Goal: Task Accomplishment & Management: Manage account settings

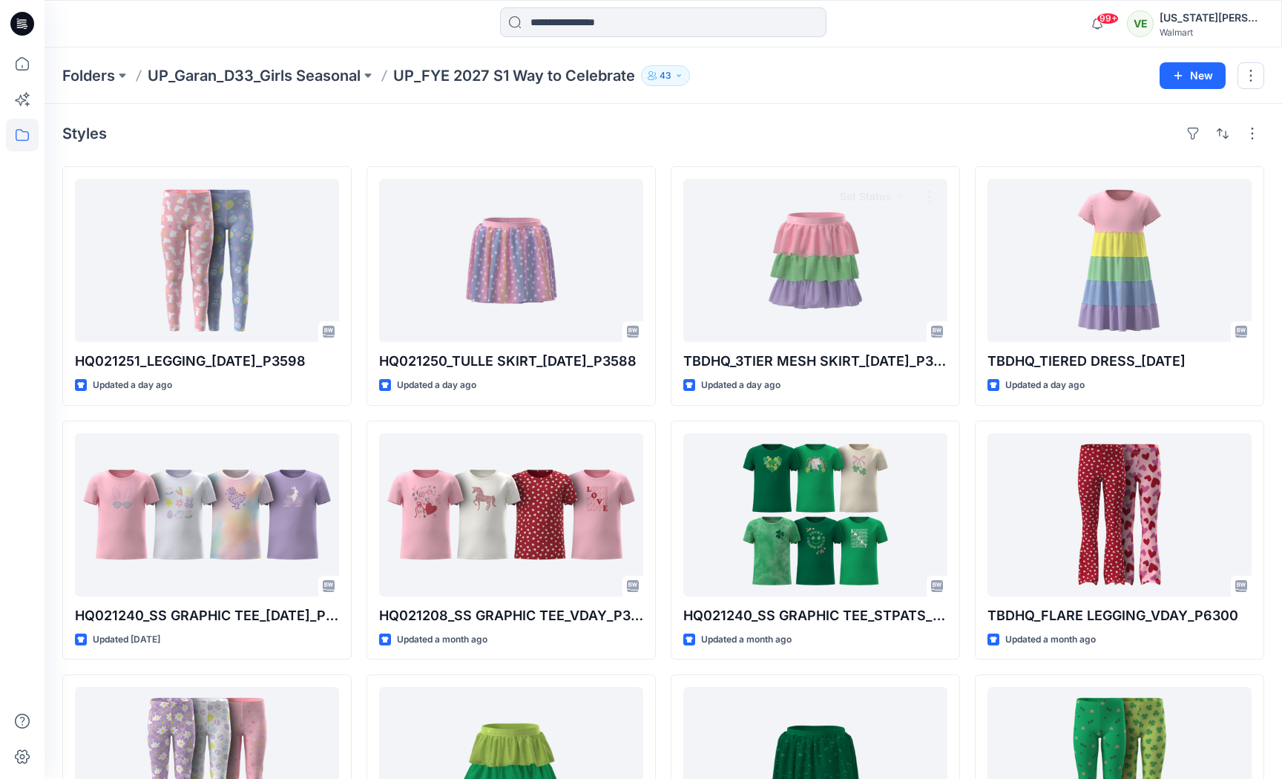
scroll to position [9, 0]
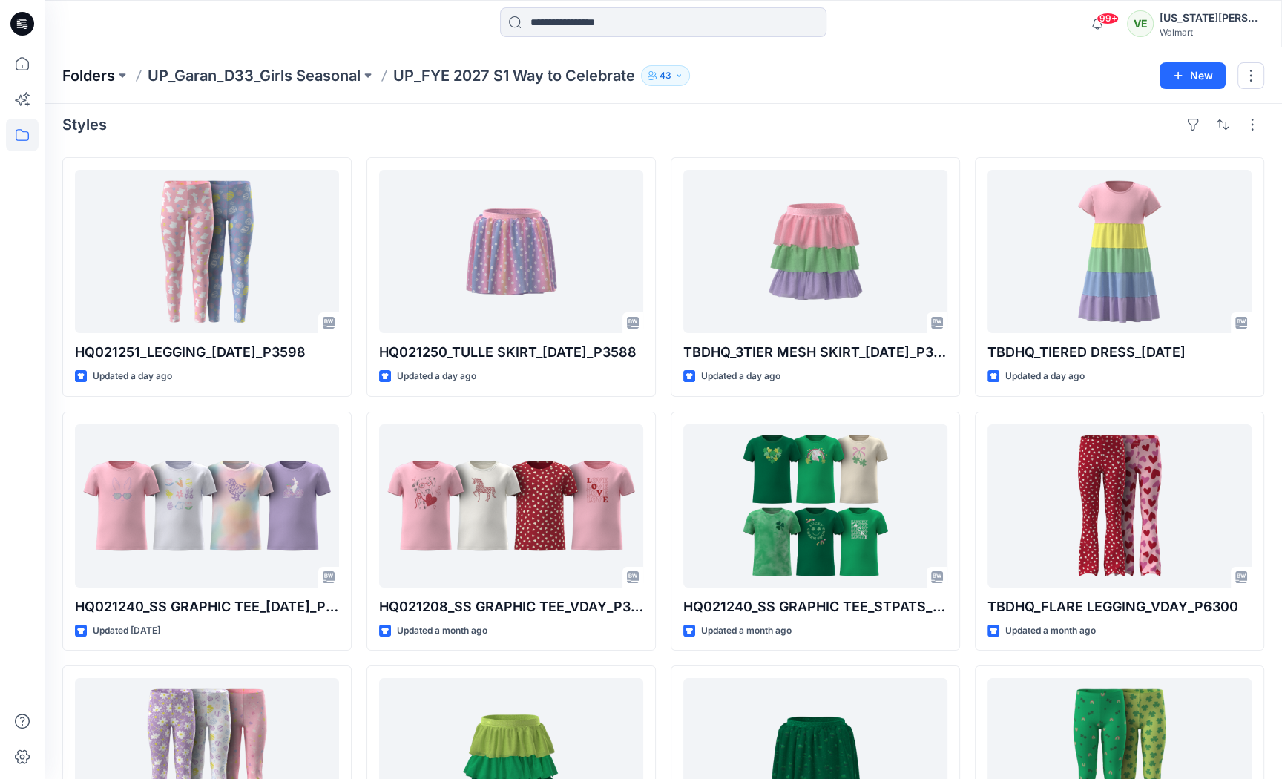
click at [91, 72] on p "Folders" at bounding box center [88, 75] width 53 height 21
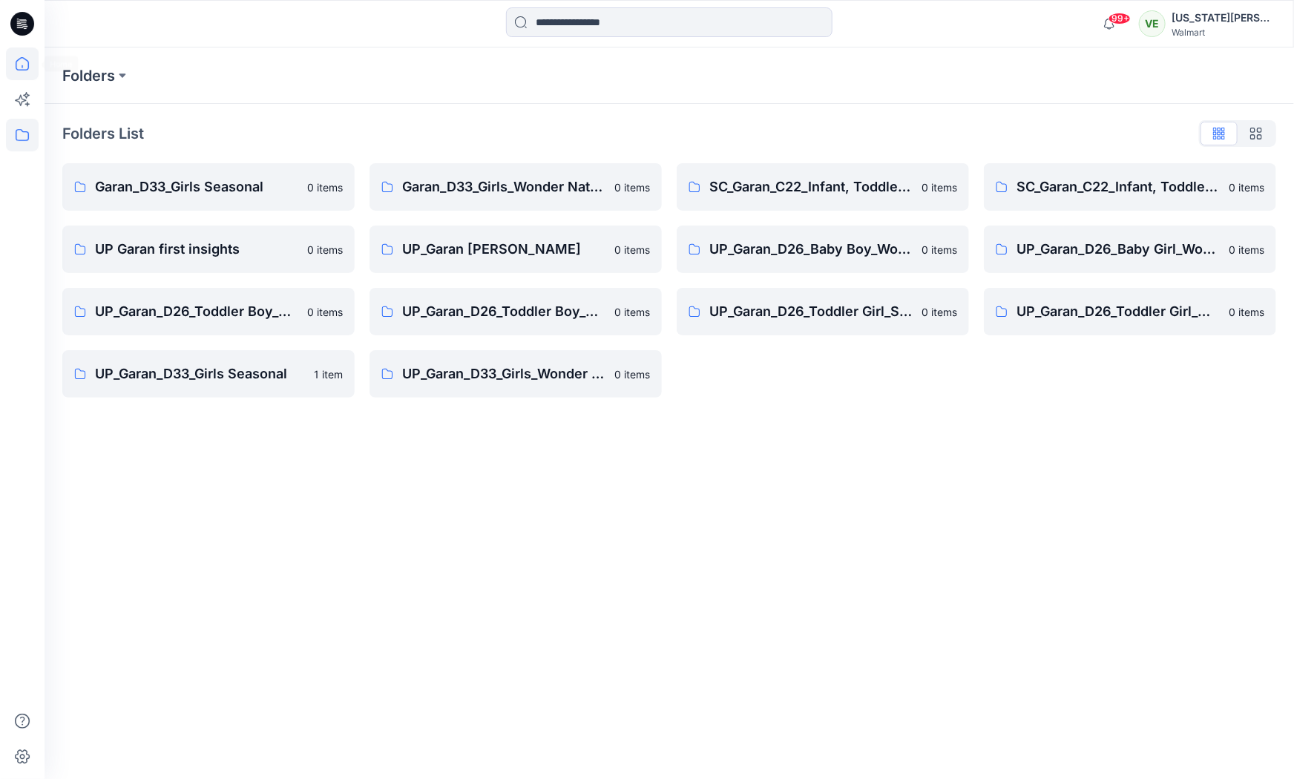
click at [31, 59] on icon at bounding box center [22, 63] width 33 height 33
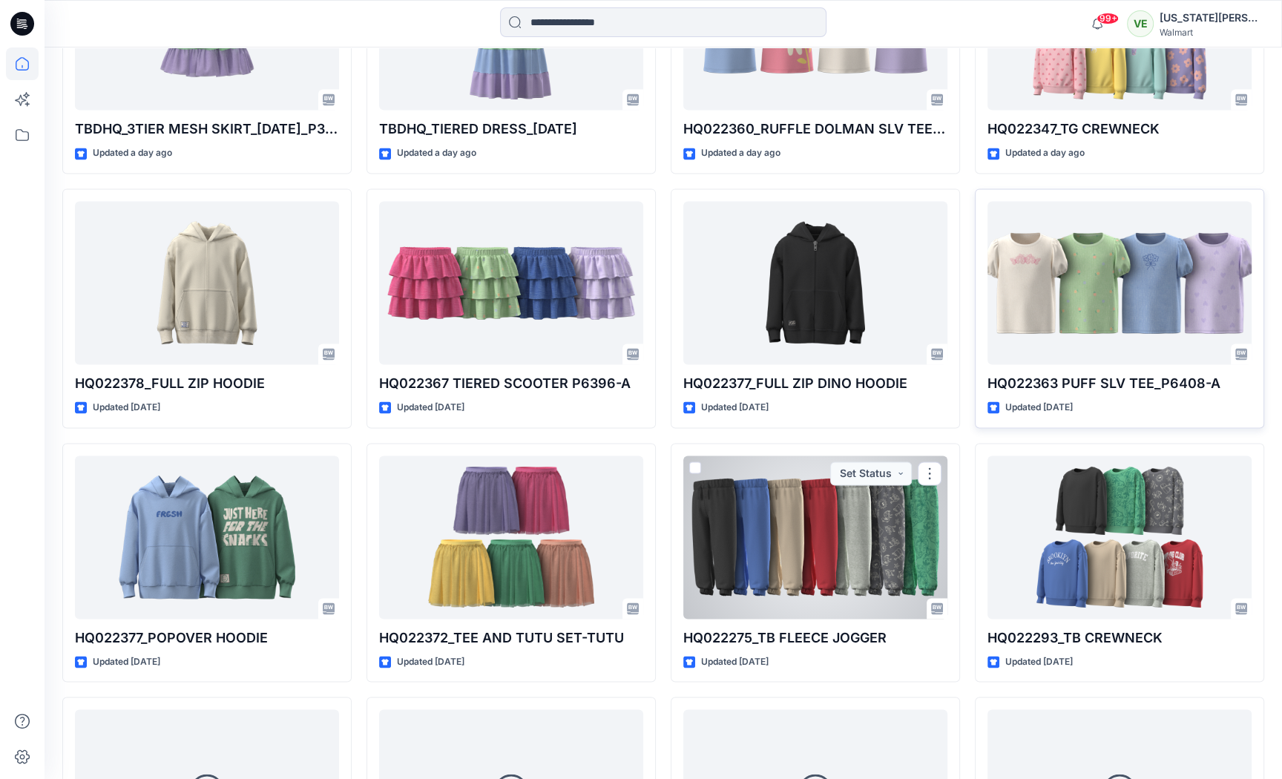
scroll to position [2087, 0]
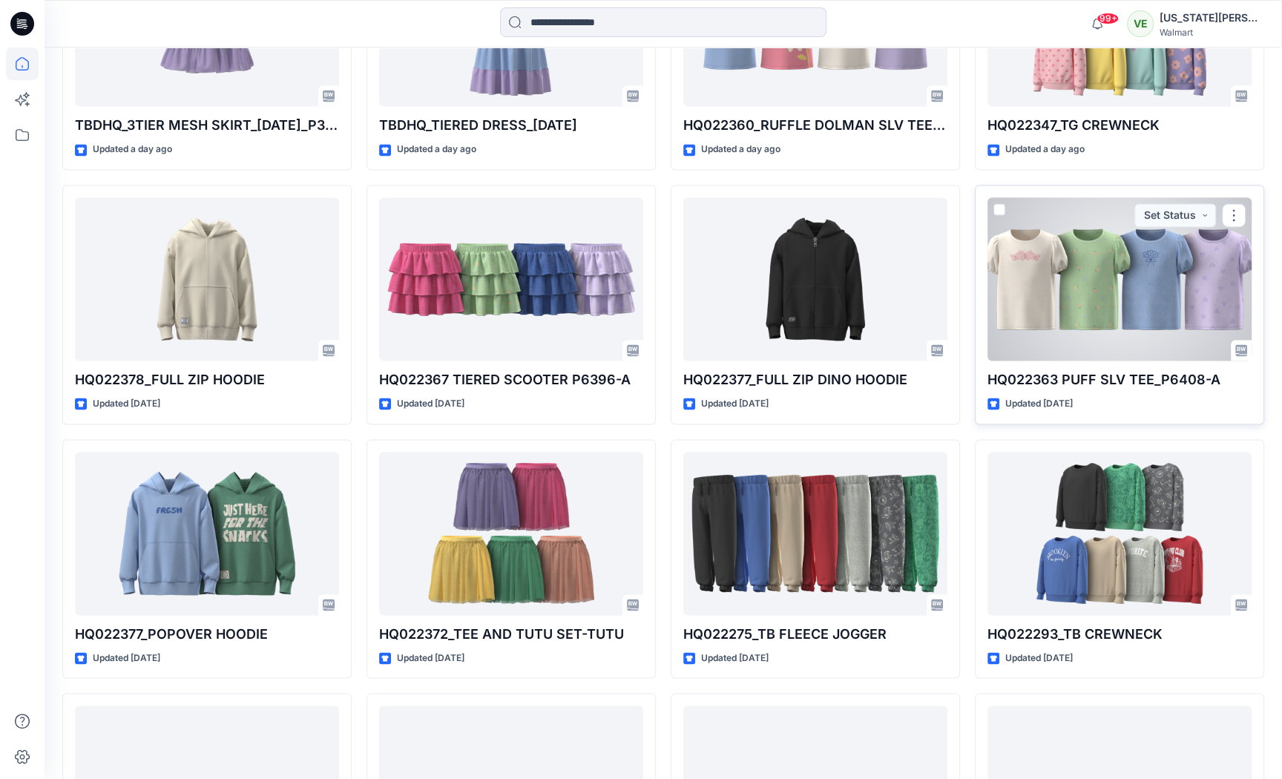
click at [1083, 272] on div at bounding box center [1120, 278] width 264 height 163
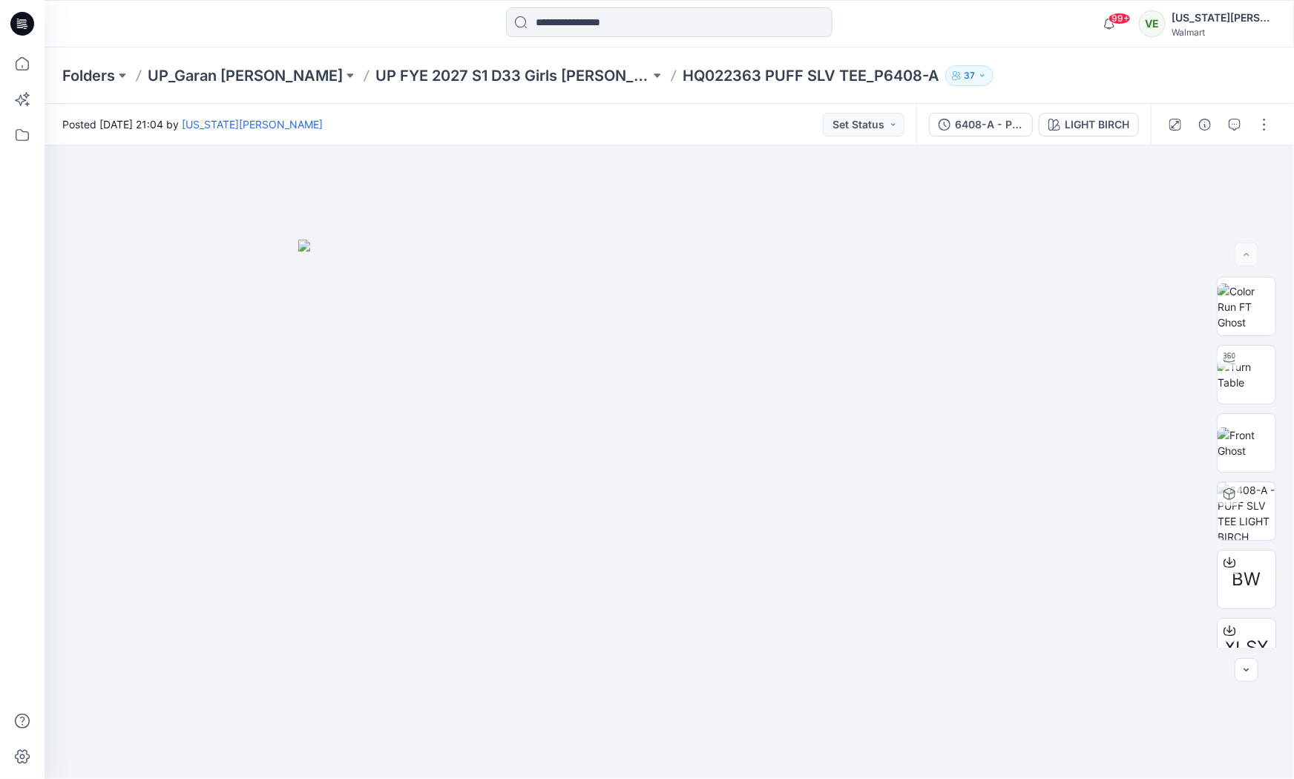
click at [435, 61] on div "Folders UP_Garan Littles UP FYE 2027 S1 D33 Girls Littles HQ022363 PUFF SLV TEE…" at bounding box center [670, 75] width 1250 height 56
click at [435, 75] on p "UP FYE 2027 S1 D33 Girls [PERSON_NAME]" at bounding box center [513, 75] width 275 height 21
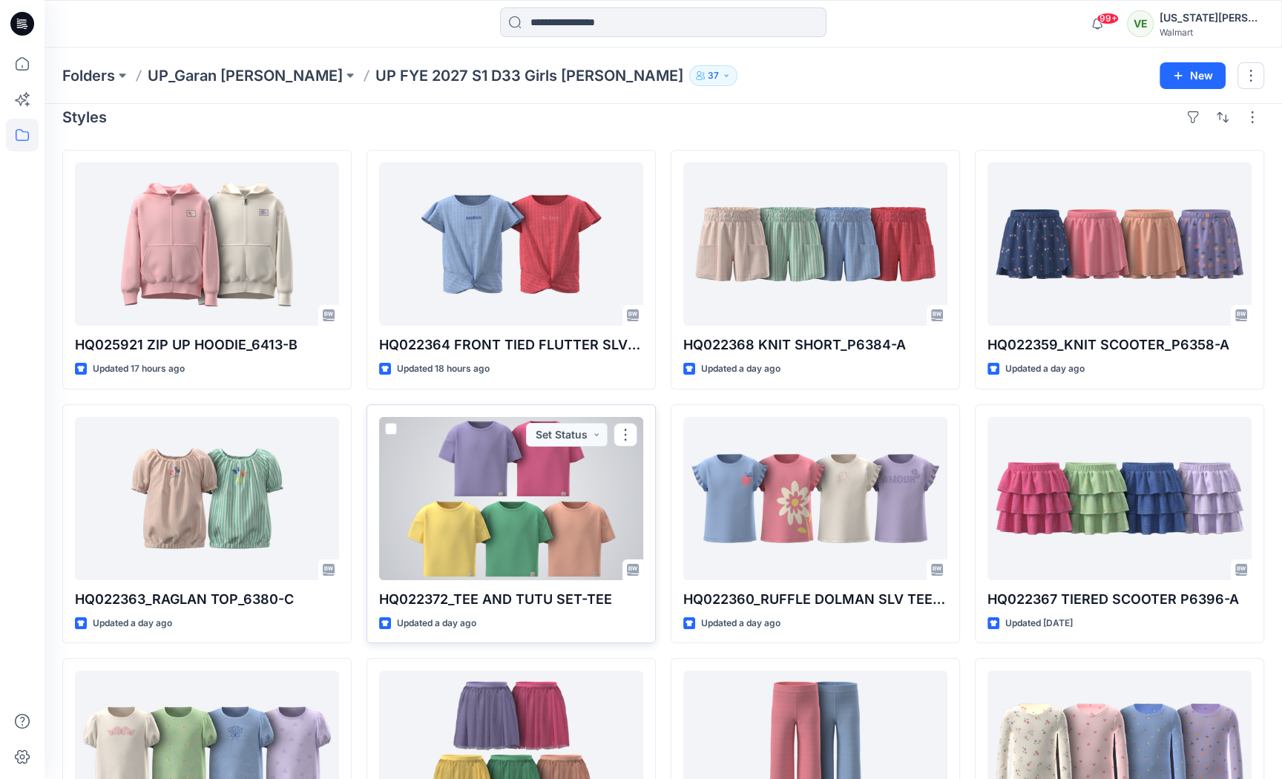
scroll to position [21, 0]
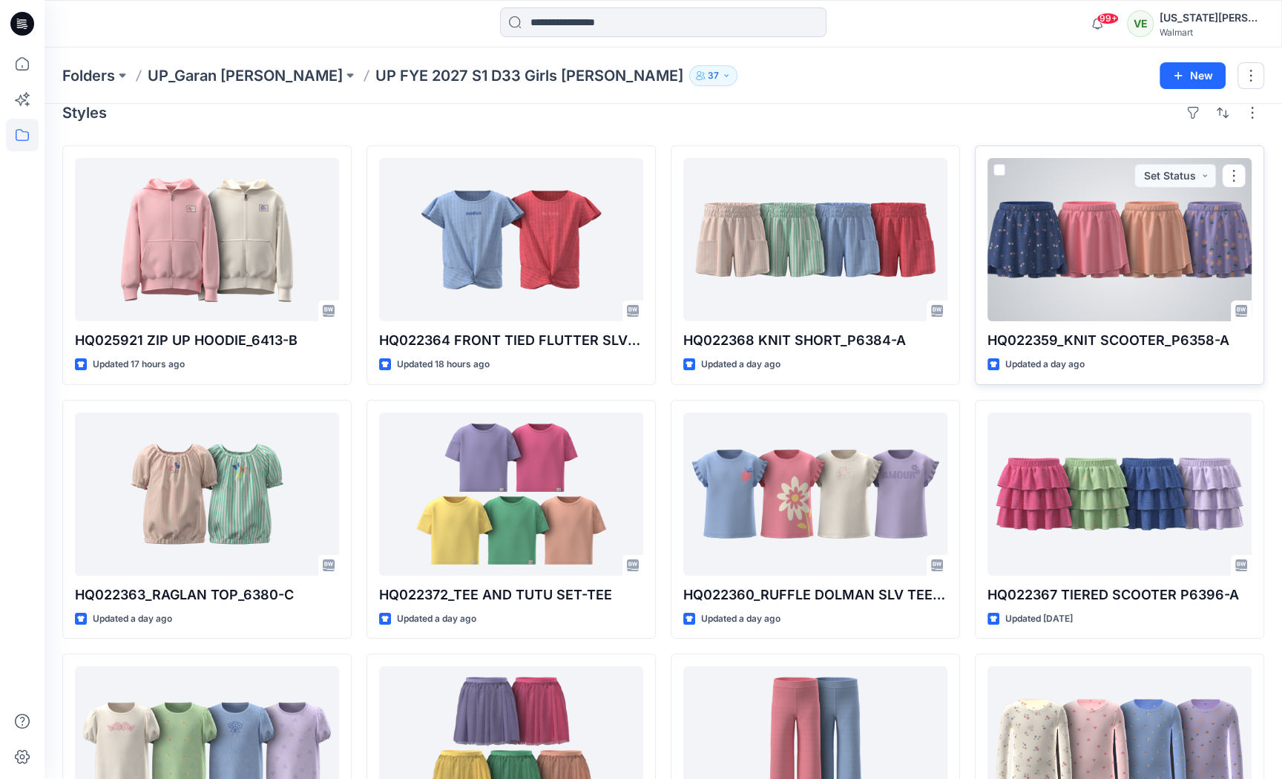
click at [1039, 315] on div at bounding box center [1120, 239] width 264 height 163
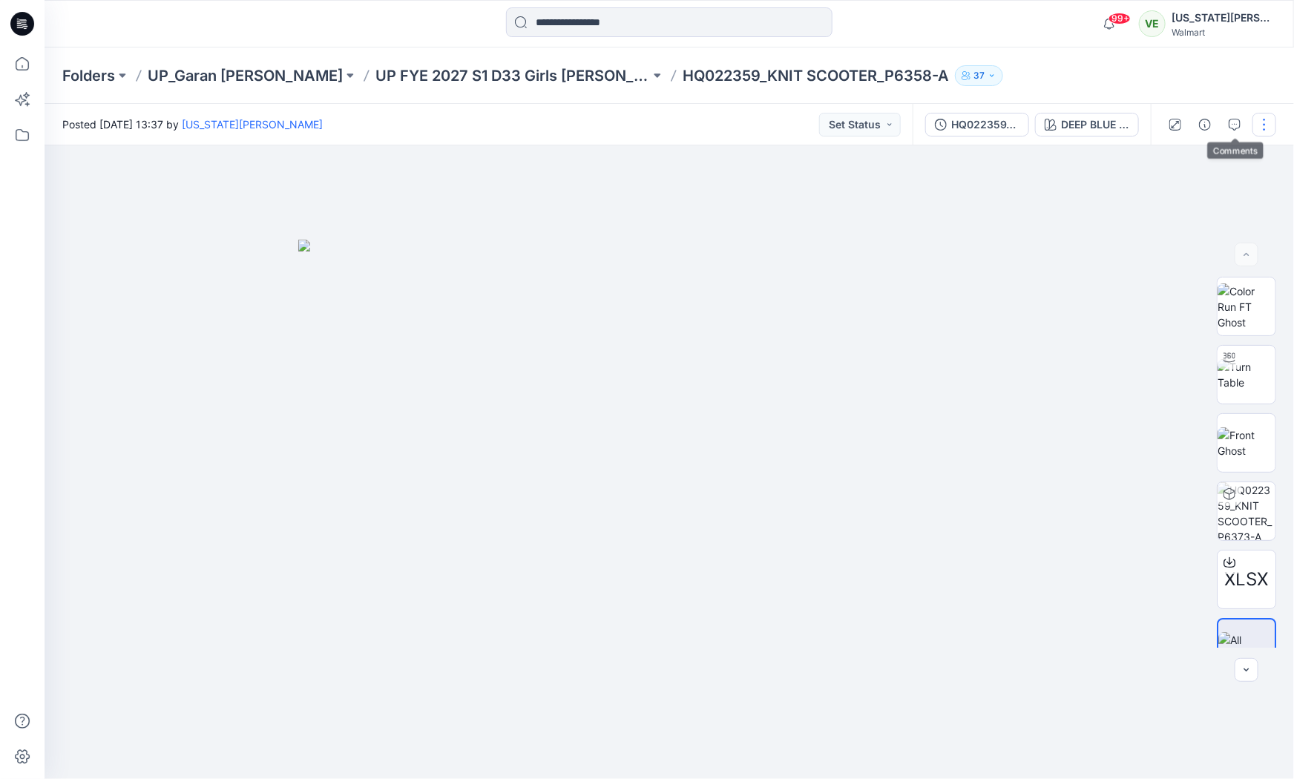
drag, startPoint x: 1246, startPoint y: 121, endPoint x: 1256, endPoint y: 123, distance: 10.6
click at [1256, 123] on div at bounding box center [1219, 125] width 137 height 42
click at [1256, 123] on button "button" at bounding box center [1265, 125] width 24 height 24
click at [1184, 194] on button "Edit" at bounding box center [1202, 200] width 137 height 27
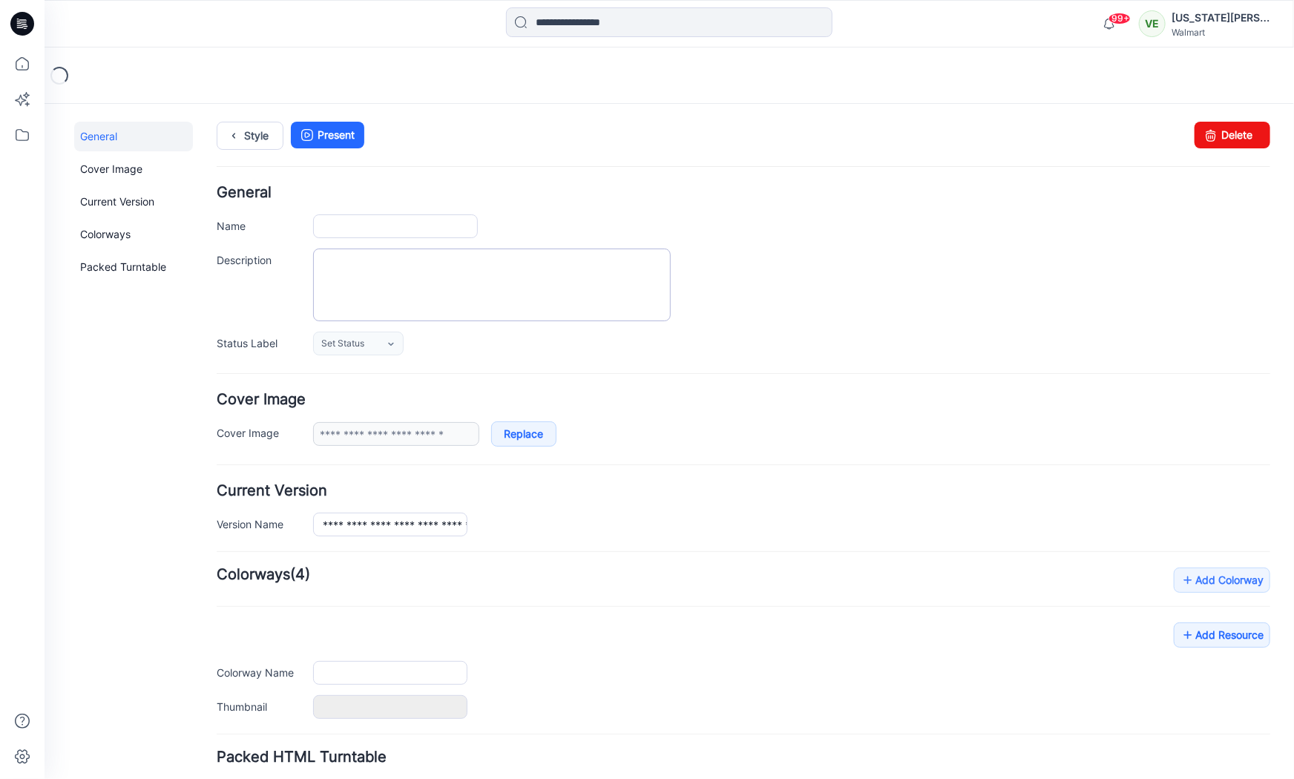
type input "**********"
type textarea "**********"
type input "**********"
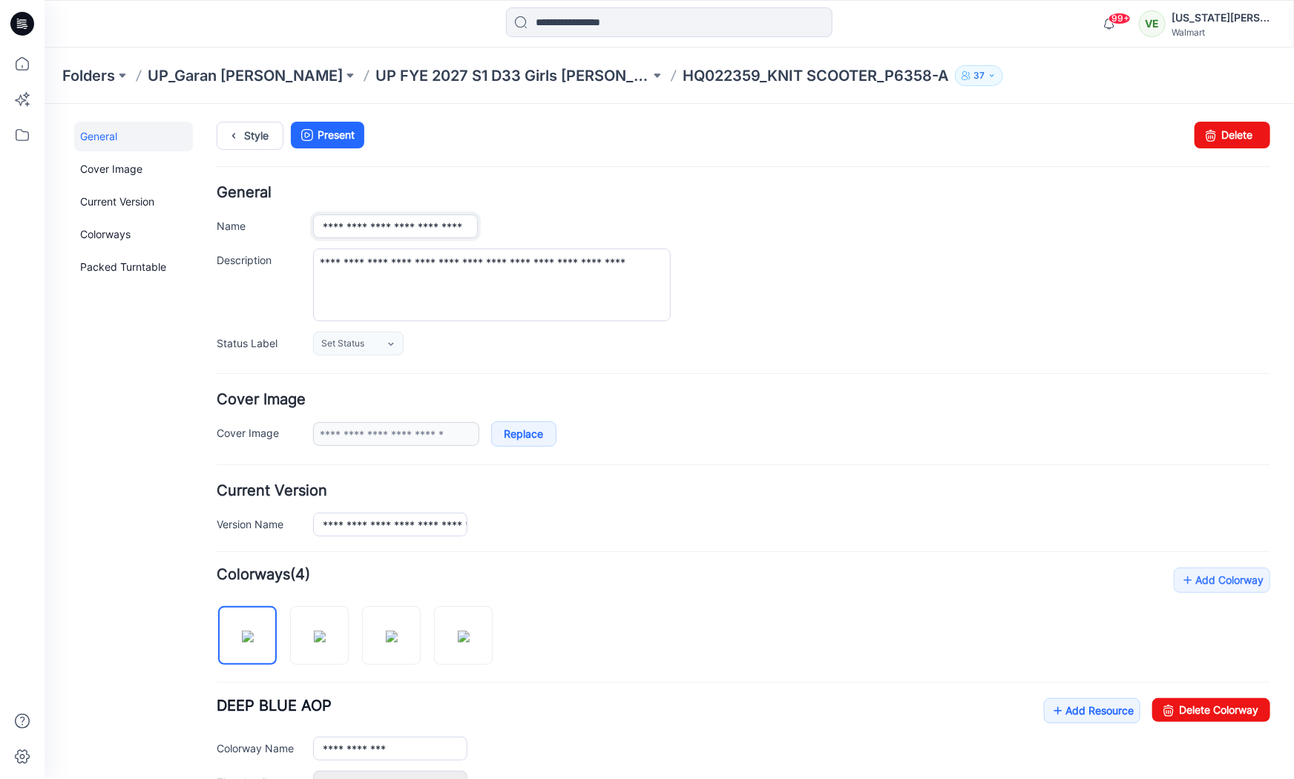
scroll to position [0, 28]
drag, startPoint x: 453, startPoint y: 223, endPoint x: 518, endPoint y: 226, distance: 65.3
click at [518, 226] on div "**********" at bounding box center [790, 225] width 957 height 23
click at [439, 222] on input "**********" at bounding box center [394, 225] width 164 height 23
drag, startPoint x: 432, startPoint y: 223, endPoint x: 519, endPoint y: 223, distance: 87.6
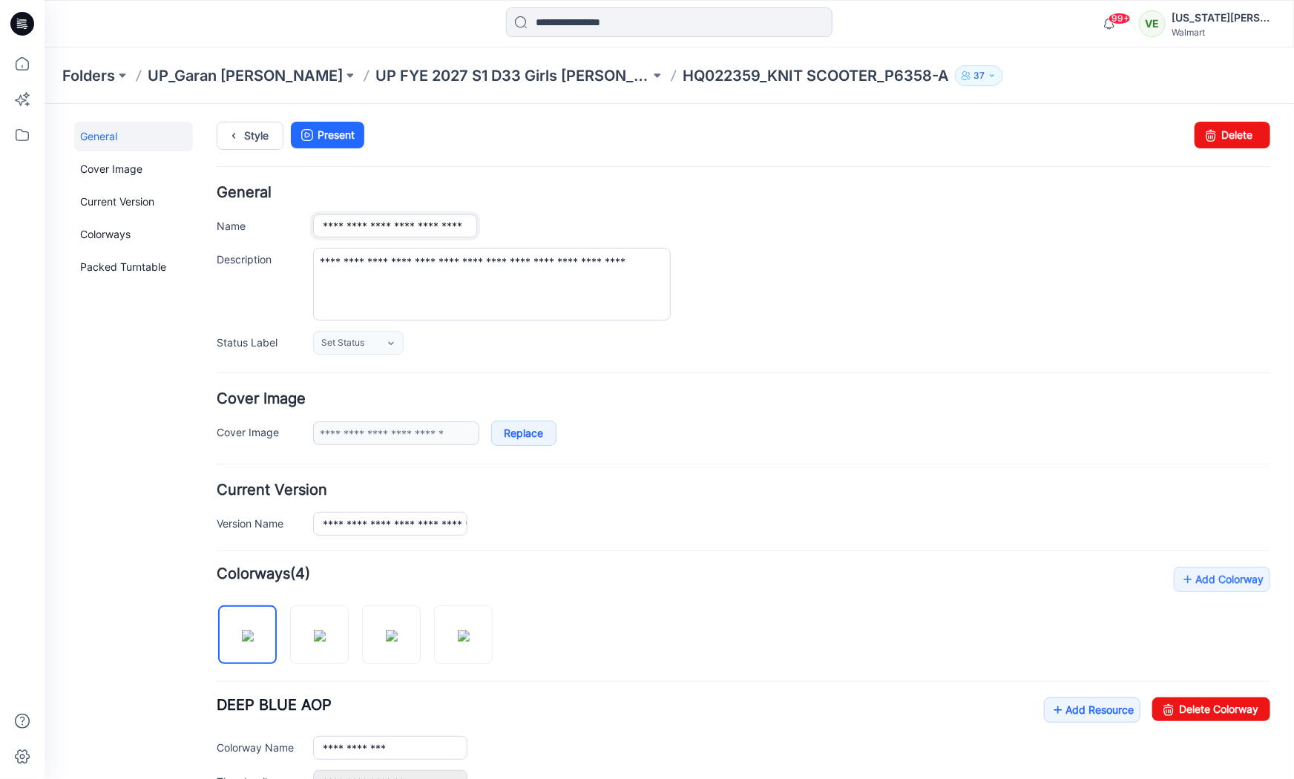
click at [519, 223] on div "**********" at bounding box center [790, 225] width 957 height 23
paste input "text"
click at [519, 223] on div "**********" at bounding box center [790, 225] width 957 height 23
click at [461, 226] on input "**********" at bounding box center [394, 225] width 164 height 23
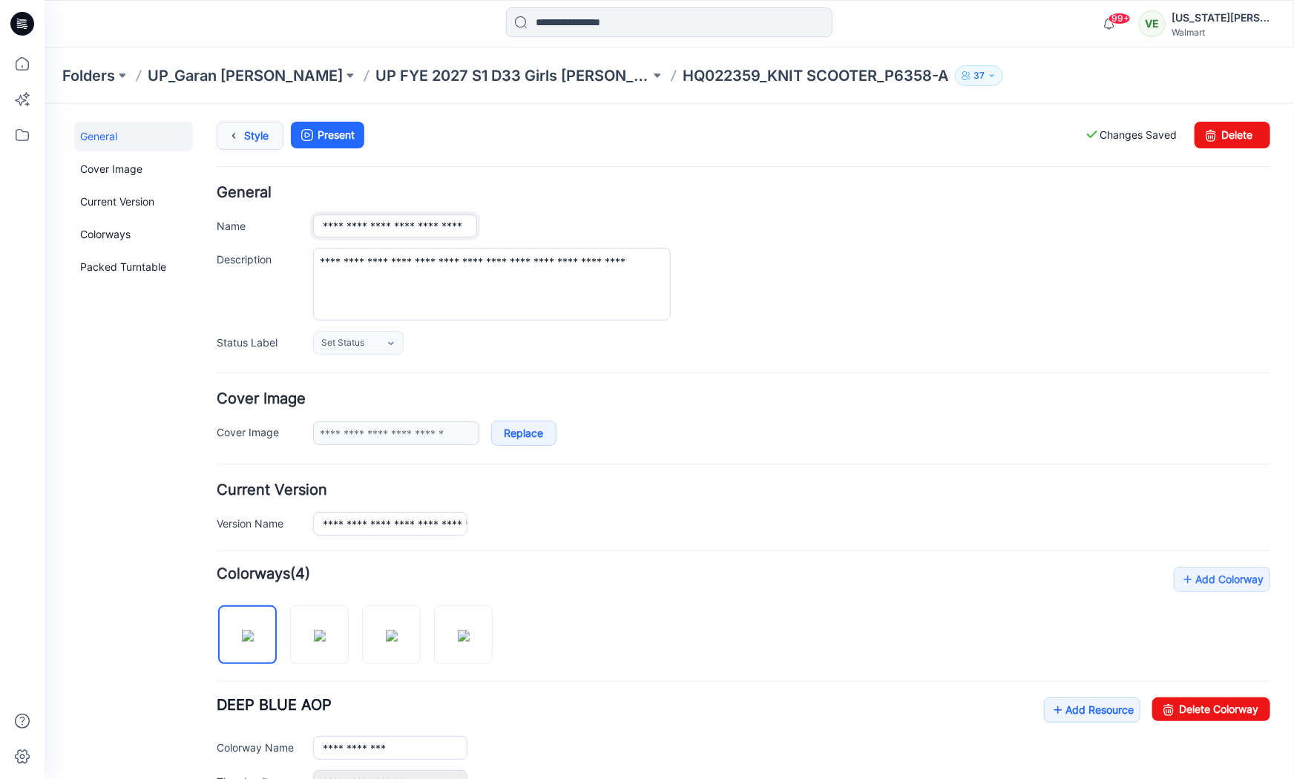
type input "**********"
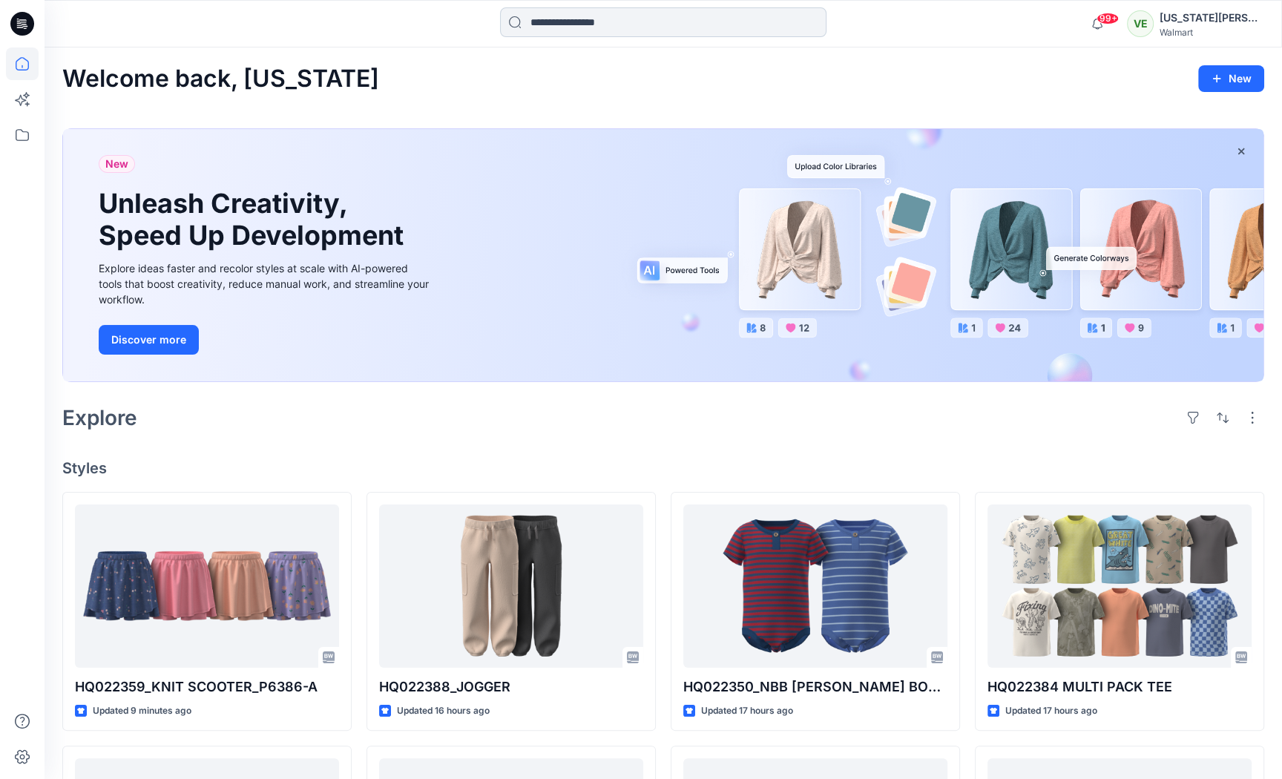
click at [745, 28] on input at bounding box center [663, 22] width 327 height 30
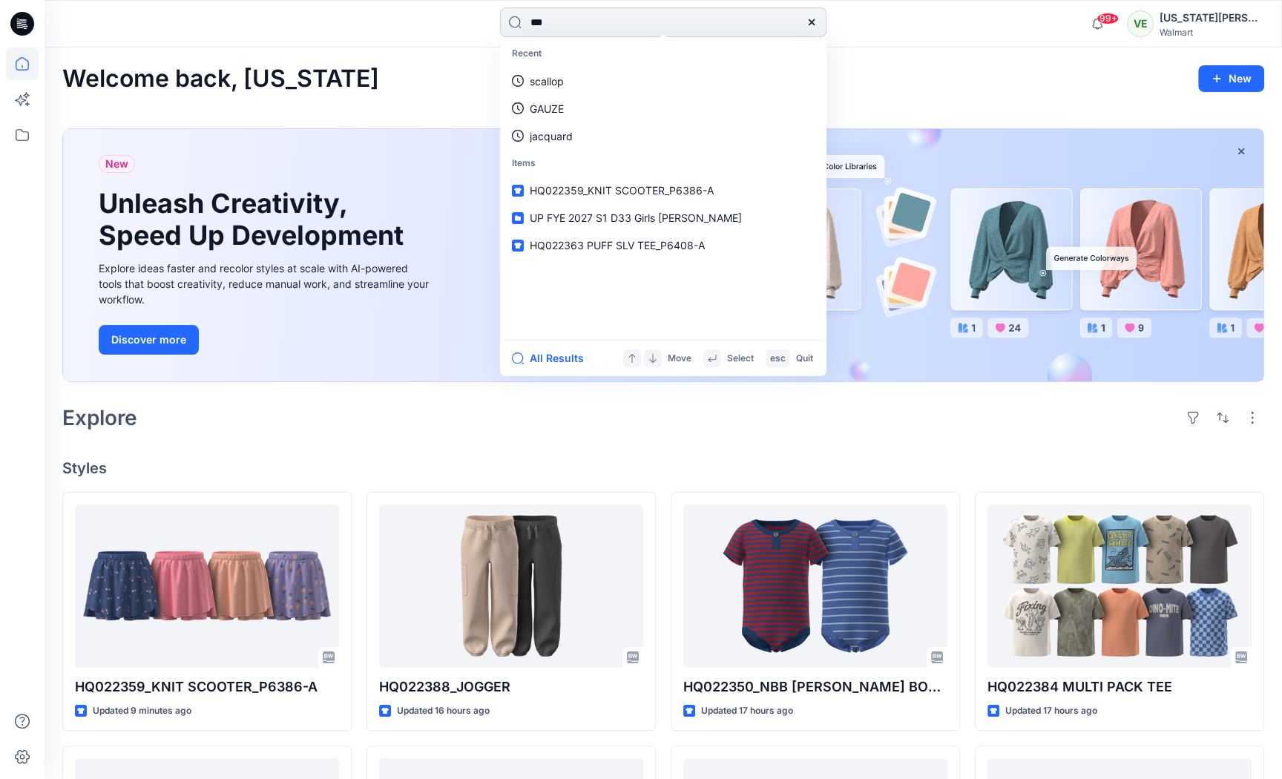
type input "****"
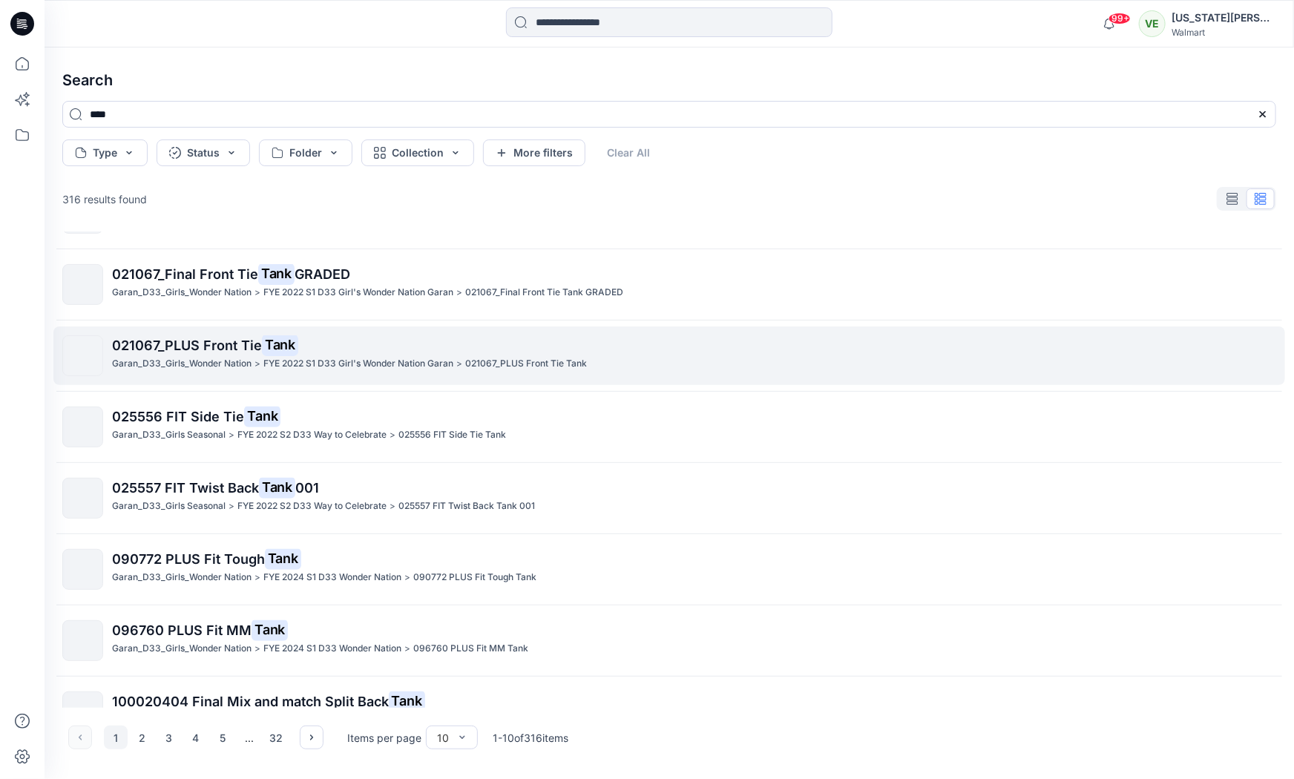
scroll to position [232, 0]
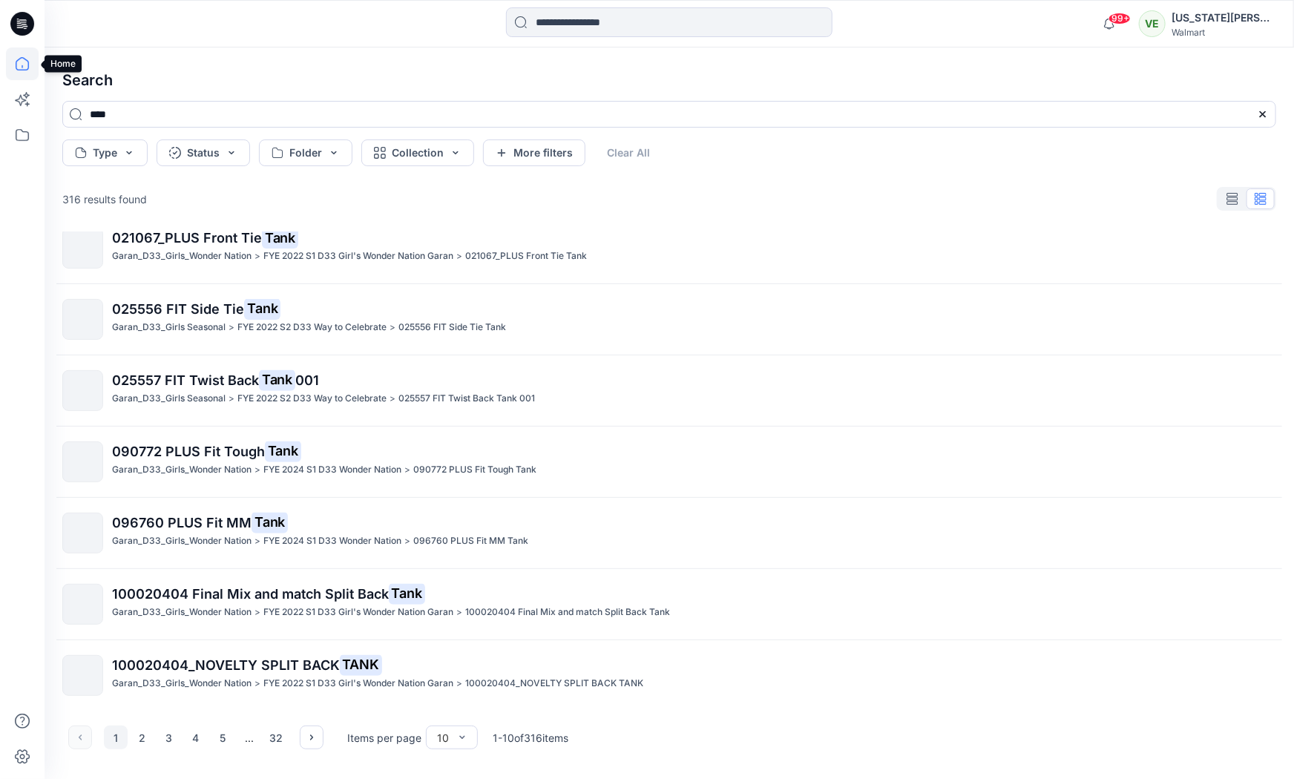
click at [28, 67] on icon at bounding box center [22, 63] width 13 height 13
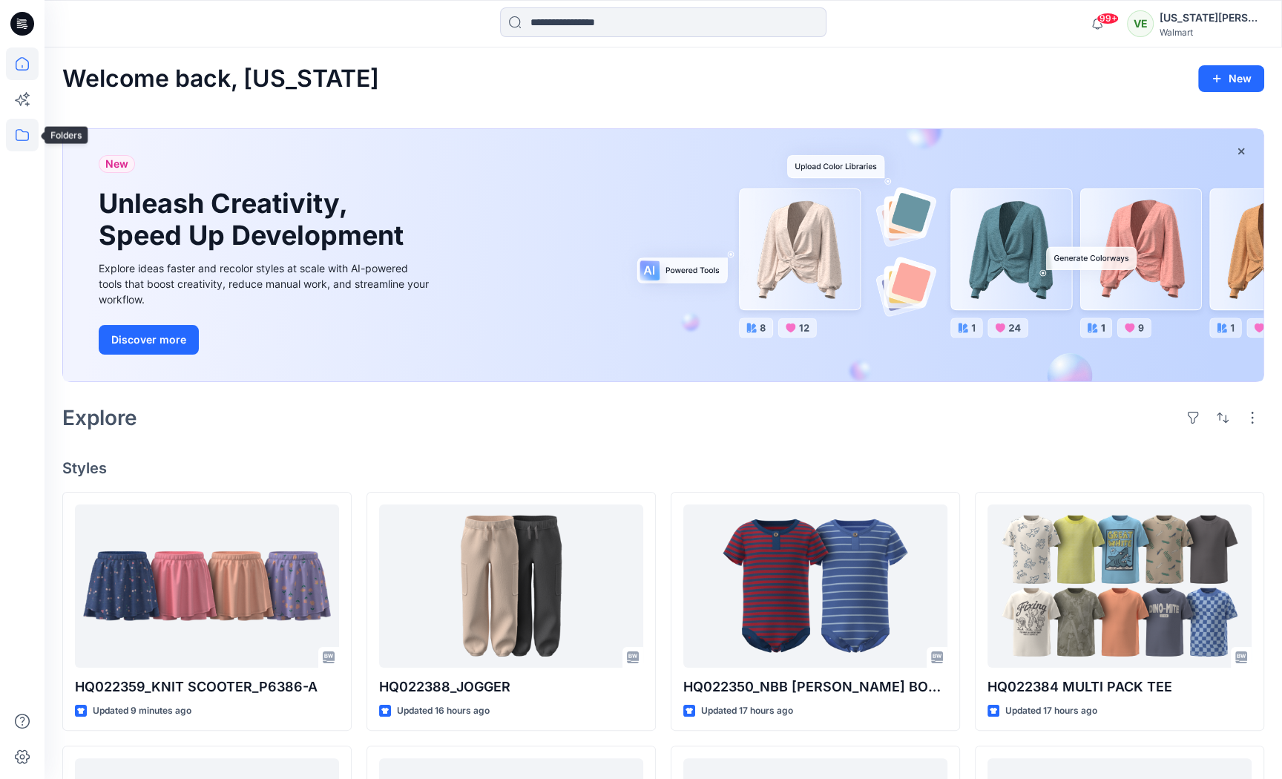
click at [27, 128] on icon at bounding box center [22, 135] width 33 height 33
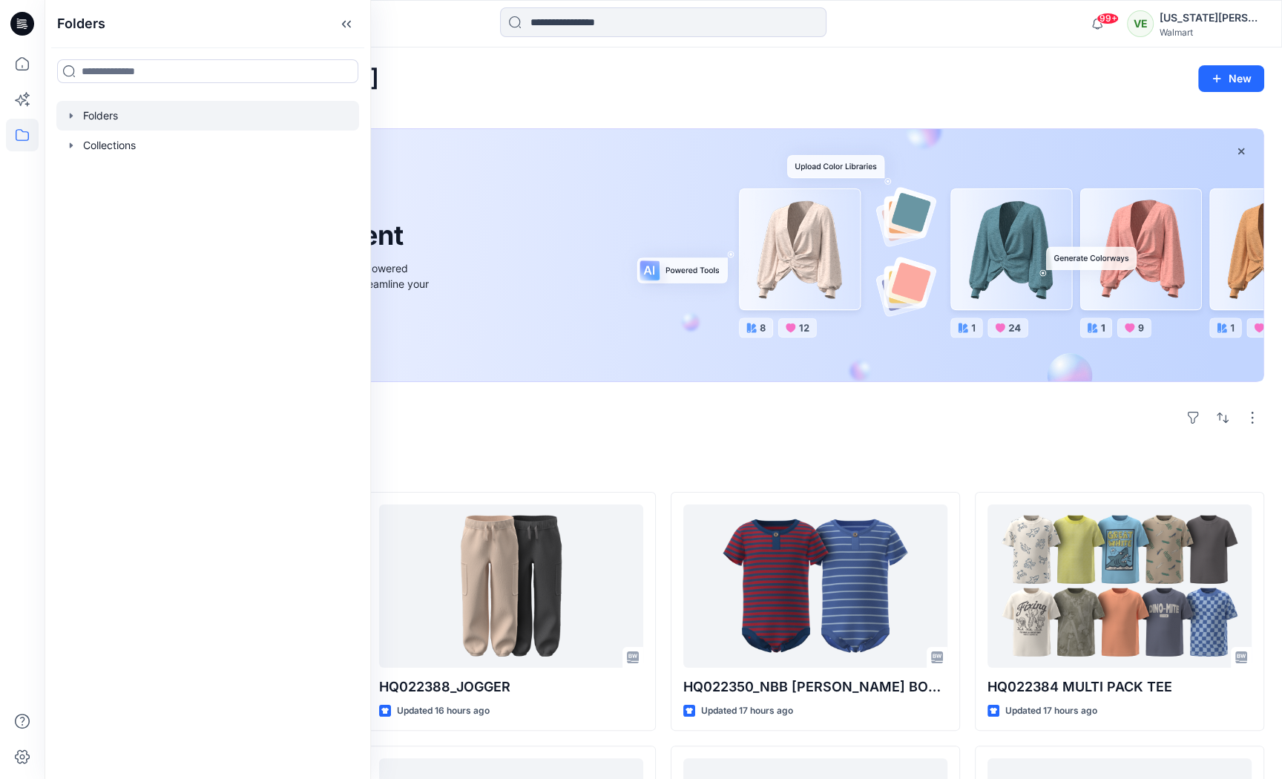
click at [108, 121] on div at bounding box center [207, 116] width 303 height 30
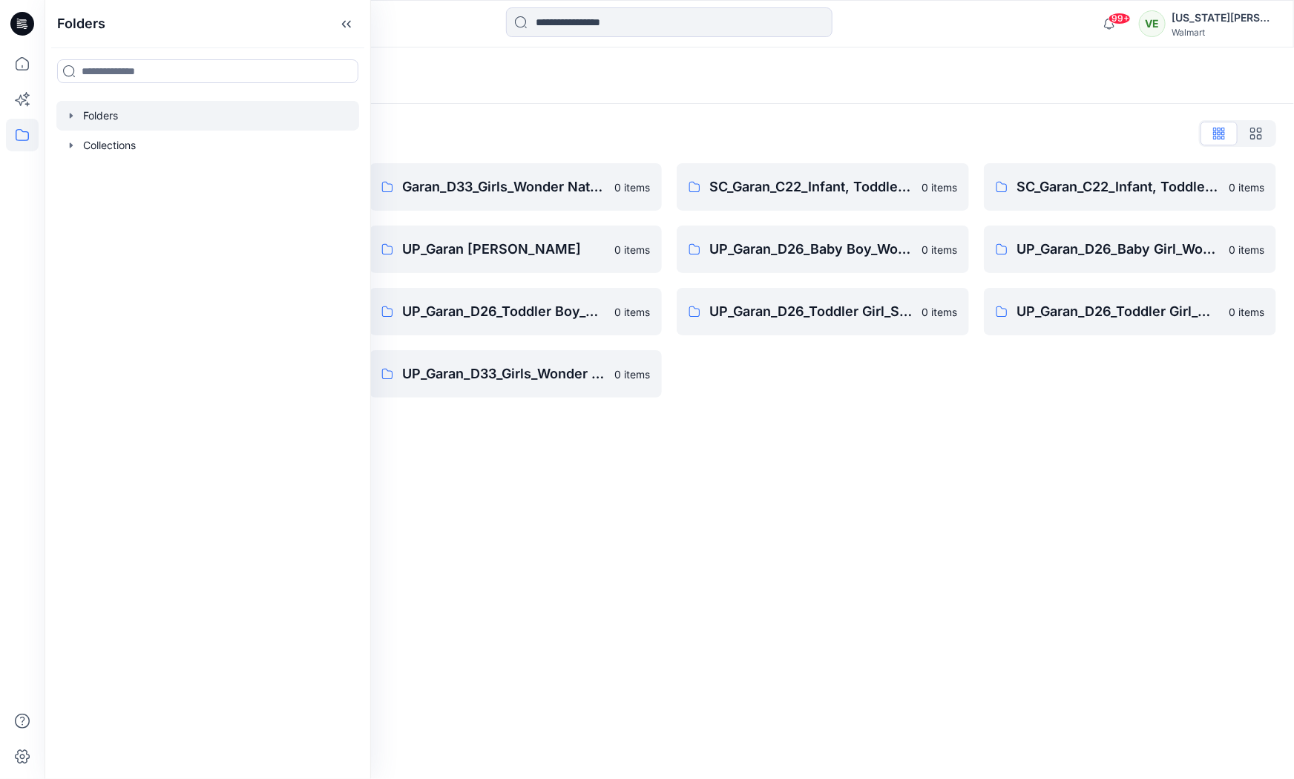
click at [631, 124] on div "Folders List" at bounding box center [669, 134] width 1214 height 24
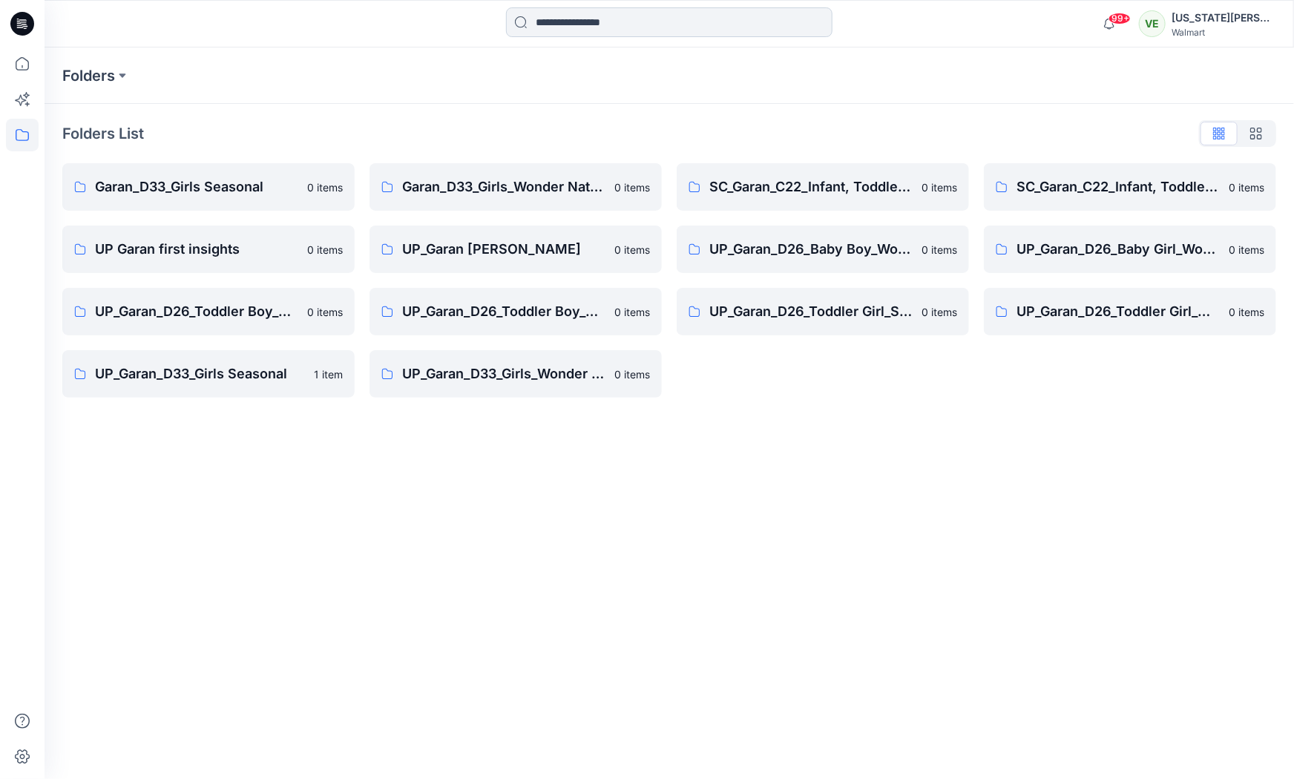
click at [593, 22] on input at bounding box center [669, 22] width 327 height 30
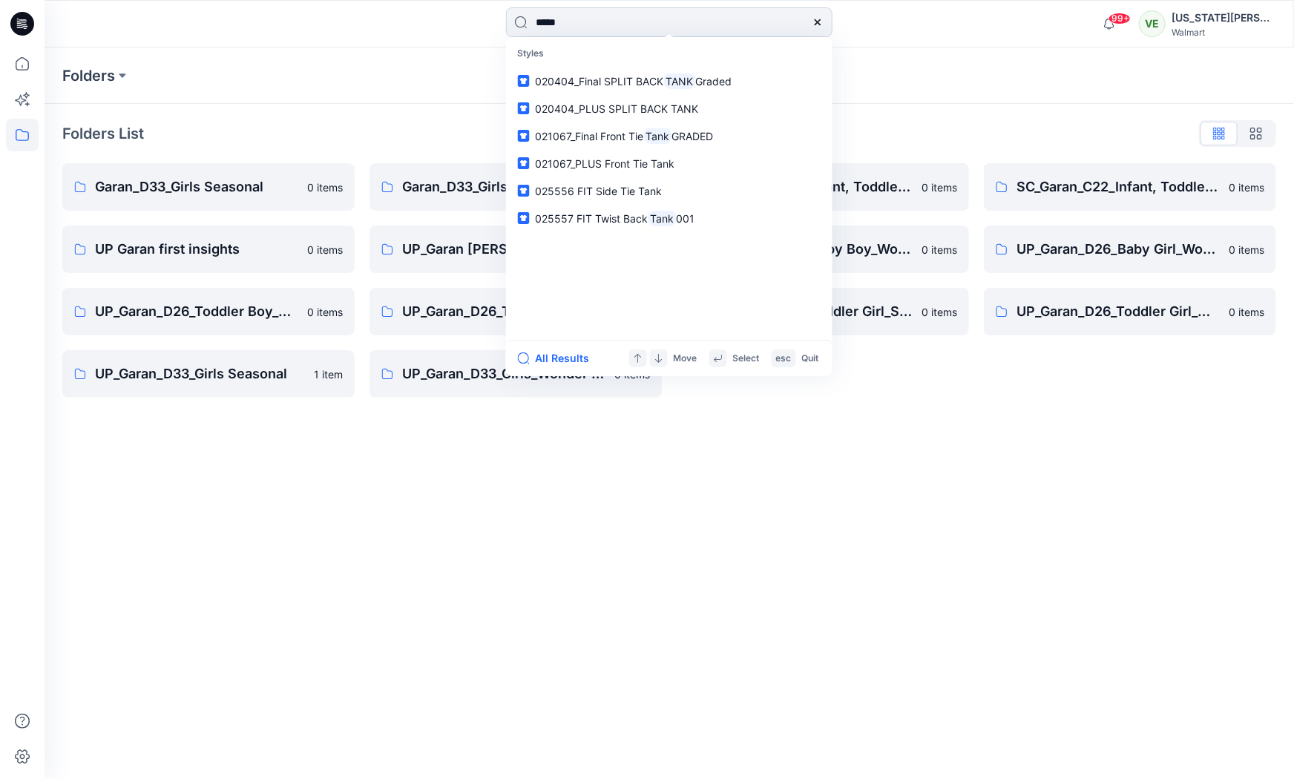
type input "****"
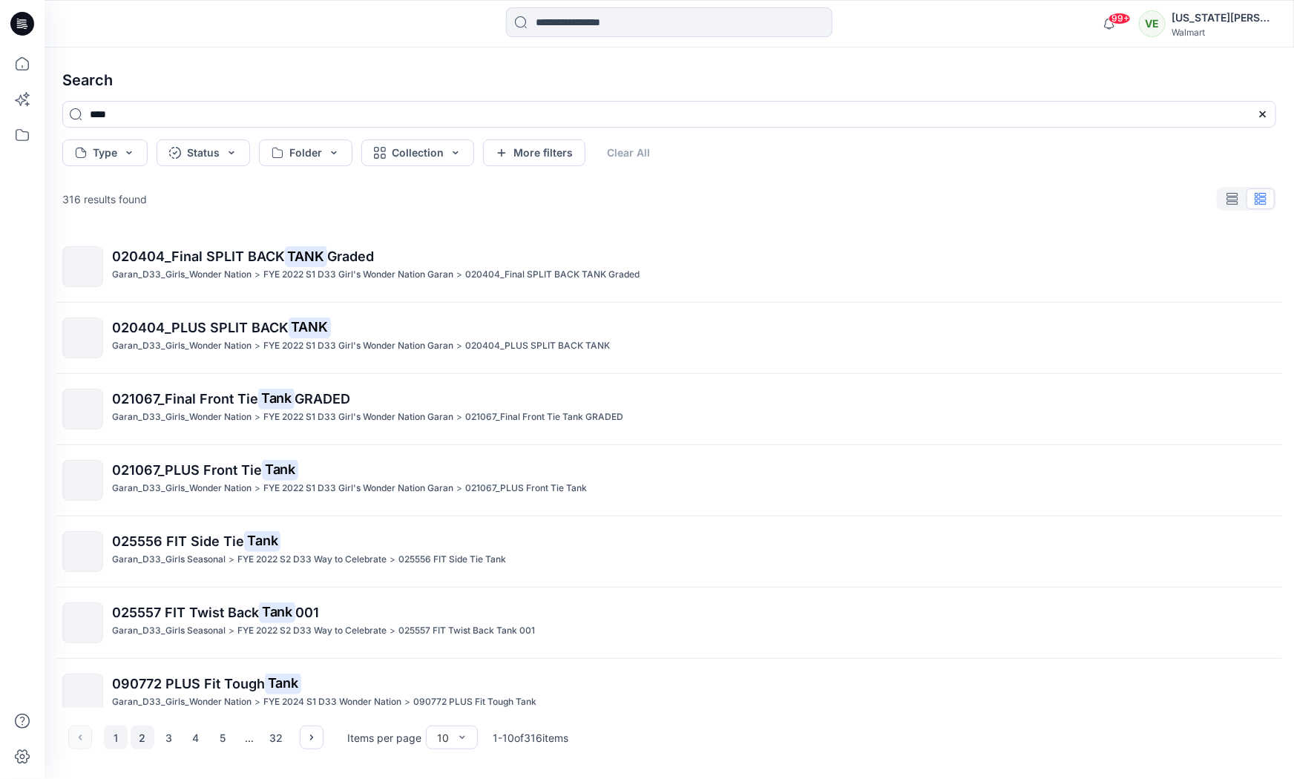
click at [139, 738] on button "2" at bounding box center [143, 738] width 24 height 24
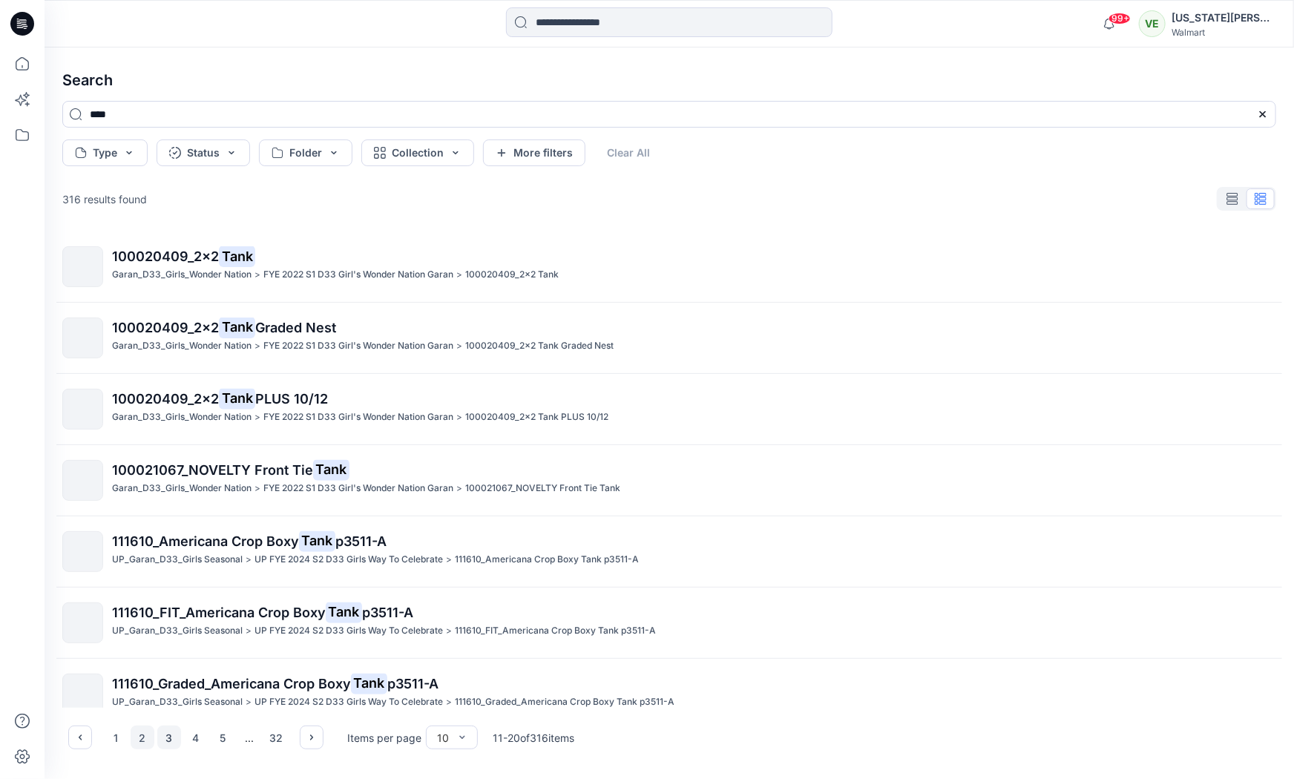
click at [163, 748] on button "3" at bounding box center [169, 738] width 24 height 24
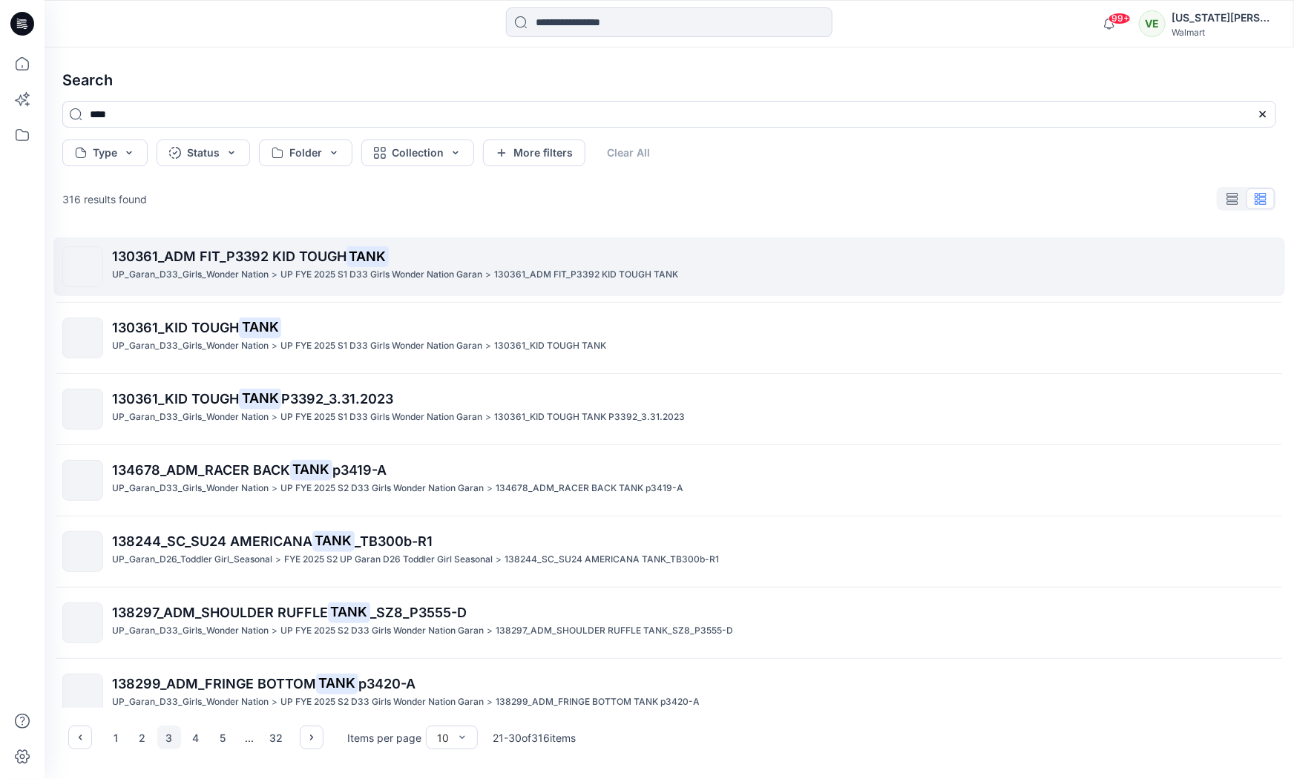
click at [390, 270] on p "UP FYE 2025 S1 D33 Girls Wonder Nation Garan" at bounding box center [382, 275] width 202 height 16
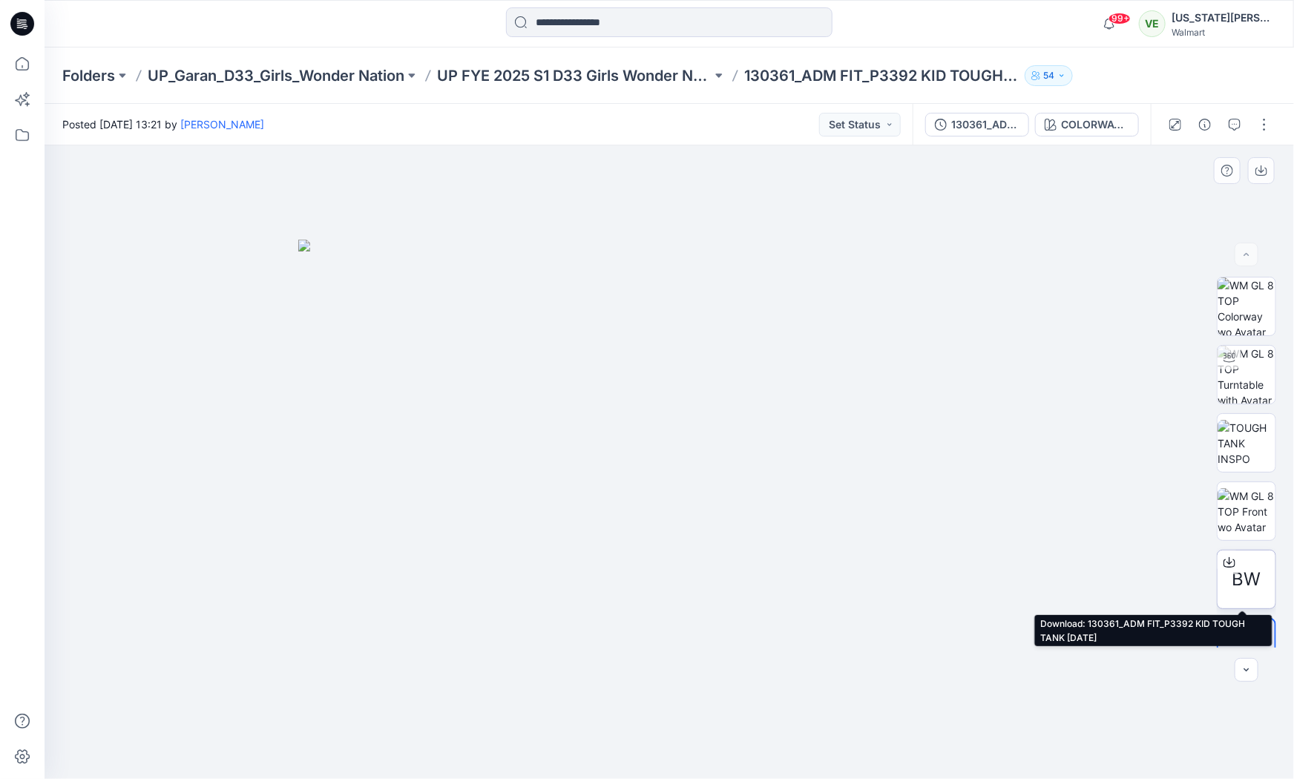
click at [1224, 564] on icon at bounding box center [1230, 563] width 12 height 12
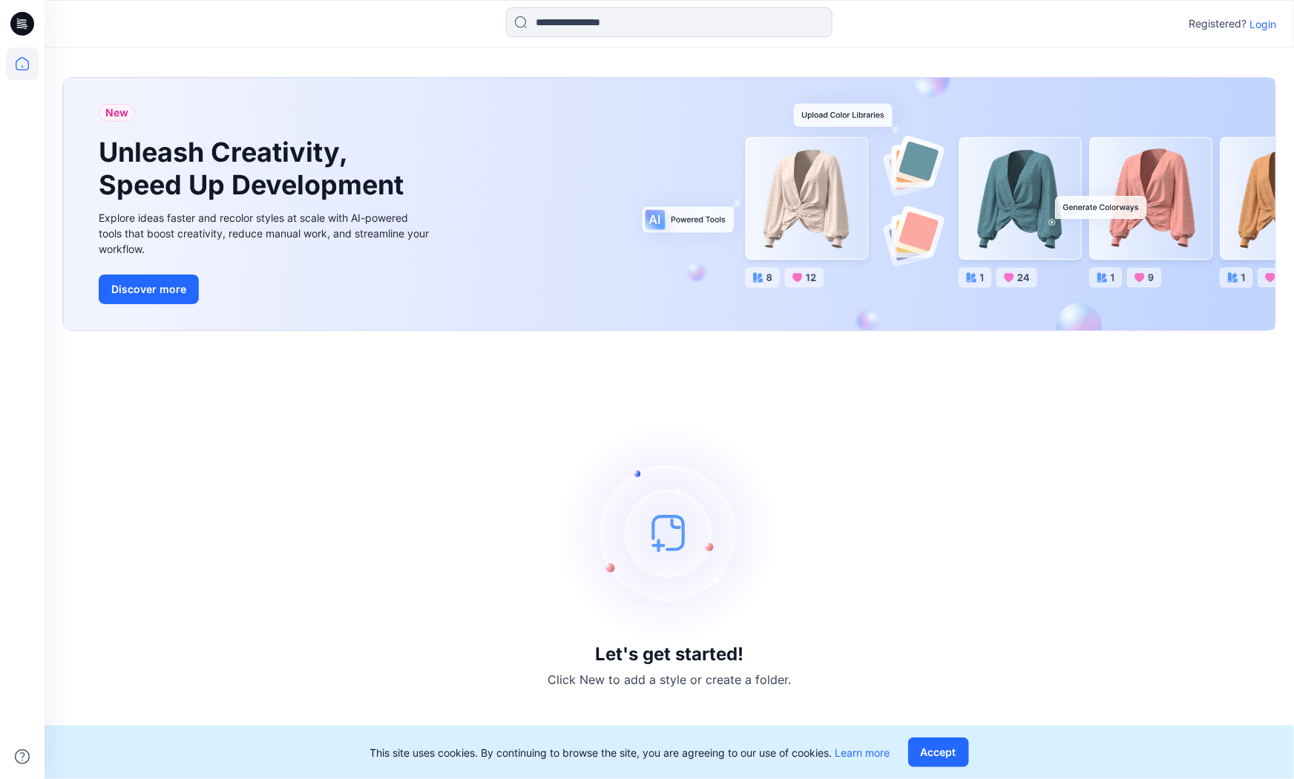
click at [1269, 24] on p "Login" at bounding box center [1263, 24] width 27 height 16
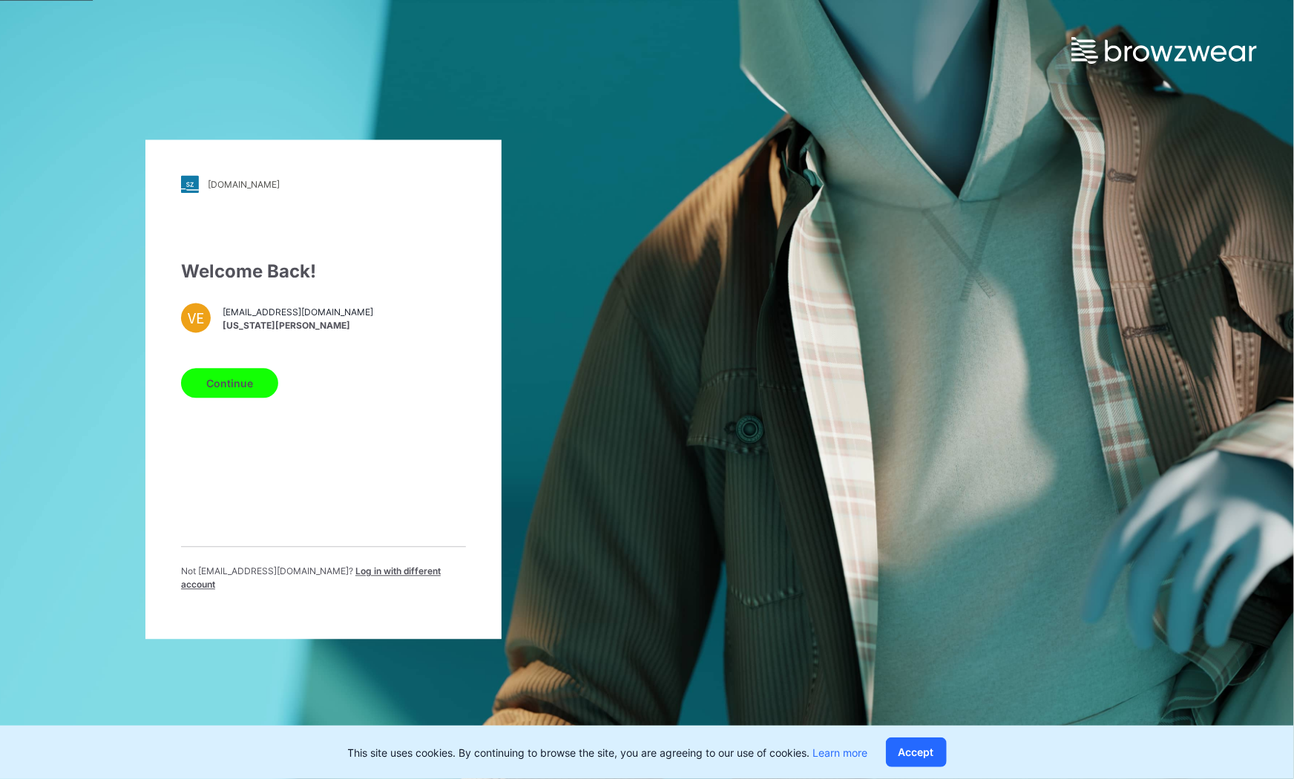
click at [225, 395] on button "Continue" at bounding box center [229, 384] width 97 height 30
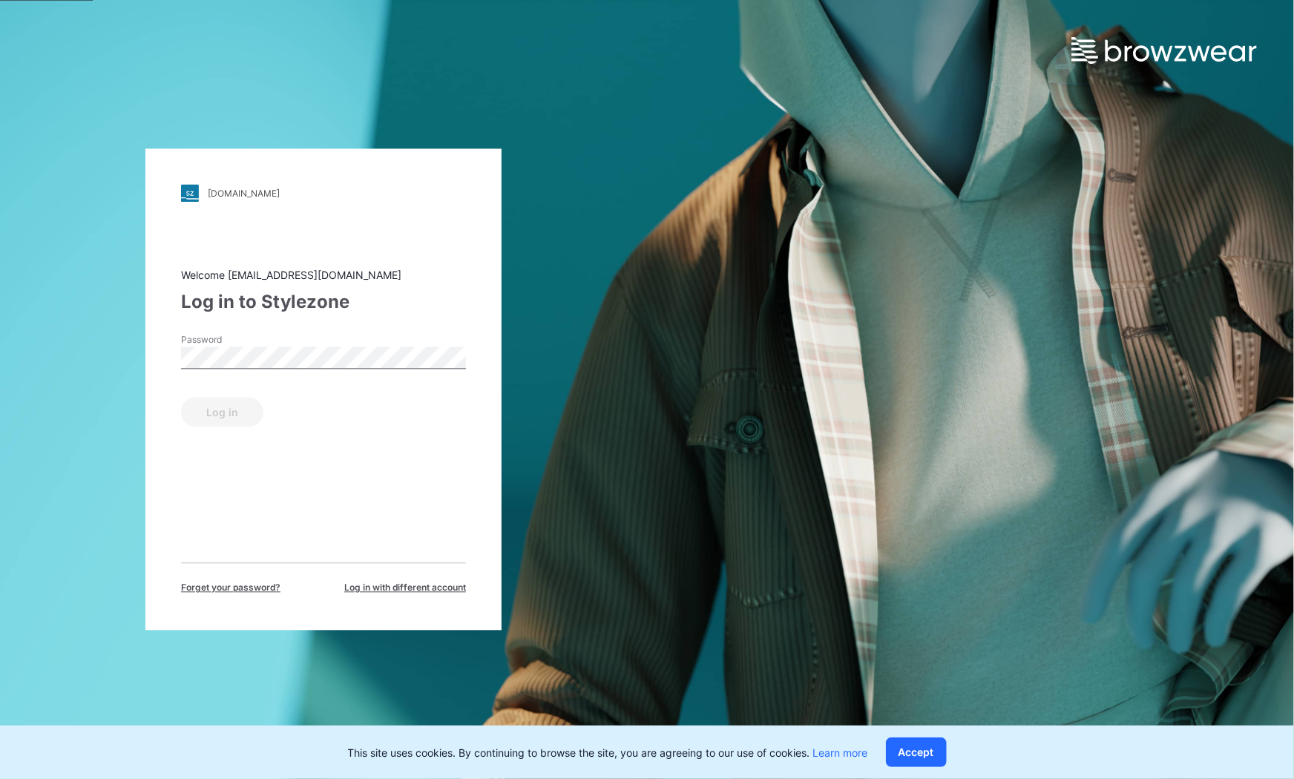
click at [234, 379] on form "Password Log in" at bounding box center [323, 381] width 285 height 94
click at [234, 411] on button "Log in" at bounding box center [222, 413] width 82 height 30
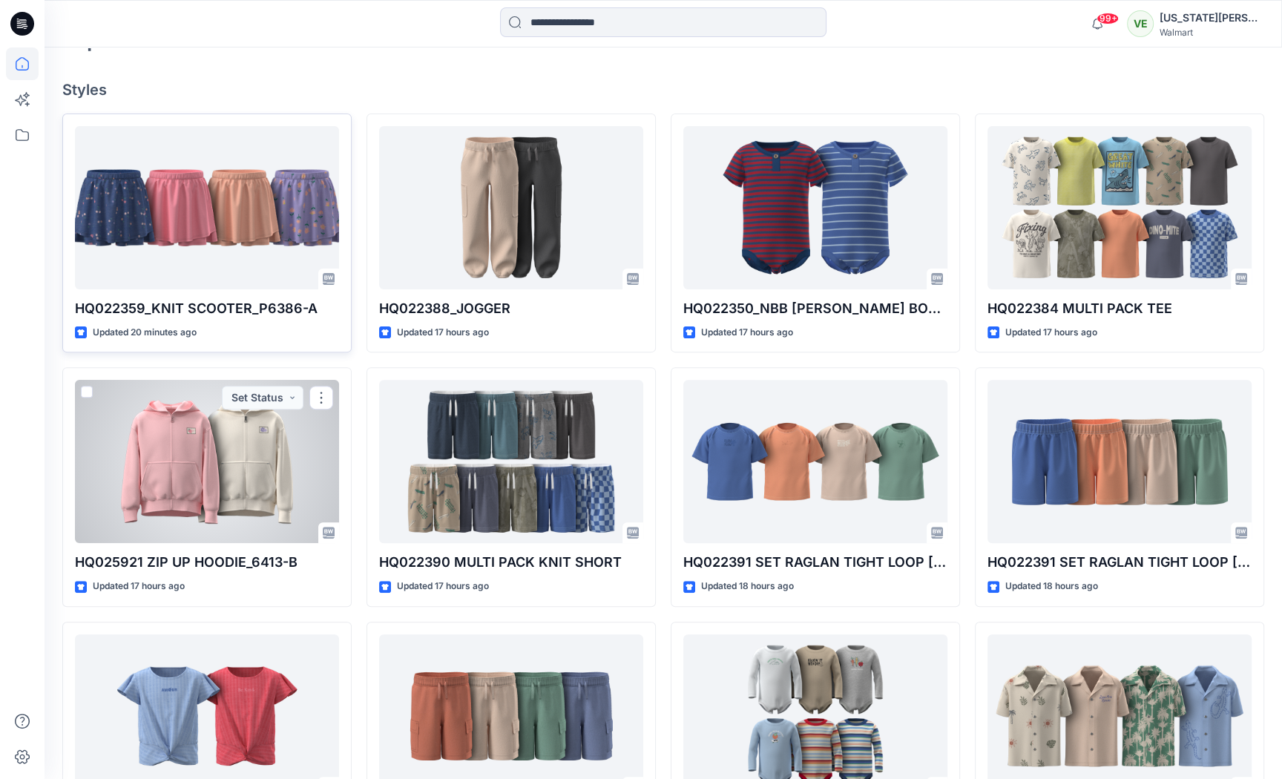
scroll to position [367, 0]
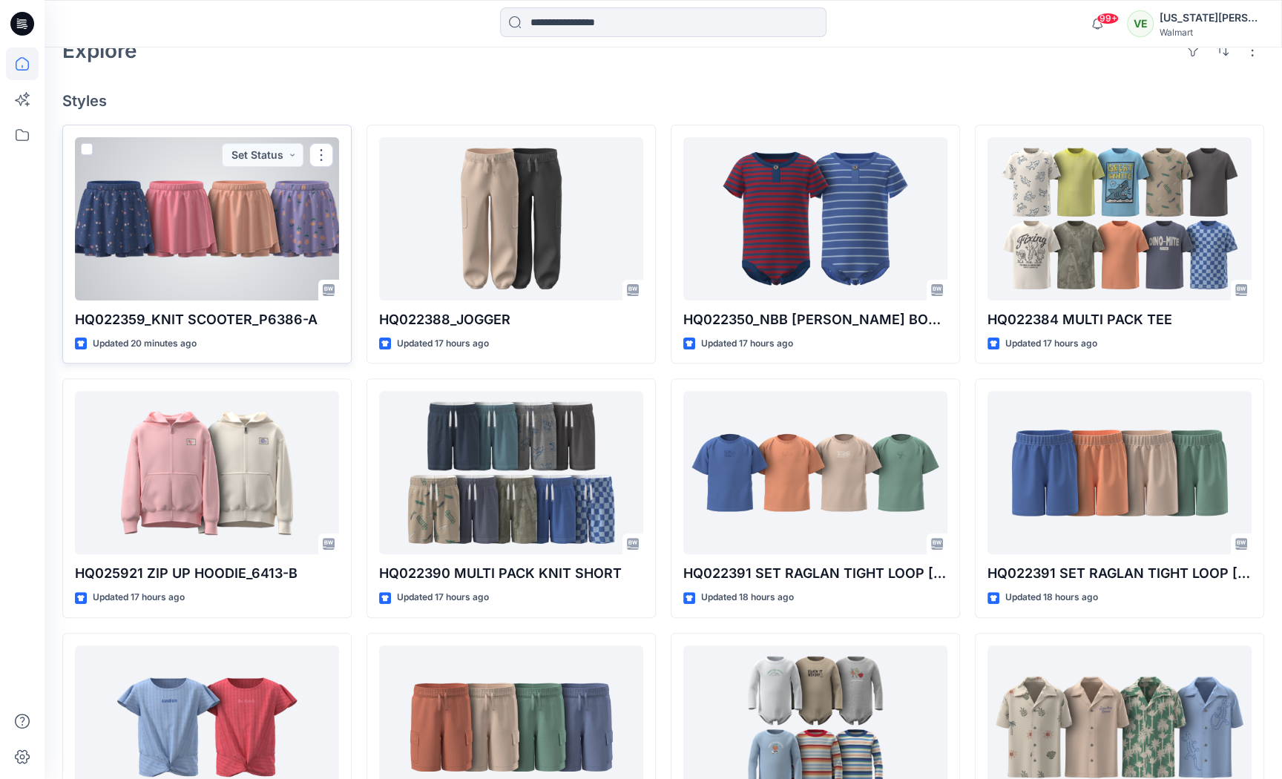
click at [286, 235] on div at bounding box center [207, 218] width 264 height 163
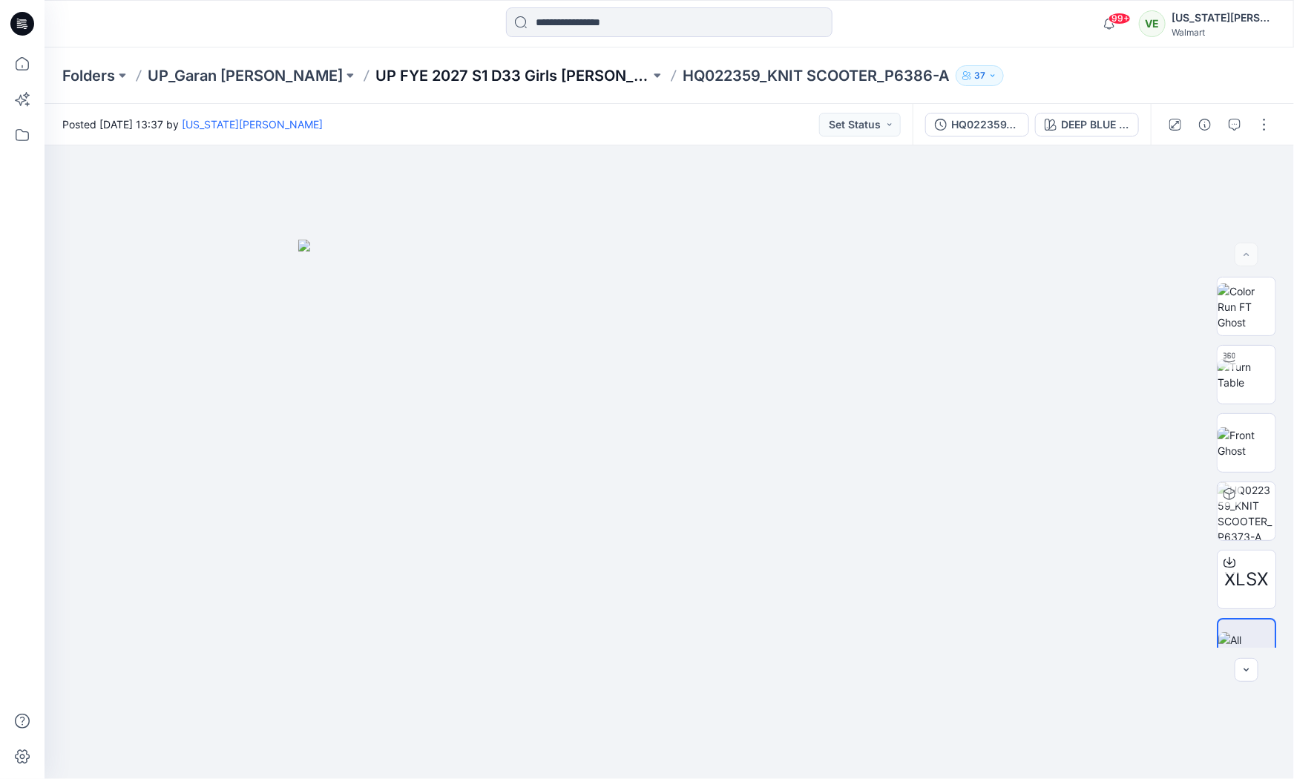
click at [449, 77] on p "UP FYE 2027 S1 D33 Girls [PERSON_NAME]" at bounding box center [513, 75] width 275 height 21
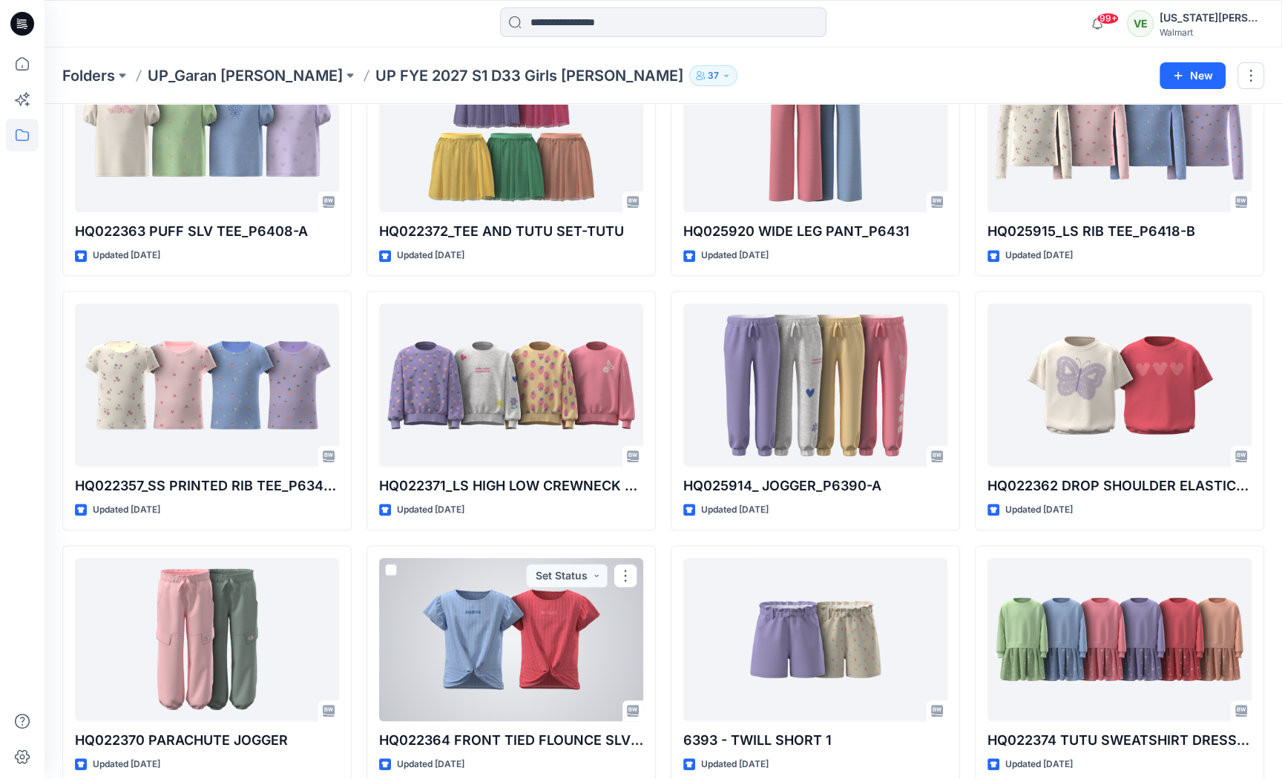
scroll to position [528, 0]
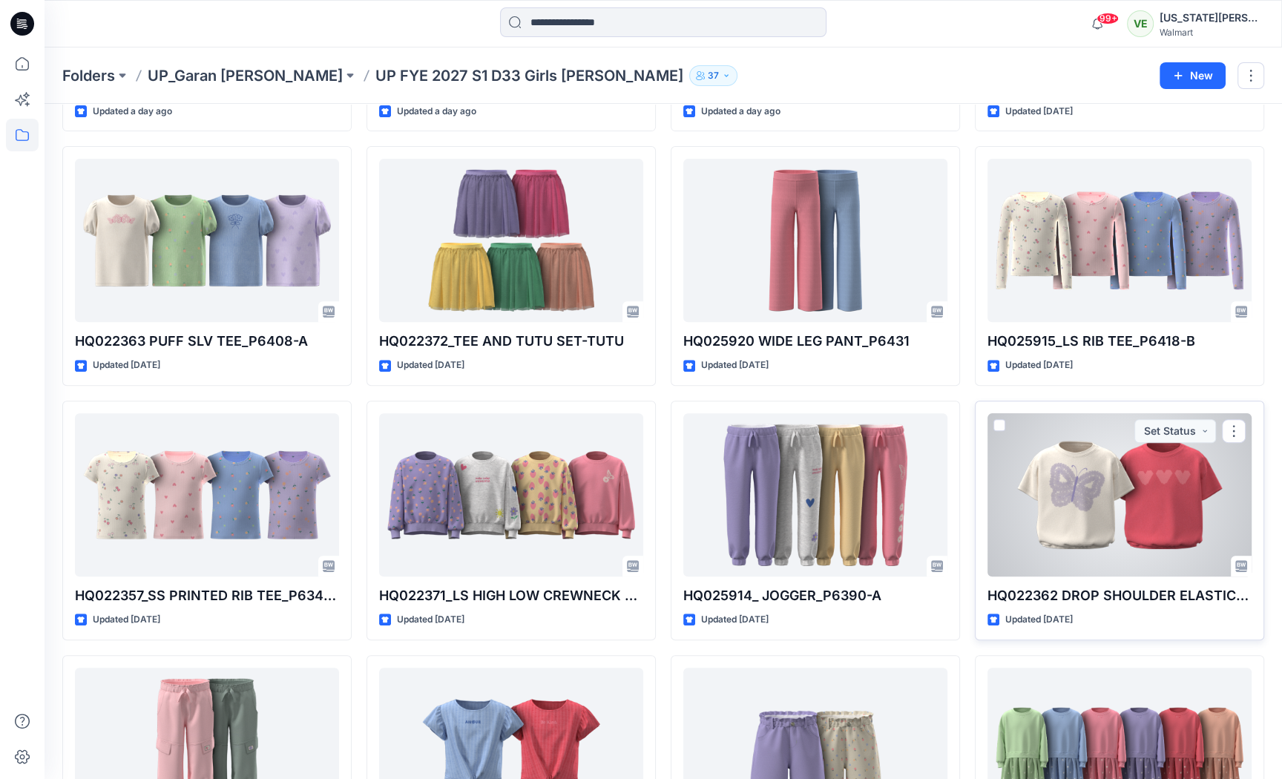
click at [1032, 505] on div at bounding box center [1120, 494] width 264 height 163
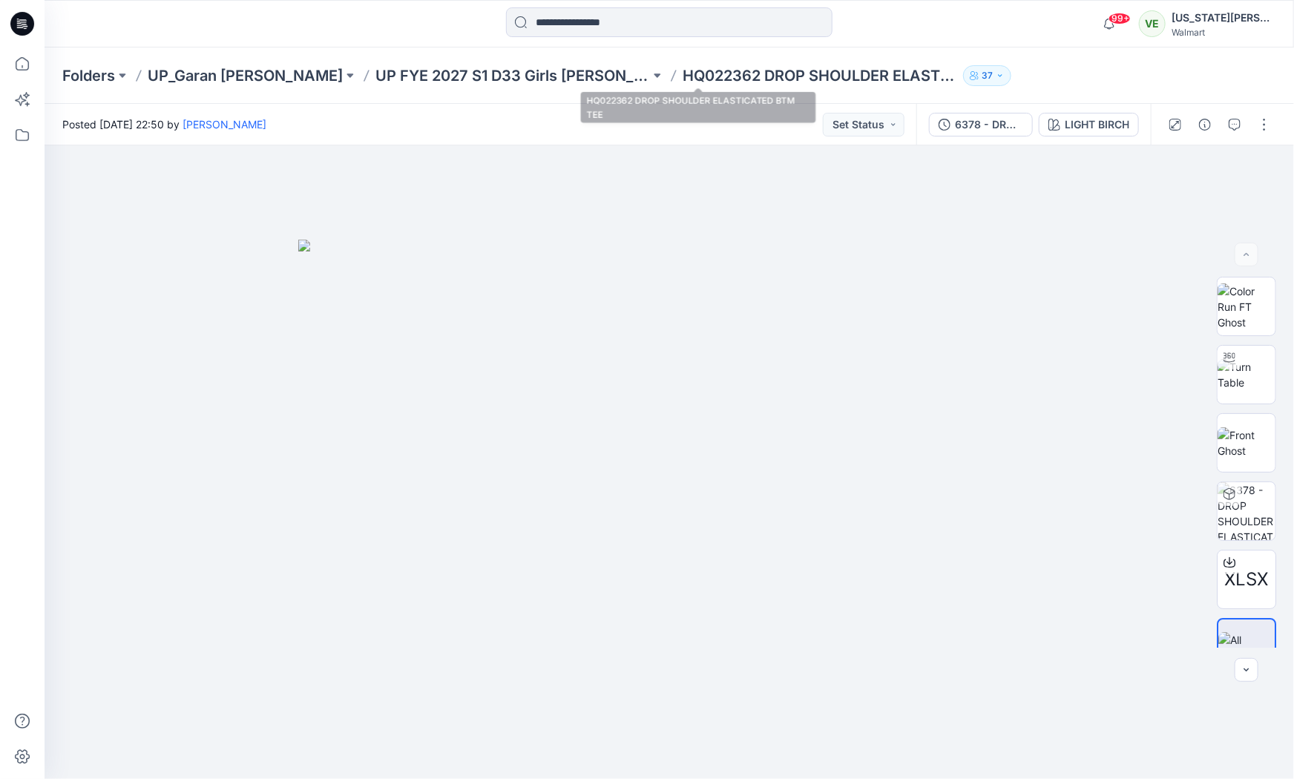
click at [771, 75] on p "HQ022362 DROP SHOULDER ELASTICATED BTM TEE" at bounding box center [820, 75] width 275 height 21
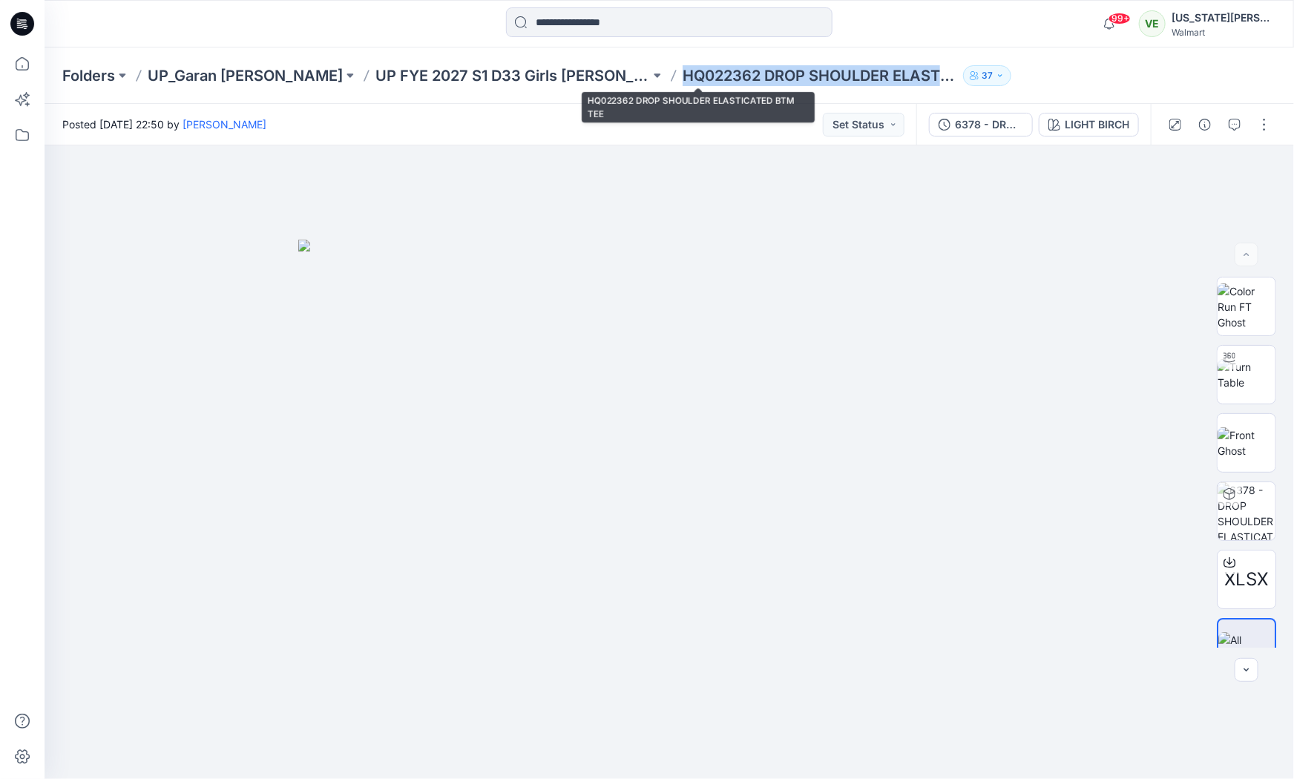
click at [771, 75] on p "HQ022362 DROP SHOULDER ELASTICATED BTM TEE" at bounding box center [820, 75] width 275 height 21
copy div "HQ022362 DROP SHOULDER ELASTICATED BTM TEE 37"
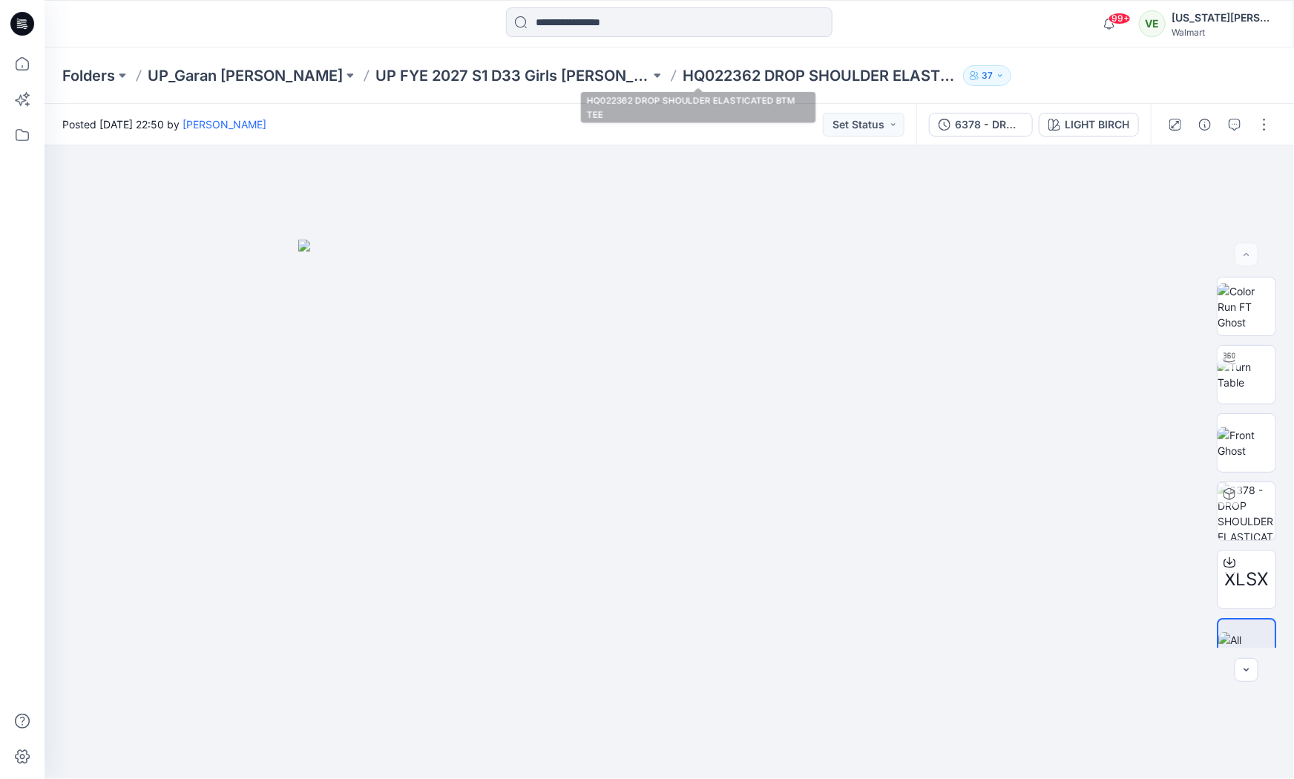
click at [692, 68] on p "HQ022362 DROP SHOULDER ELASTICATED BTM TEE" at bounding box center [820, 75] width 275 height 21
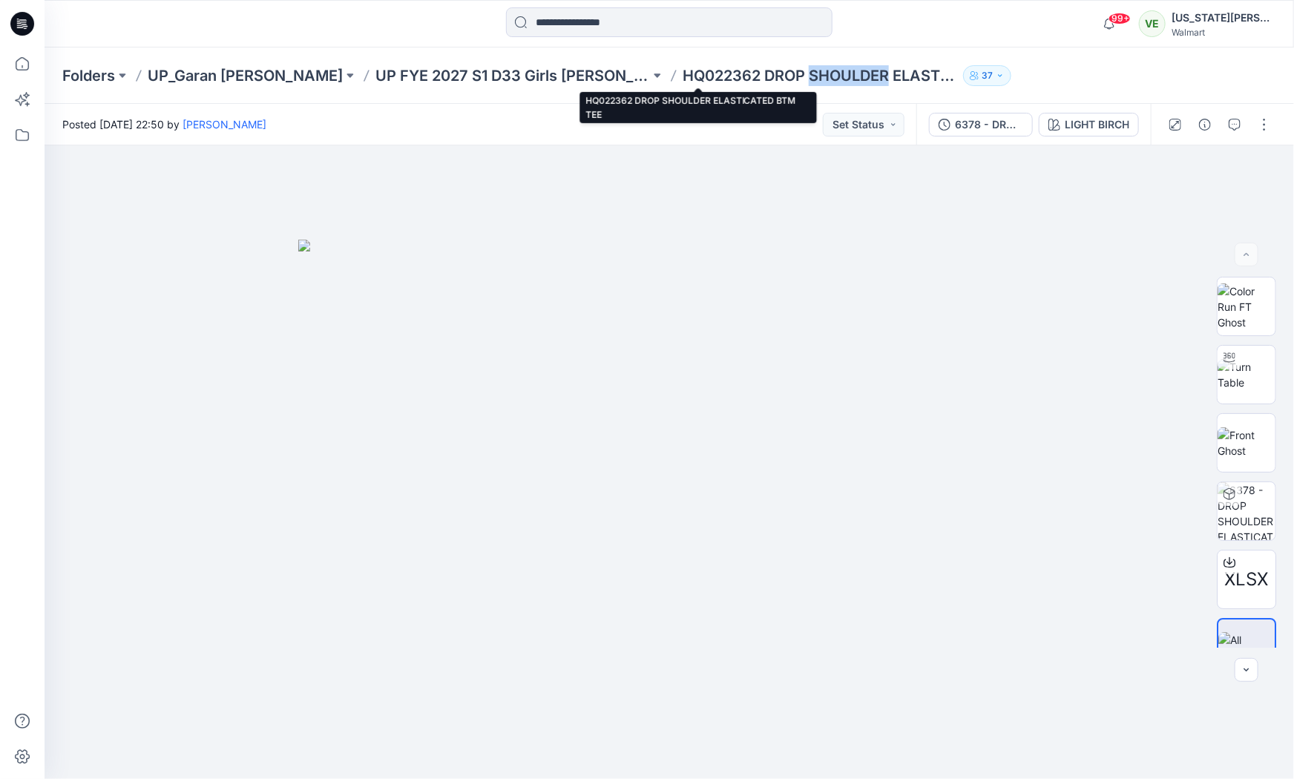
click at [692, 68] on p "HQ022362 DROP SHOULDER ELASTICATED BTM TEE" at bounding box center [820, 75] width 275 height 21
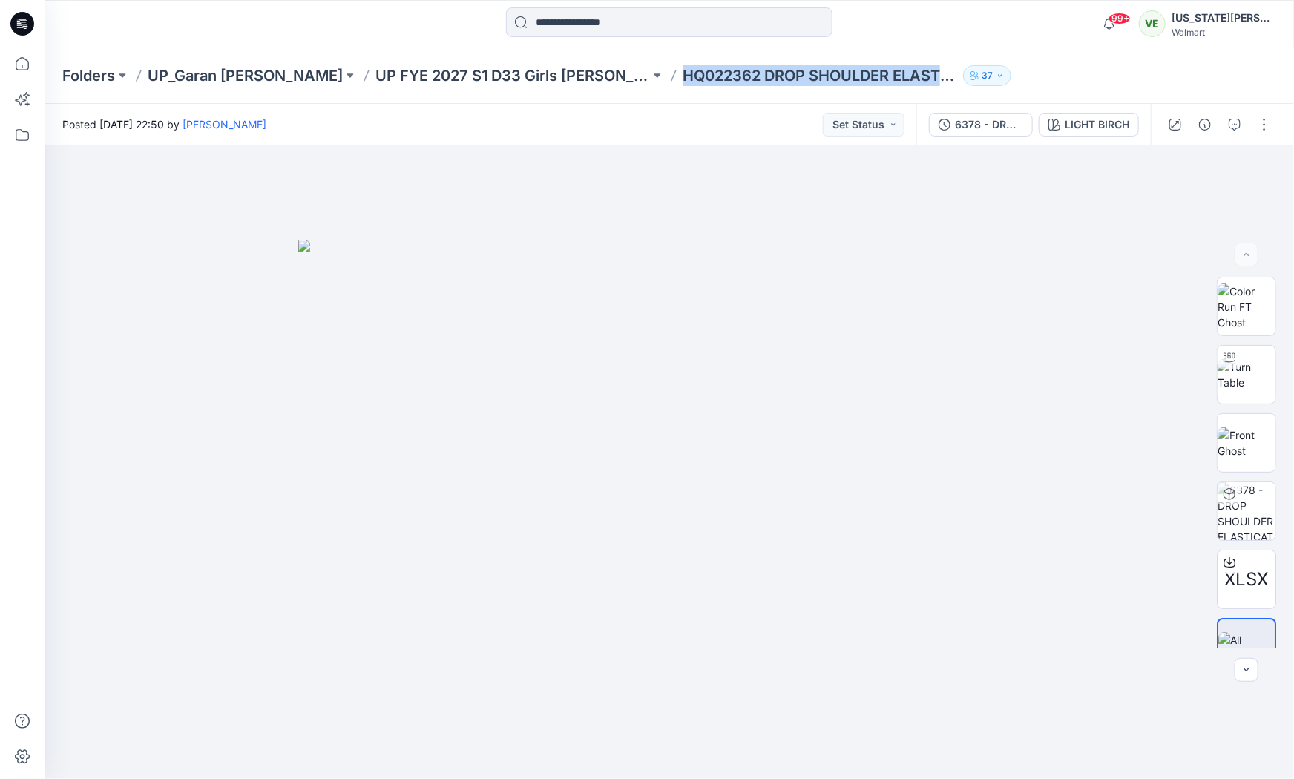
copy div "HQ022362 DROP SHOULDER ELASTICATED [STREET_ADDRESS]"
click at [94, 68] on p "Folders" at bounding box center [88, 75] width 53 height 21
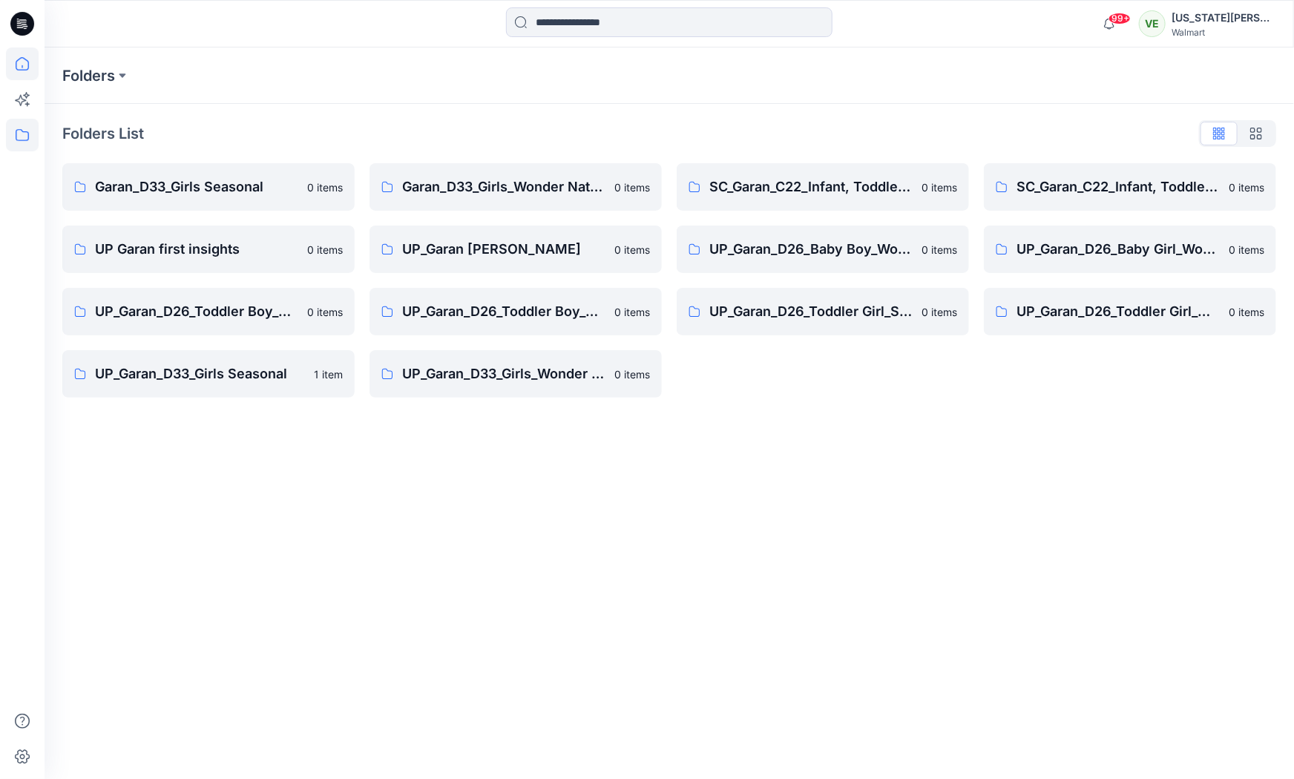
click at [15, 60] on icon at bounding box center [22, 63] width 33 height 33
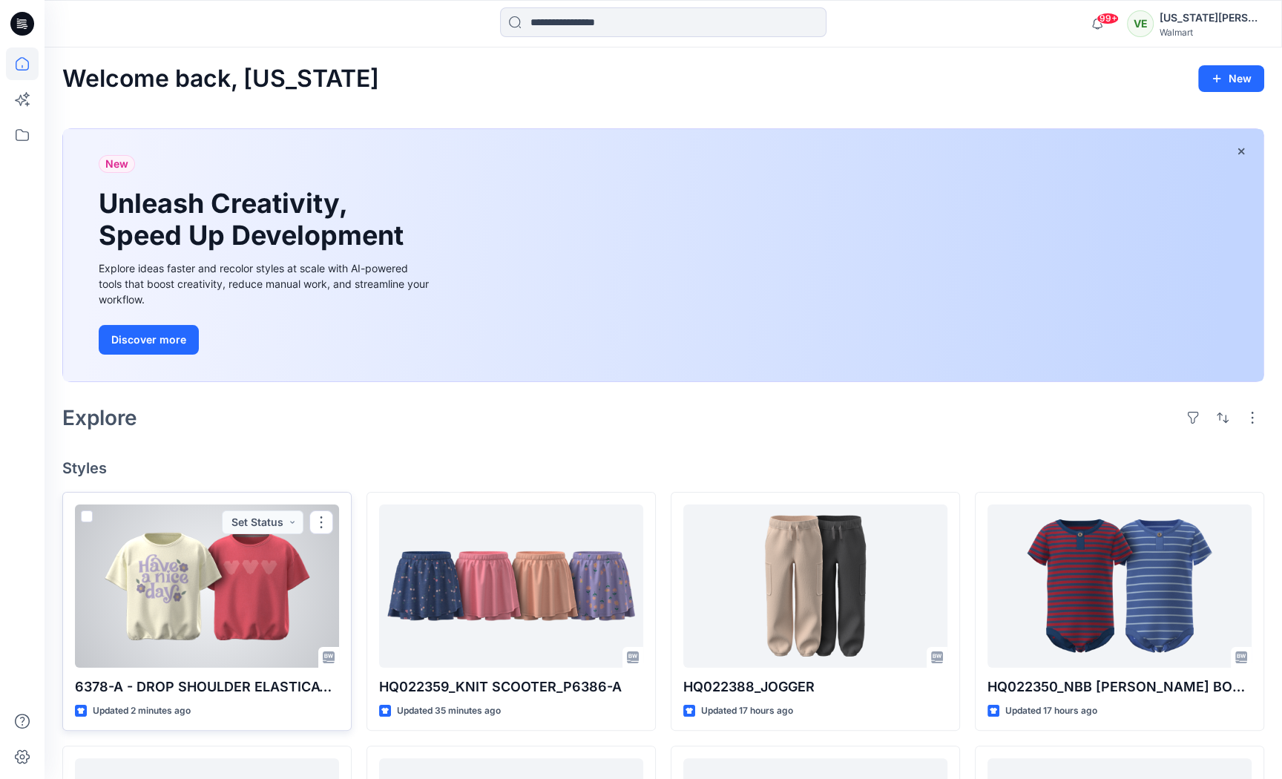
click at [145, 600] on div at bounding box center [207, 586] width 264 height 163
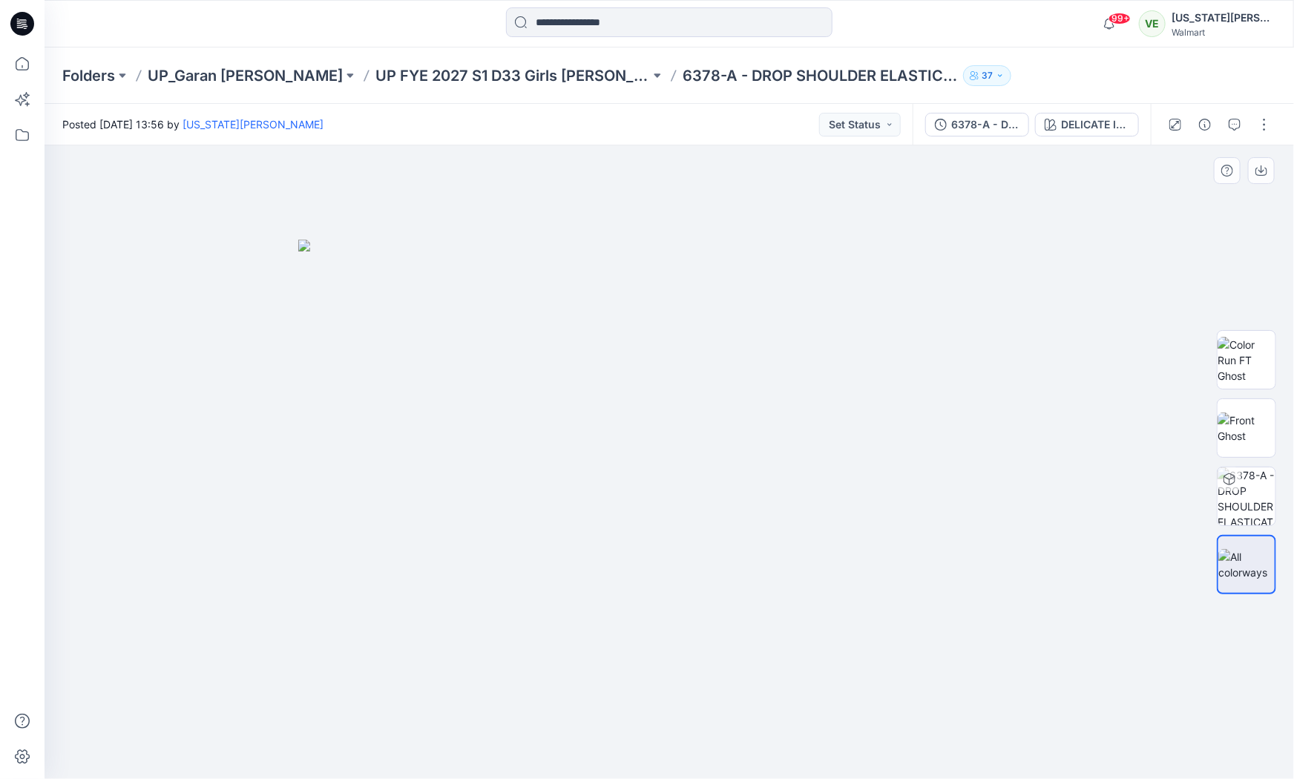
click at [602, 269] on img at bounding box center [669, 510] width 742 height 540
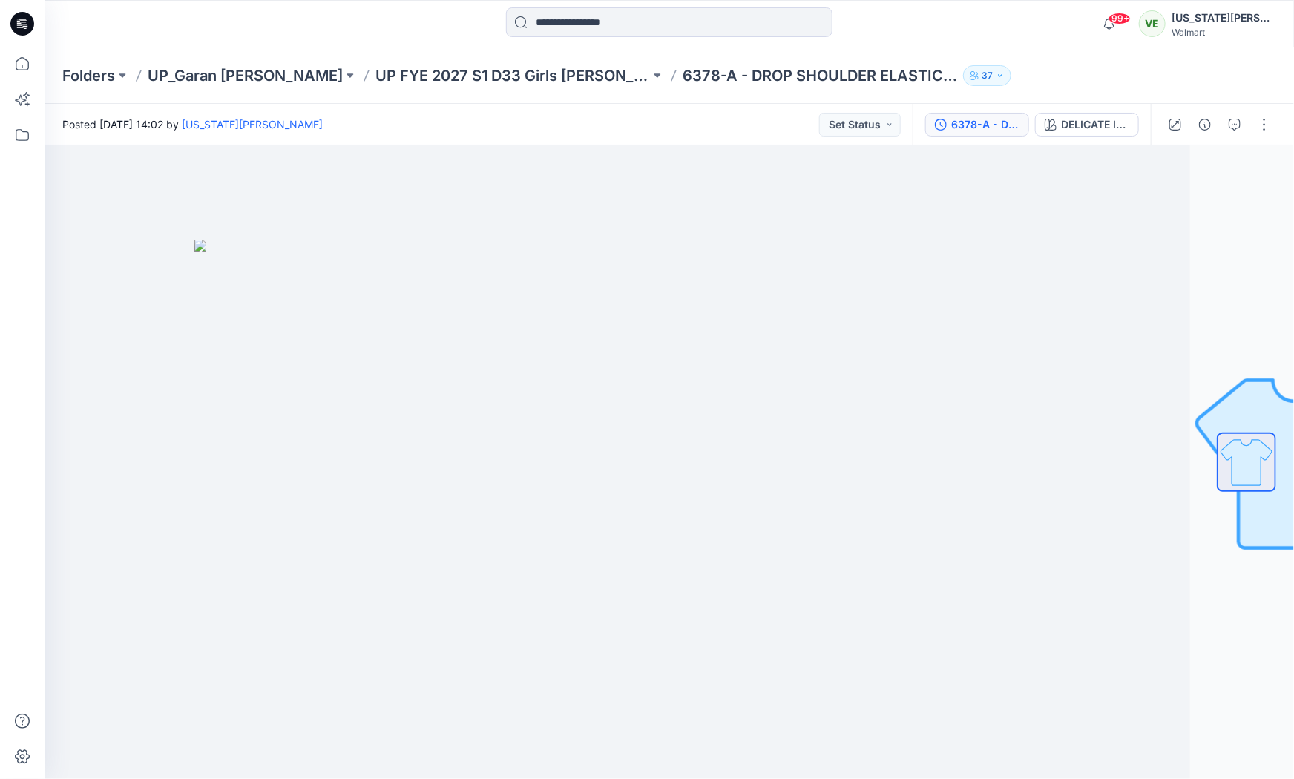
click at [974, 120] on div "6378-A - DROP SHOULDER ELASTICATED BTM TEE (2) (1)" at bounding box center [985, 125] width 68 height 16
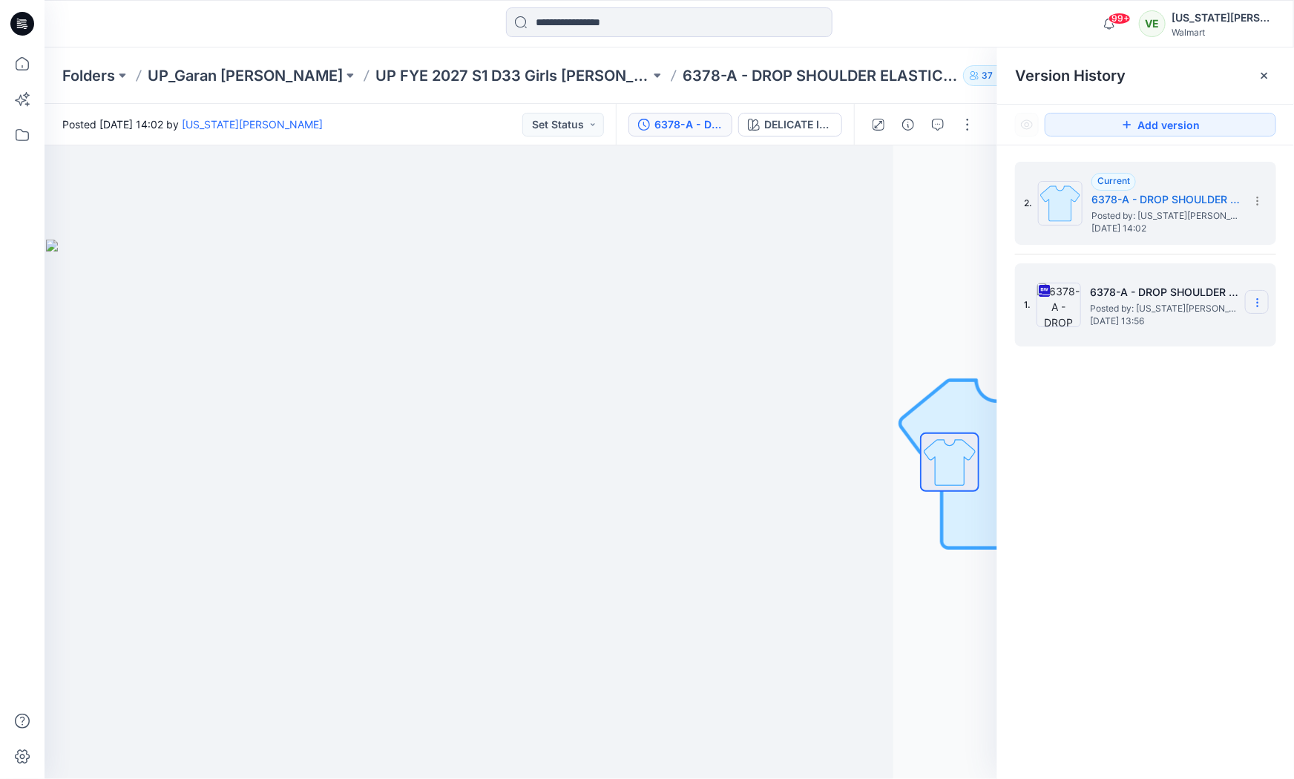
click at [1257, 300] on icon at bounding box center [1258, 303] width 12 height 12
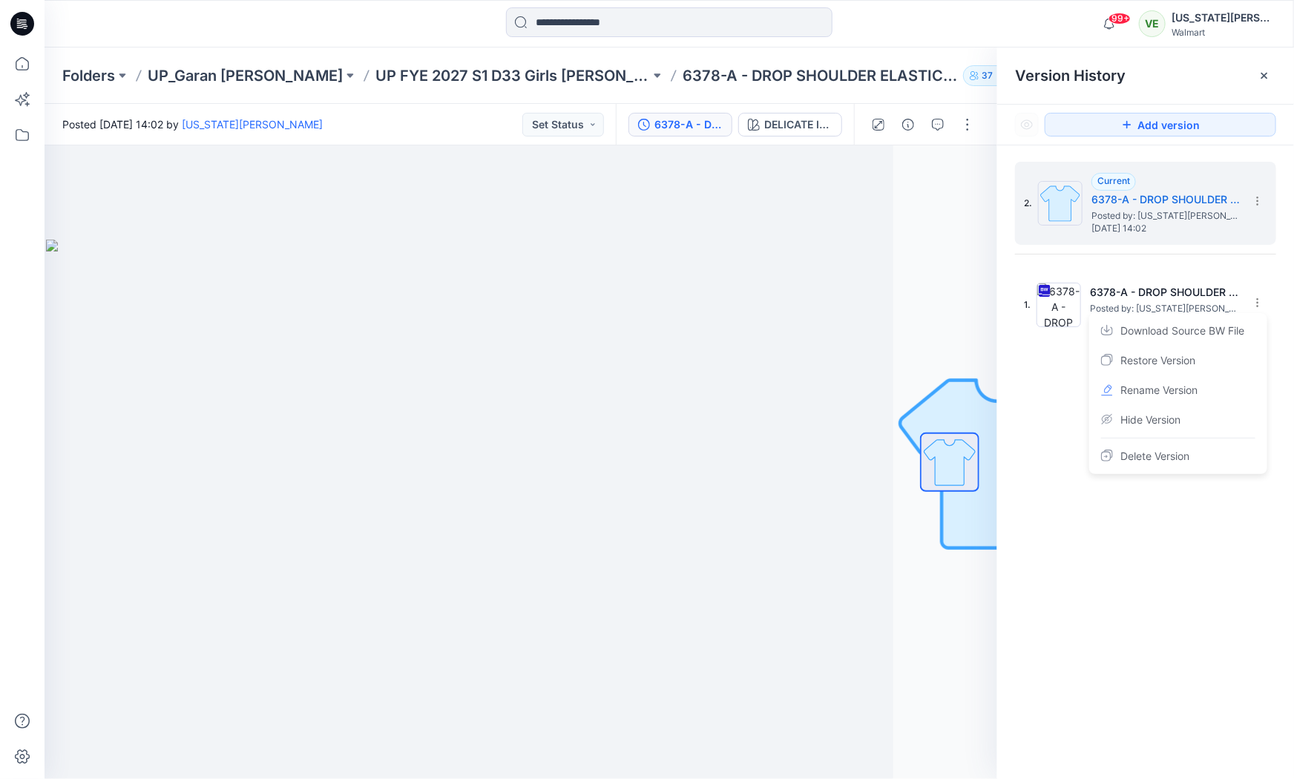
click at [1032, 515] on div "2. Current 6378-A - DROP SHOULDER ELASTICATED BTM TEE (2) (1) Posted by: Virgin…" at bounding box center [1145, 472] width 297 height 655
click at [456, 72] on p "UP FYE 2027 S1 D33 Girls [PERSON_NAME]" at bounding box center [513, 75] width 275 height 21
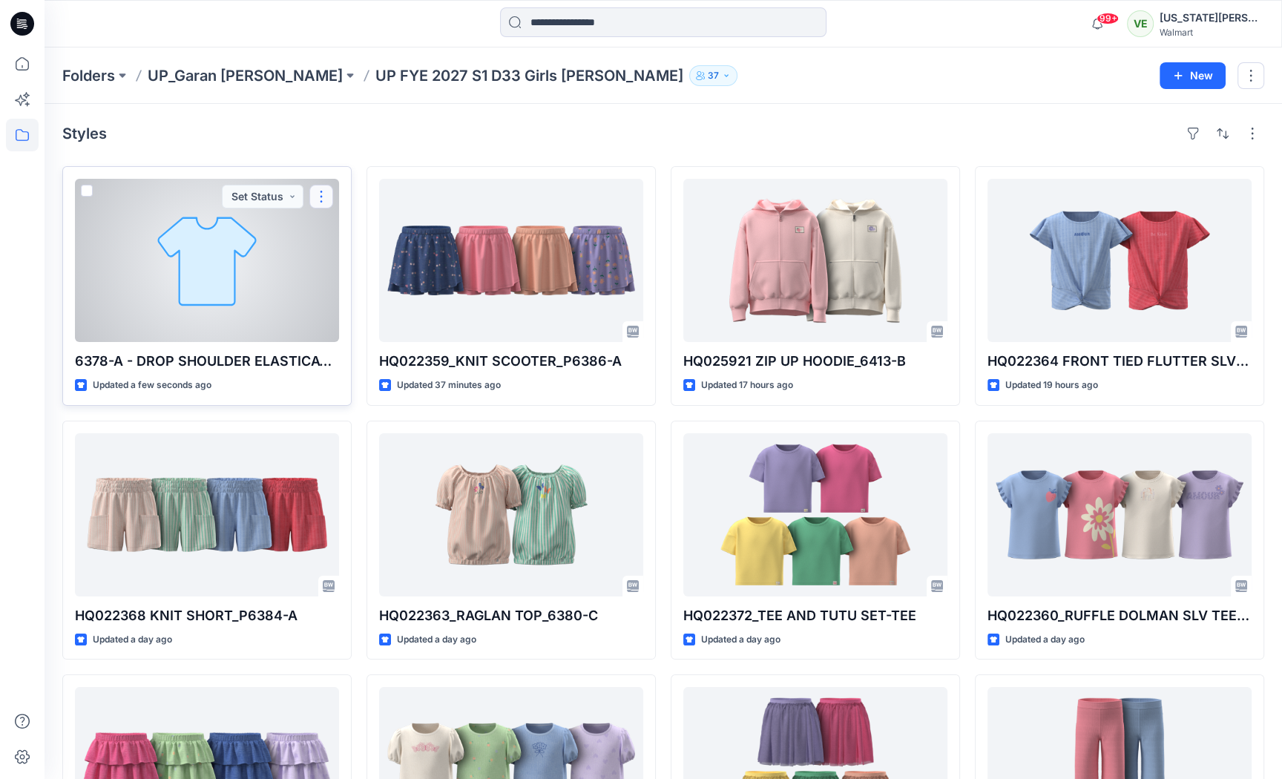
click at [316, 197] on button "button" at bounding box center [321, 197] width 24 height 24
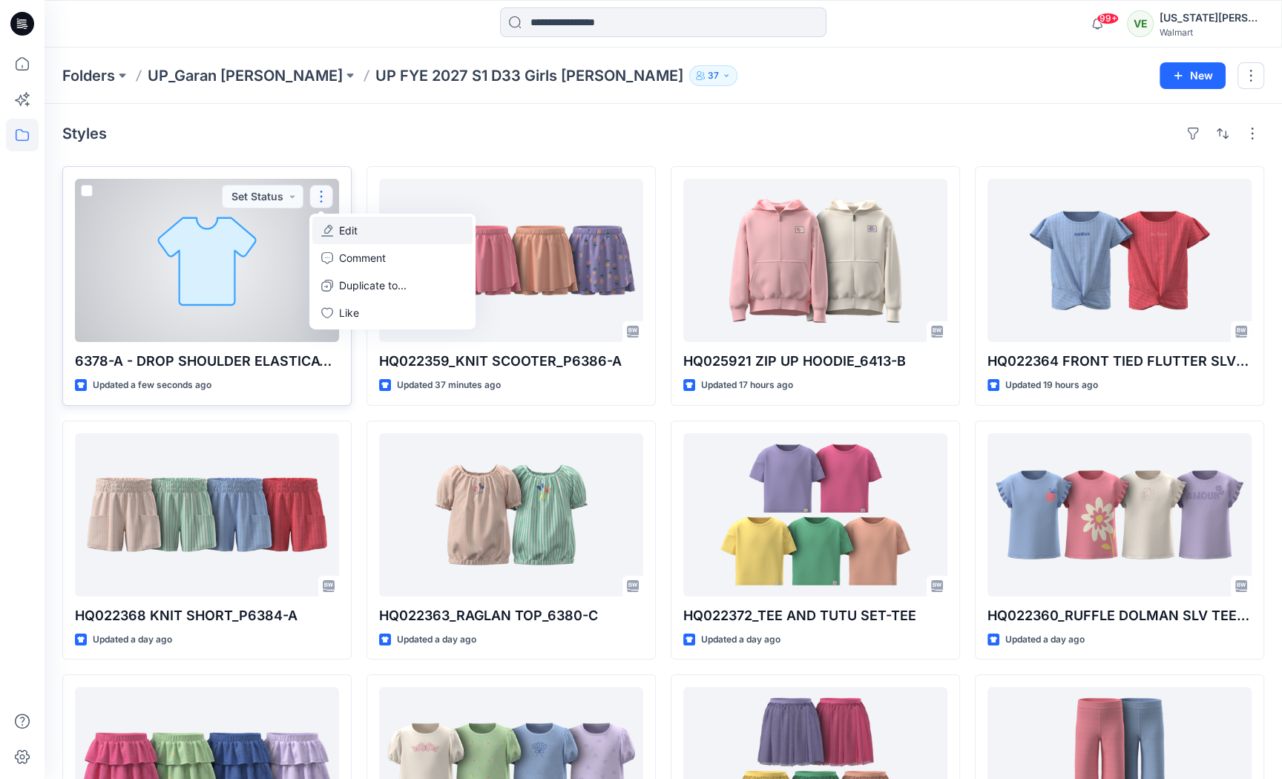
click at [358, 233] on p "Edit" at bounding box center [348, 231] width 19 height 16
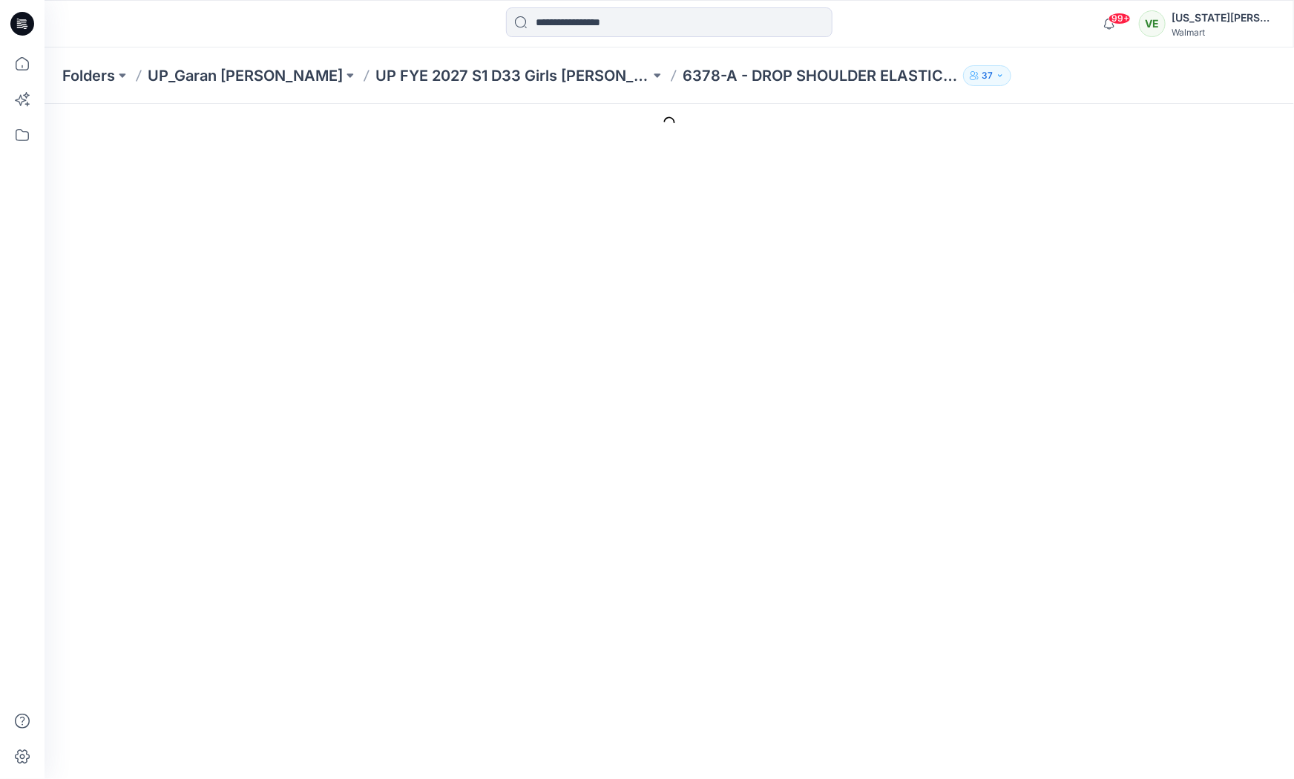
type input "**********"
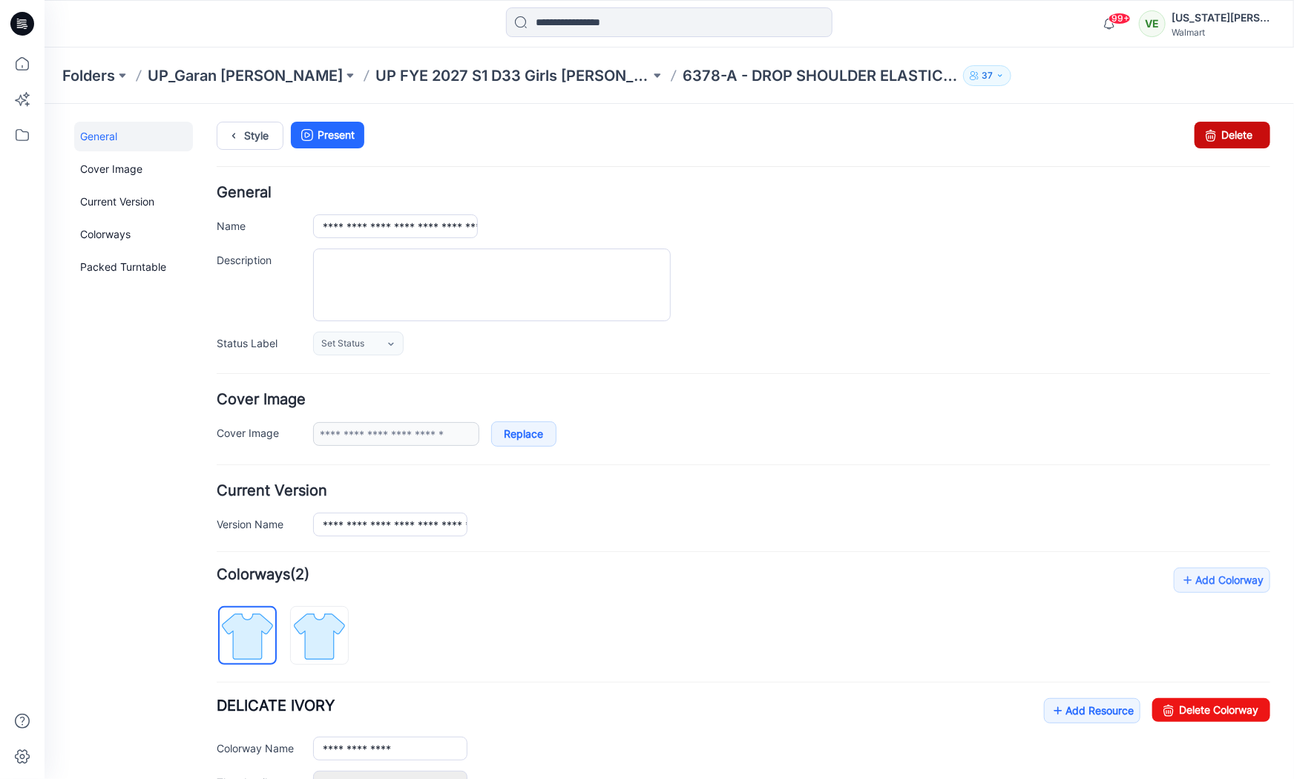
click at [1220, 127] on link "Delete" at bounding box center [1232, 134] width 76 height 27
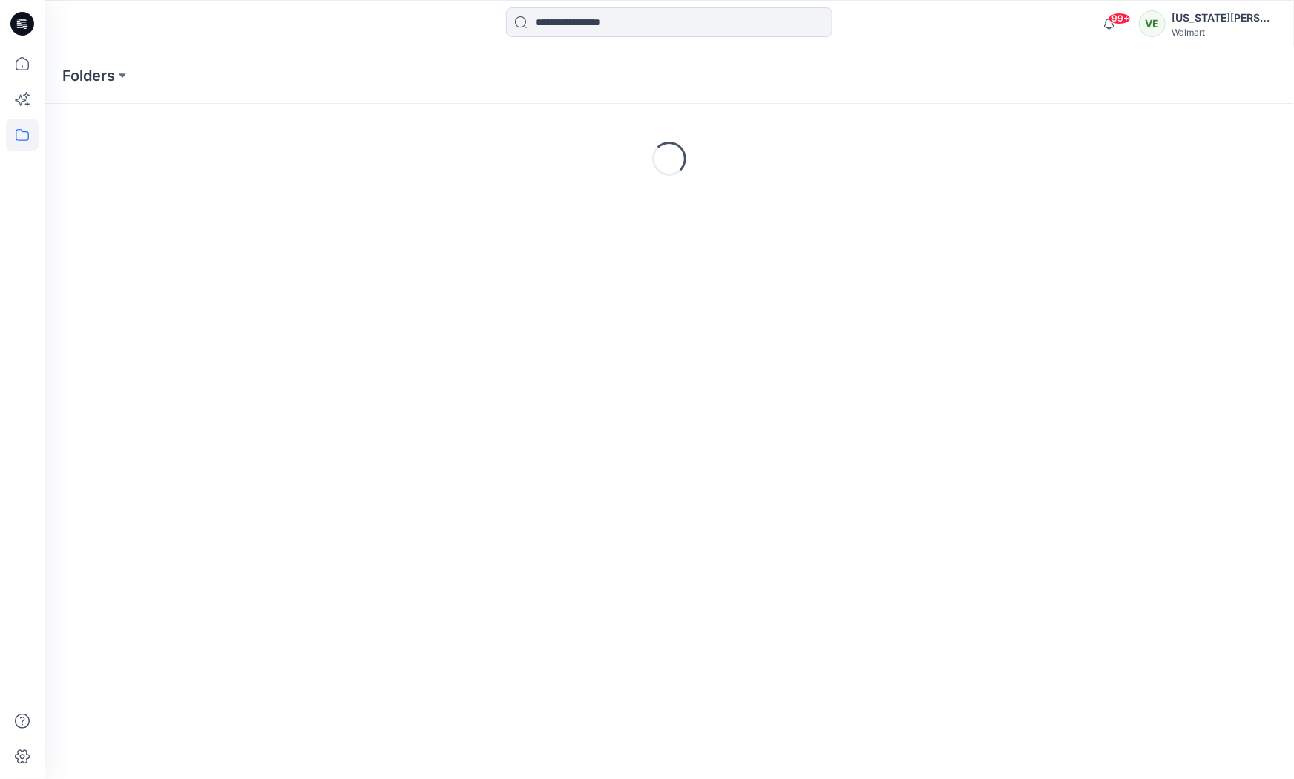
click at [491, 70] on div "Folders" at bounding box center [611, 75] width 1098 height 21
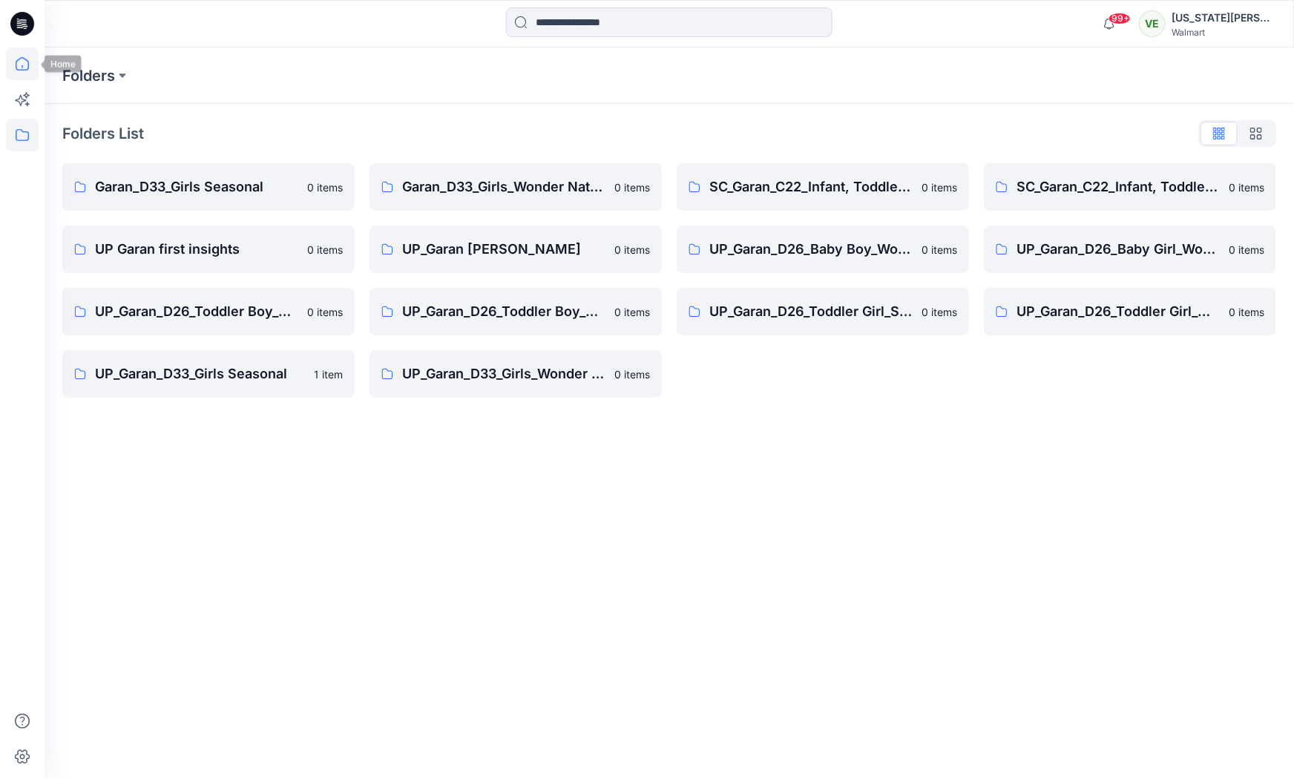
click at [33, 70] on icon at bounding box center [22, 63] width 33 height 33
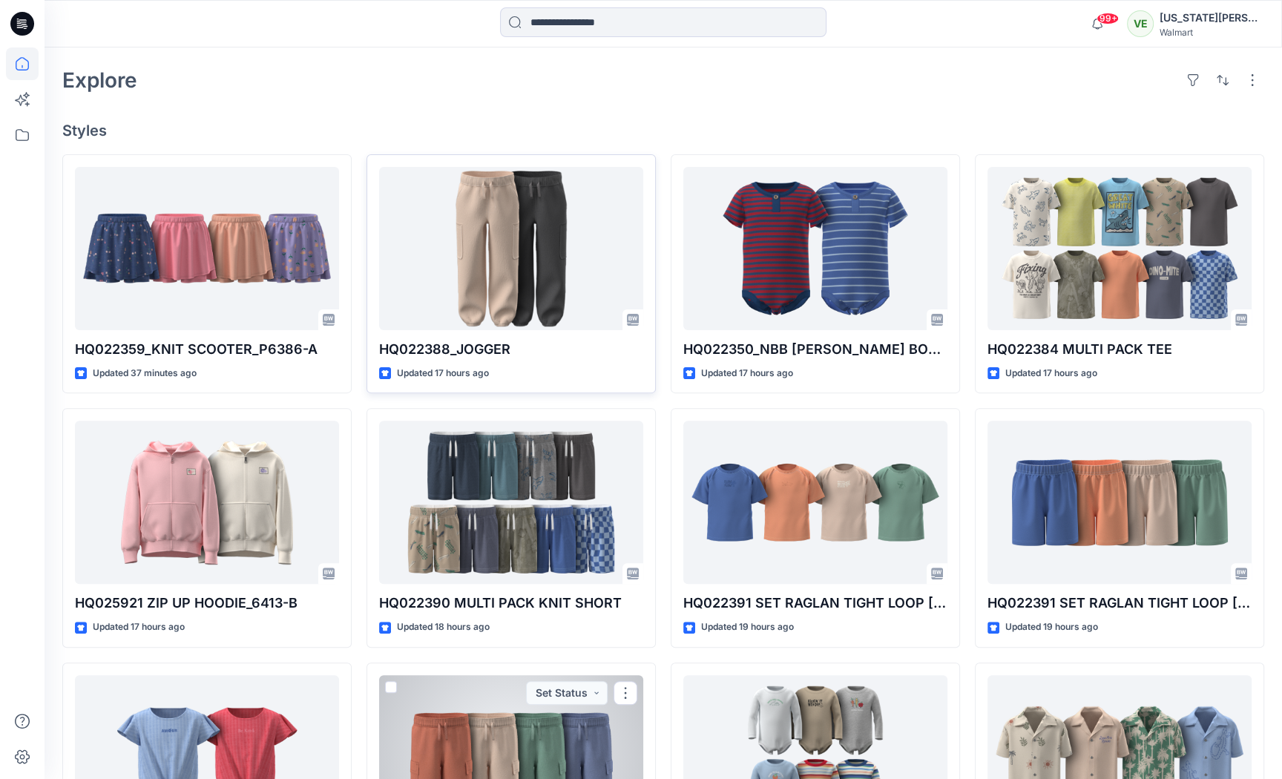
scroll to position [246, 0]
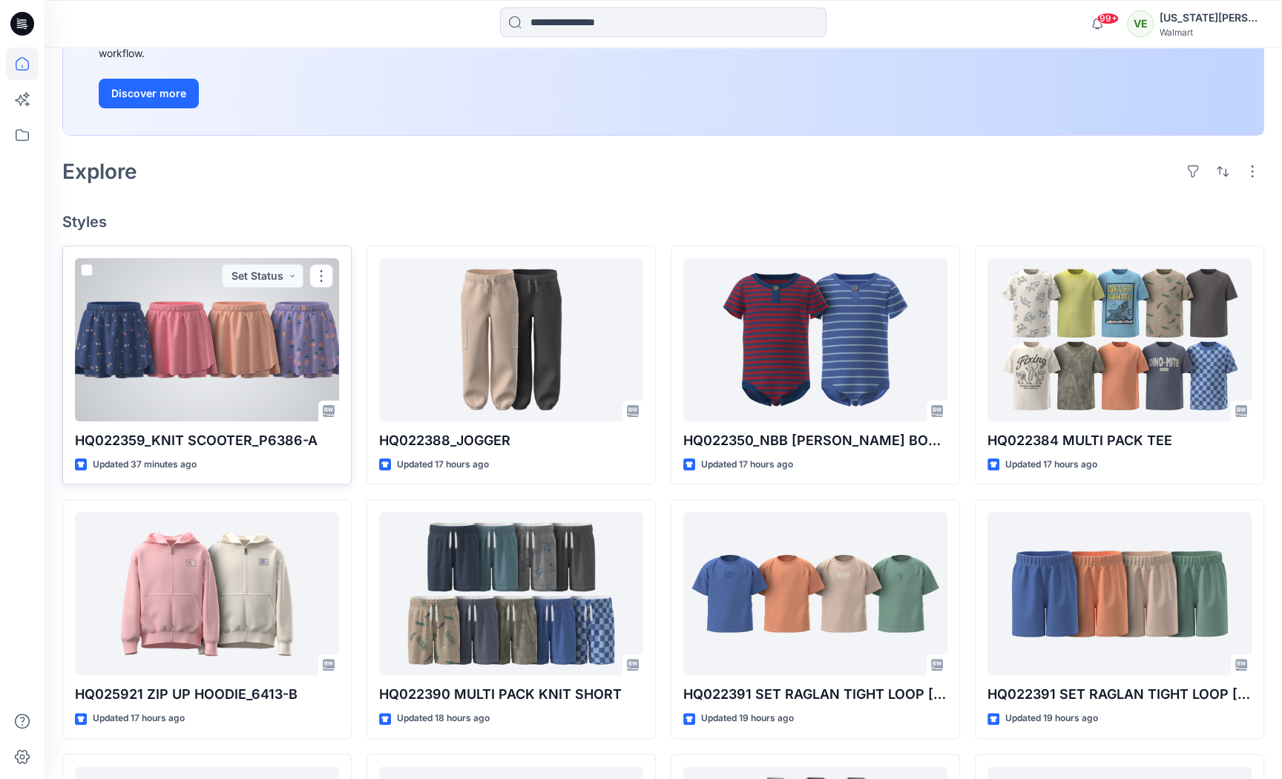
click at [296, 419] on div at bounding box center [207, 339] width 264 height 163
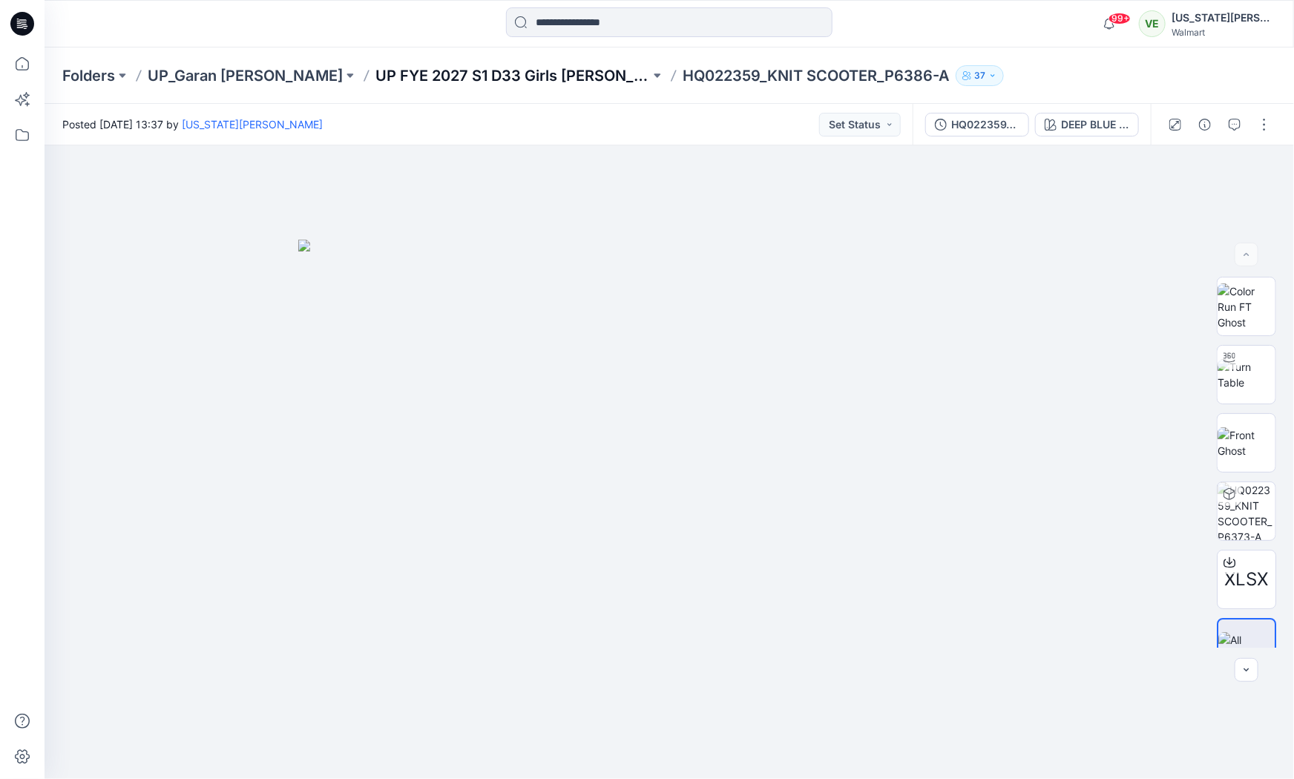
click at [511, 82] on p "UP FYE 2027 S1 D33 Girls [PERSON_NAME]" at bounding box center [513, 75] width 275 height 21
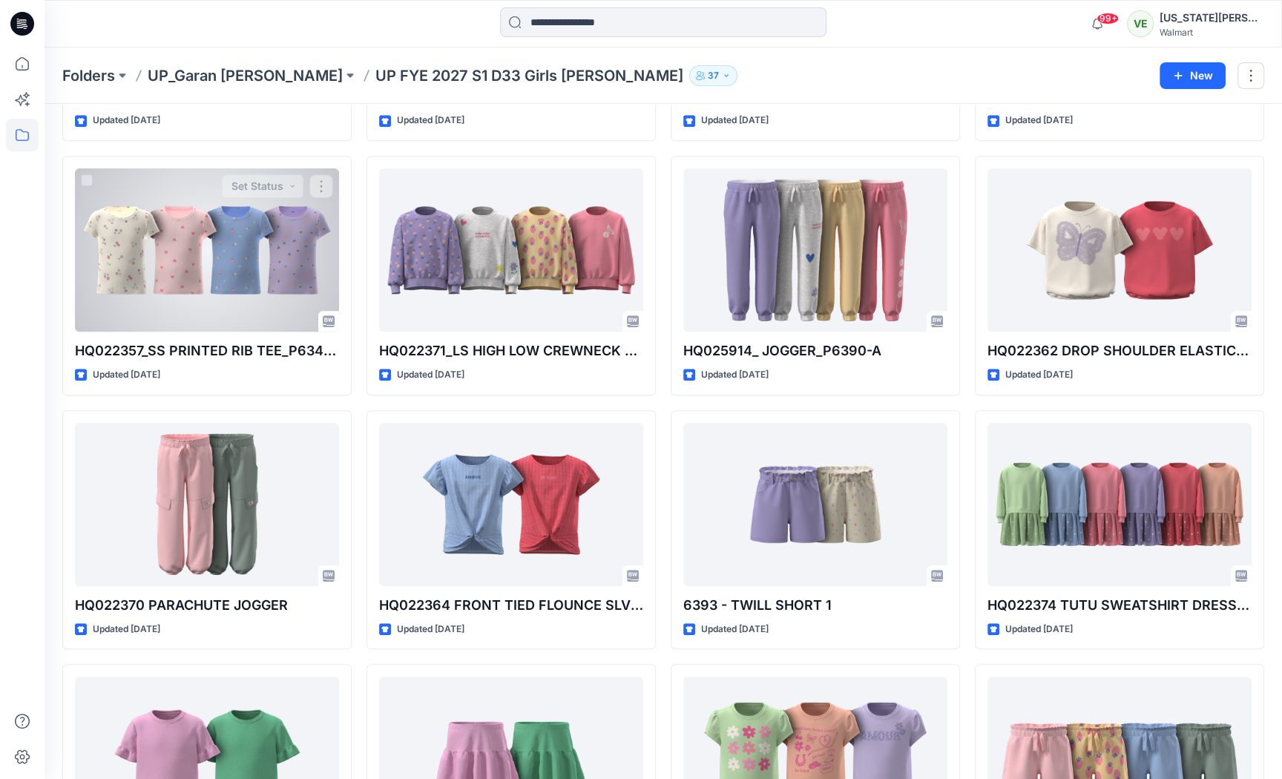
scroll to position [913, 0]
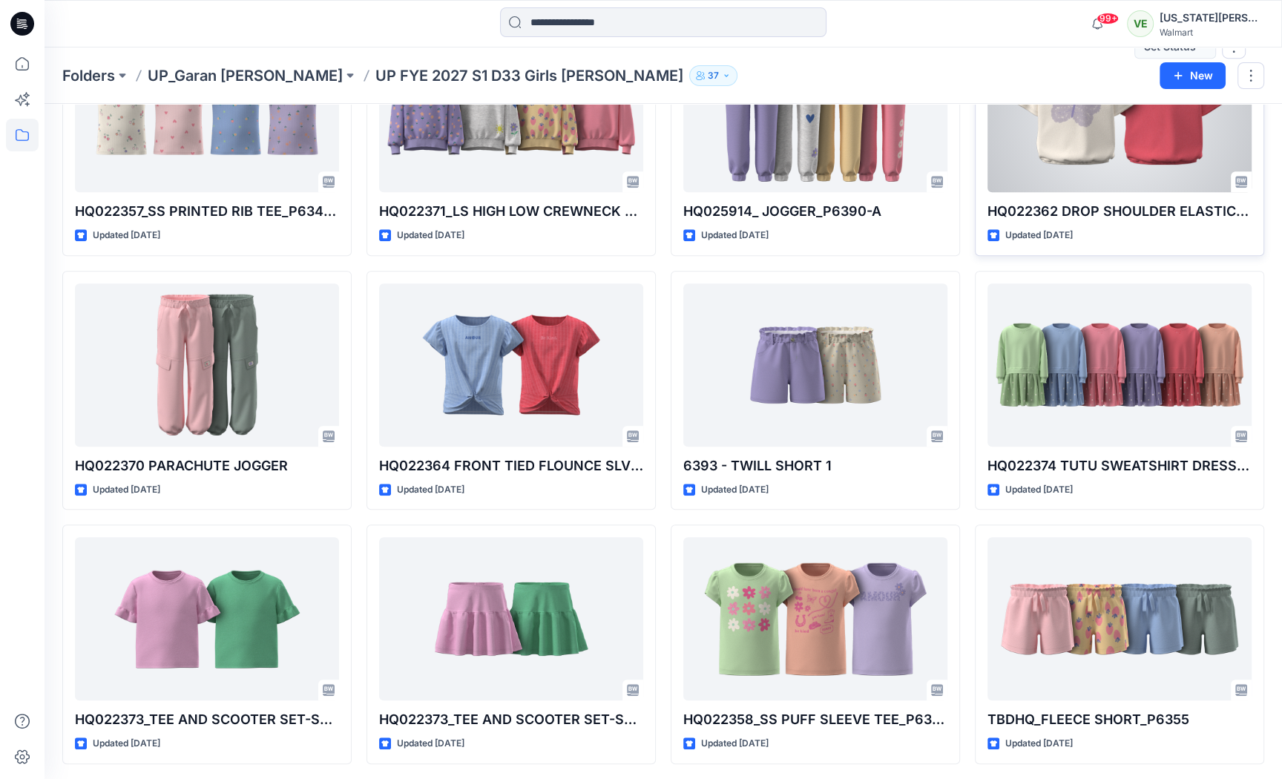
click at [1055, 170] on div at bounding box center [1120, 110] width 264 height 163
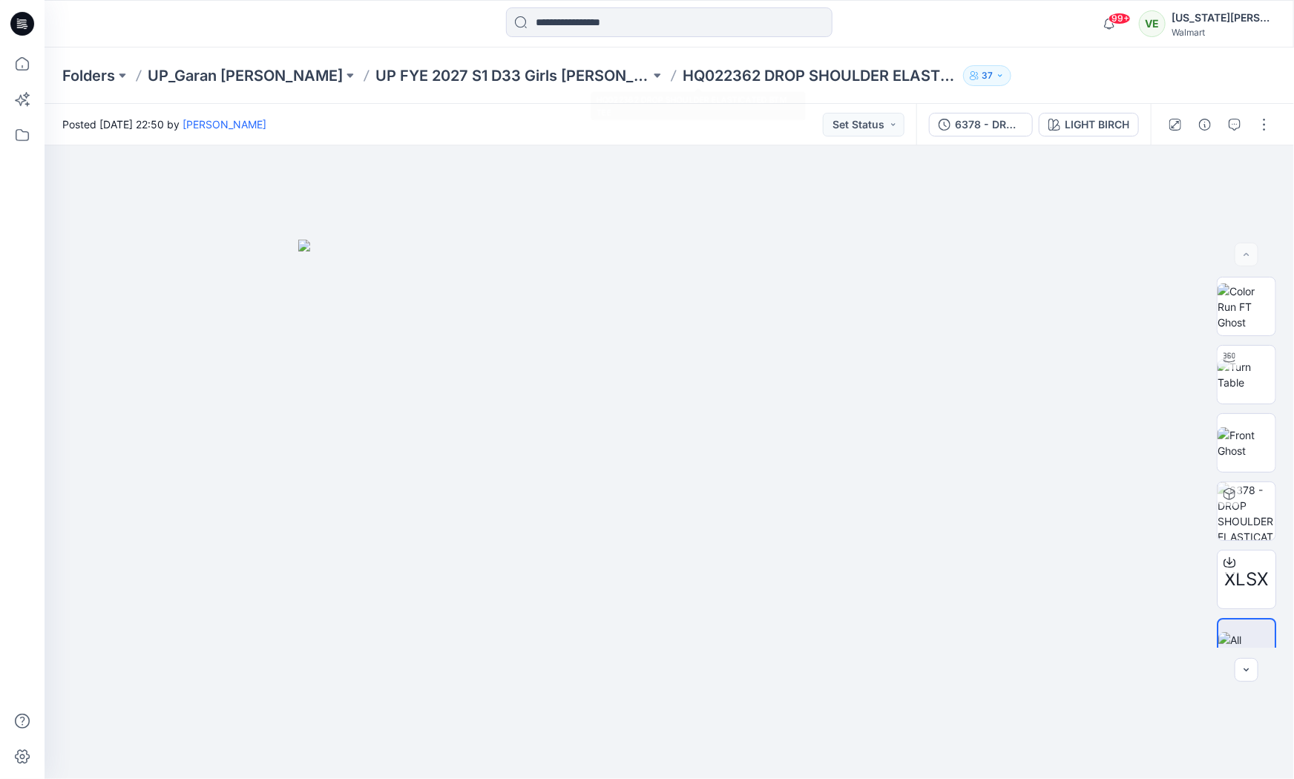
click at [683, 81] on p "HQ022362 DROP SHOULDER ELASTICATED BTM TEE" at bounding box center [820, 75] width 275 height 21
copy div "HQ022362 DROP SHOULDER ELASTICATED [STREET_ADDRESS]"
click at [708, 90] on div "Folders UP_Garan [PERSON_NAME] UP [PERSON_NAME] 2027 S1 D33 Girls [PERSON_NAME]…" at bounding box center [670, 75] width 1250 height 56
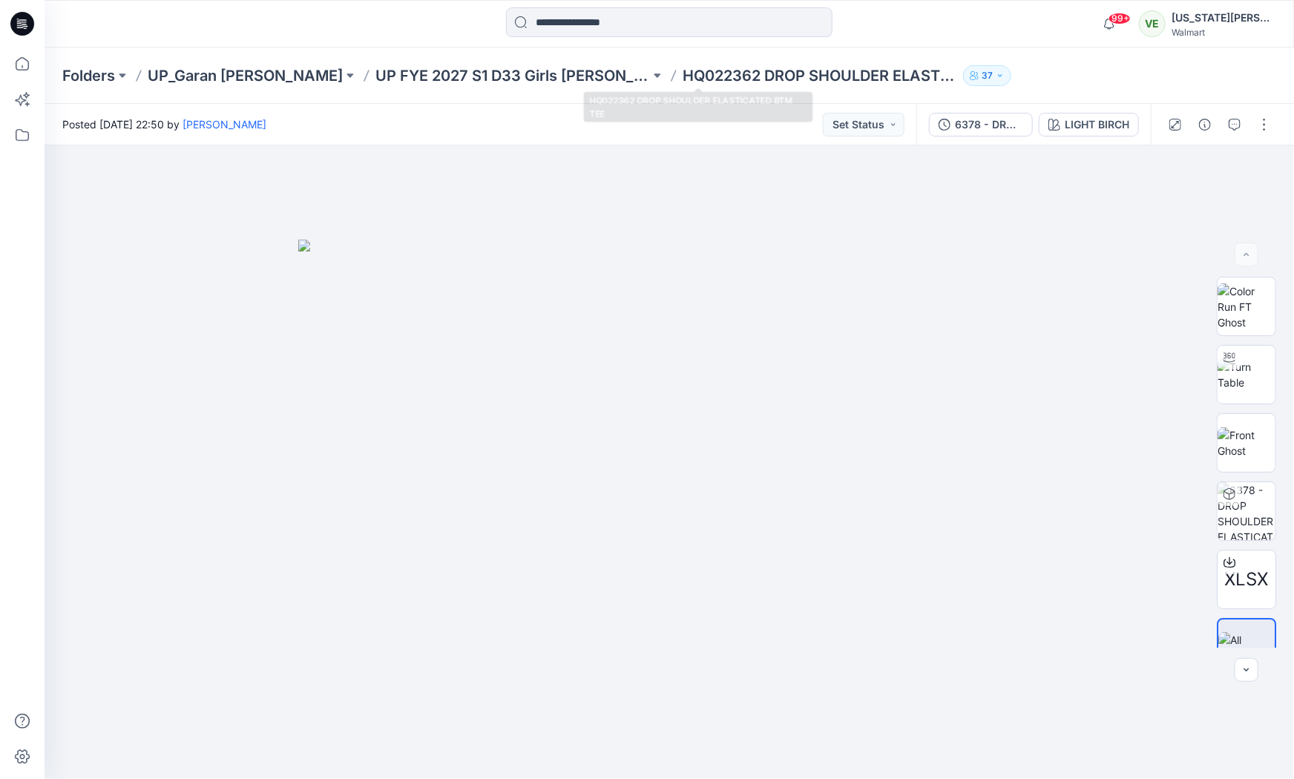
click at [710, 73] on p "HQ022362 DROP SHOULDER ELASTICATED BTM TEE" at bounding box center [820, 75] width 275 height 21
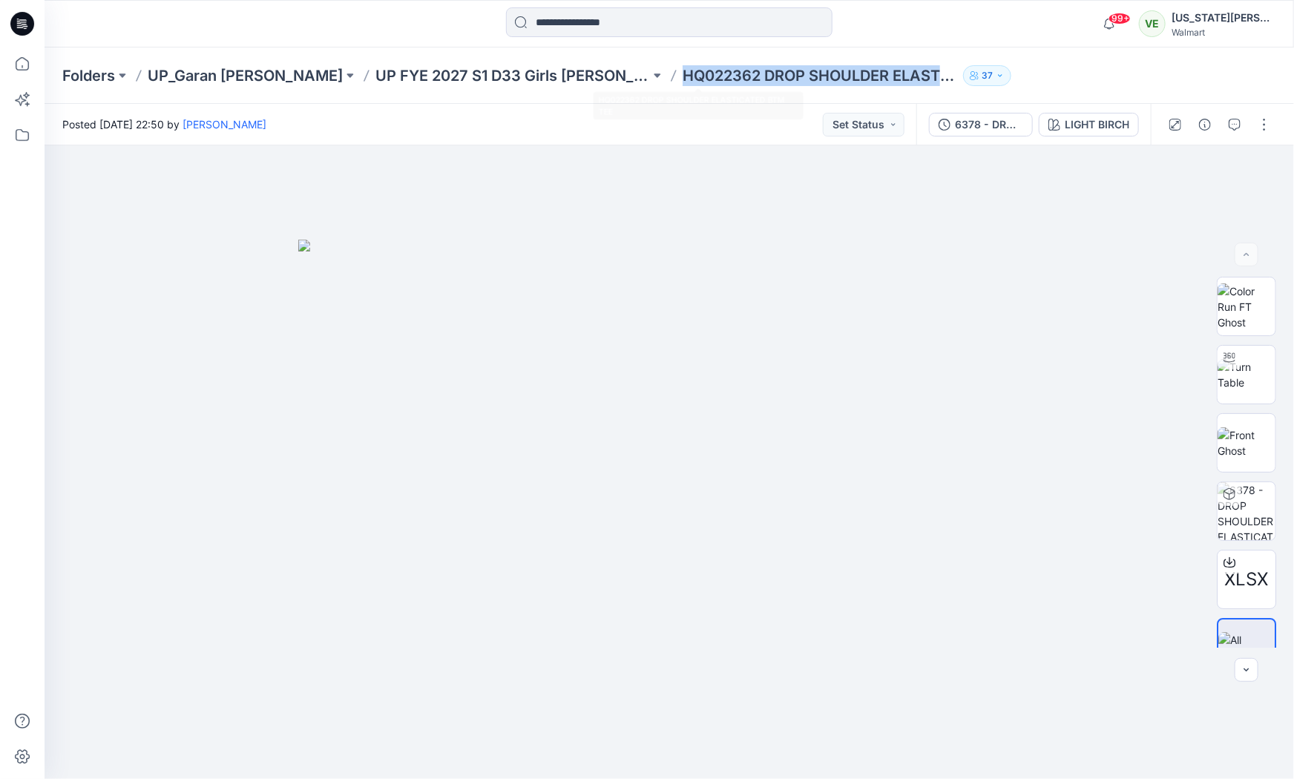
click at [710, 73] on p "HQ022362 DROP SHOULDER ELASTICATED BTM TEE" at bounding box center [820, 75] width 275 height 21
copy div "HQ022362 DROP SHOULDER ELASTICATED BTM TEE 37"
click at [545, 111] on div "Posted Friday, April 25, 2025 22:50 by Avani Patel Set Status" at bounding box center [481, 124] width 872 height 41
click at [683, 82] on p "HQ022362 DROP SHOULDER ELASTICATED BTM TEE" at bounding box center [820, 75] width 275 height 21
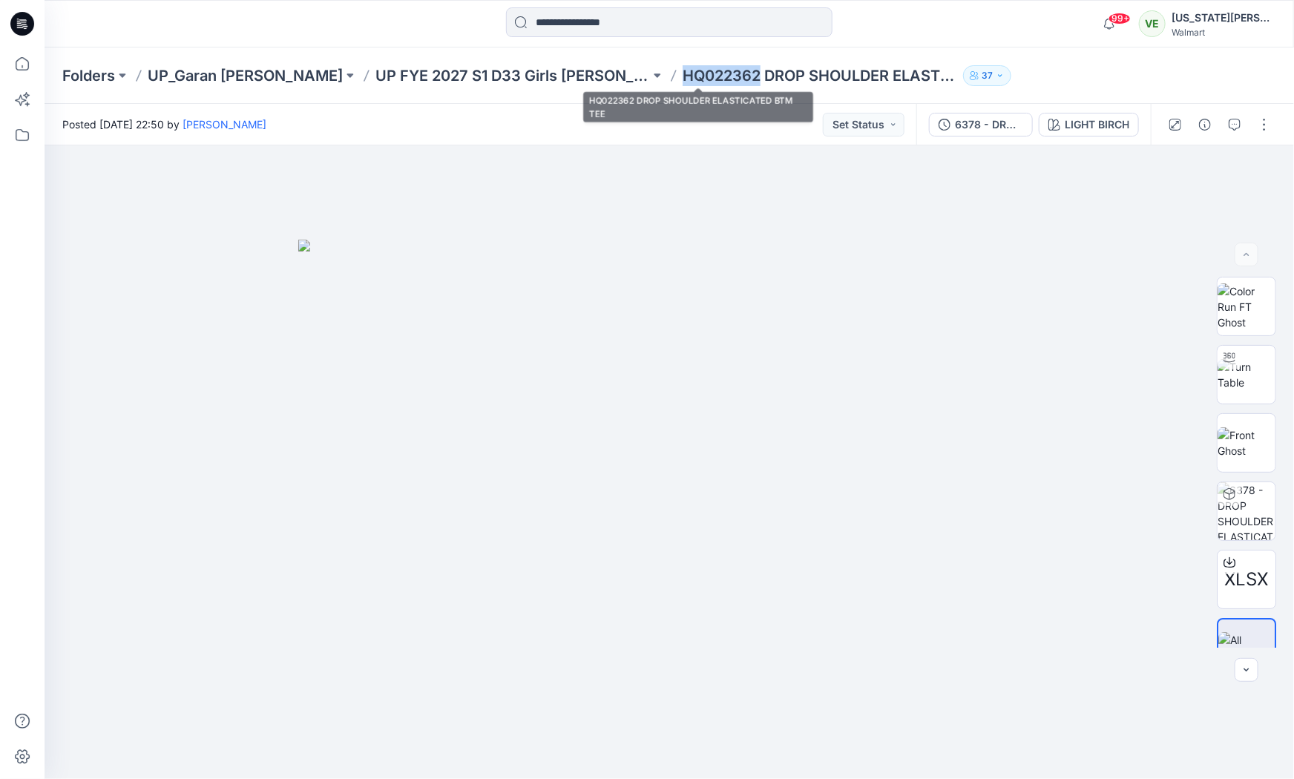
click at [683, 82] on p "HQ022362 DROP SHOULDER ELASTICATED BTM TEE" at bounding box center [820, 75] width 275 height 21
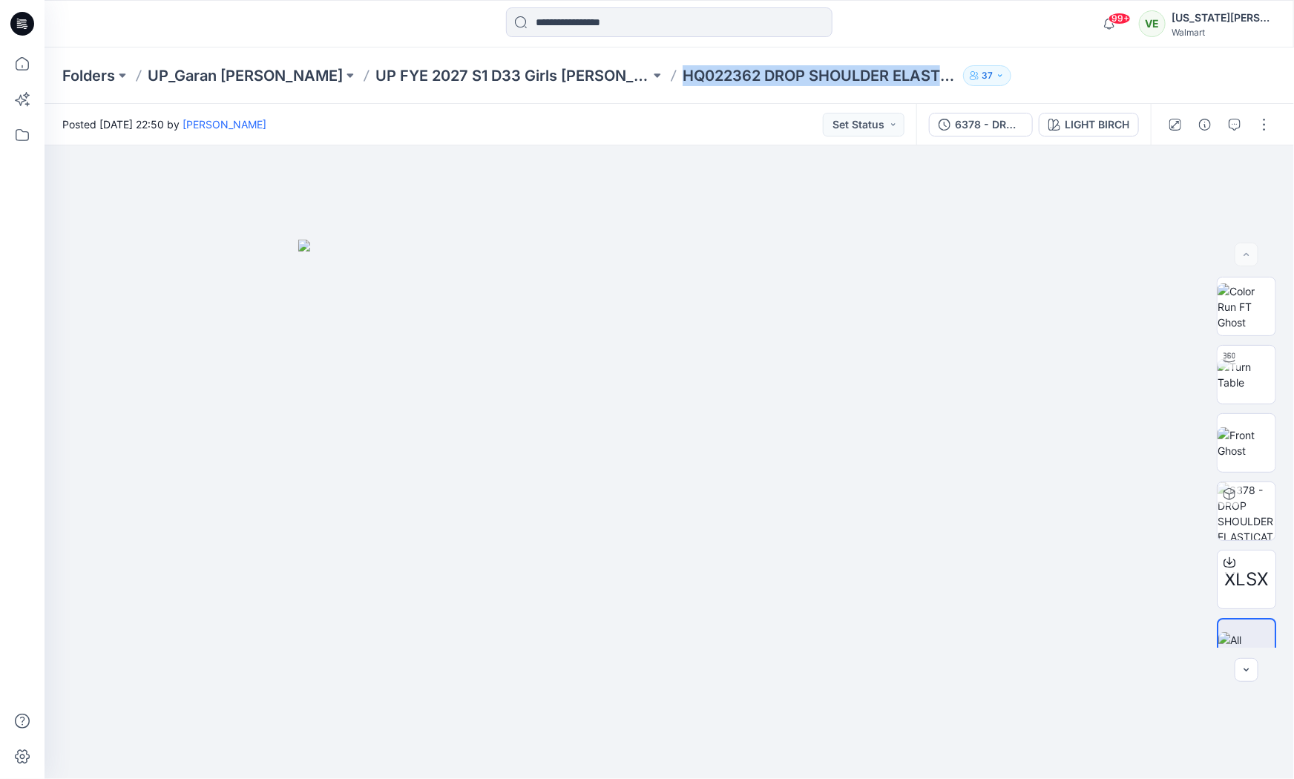
copy div "HQ022362 DROP SHOULDER ELASTICATED BTM TEE 37"
click at [451, 82] on p "UP FYE 2027 S1 D33 Girls [PERSON_NAME]" at bounding box center [513, 75] width 275 height 21
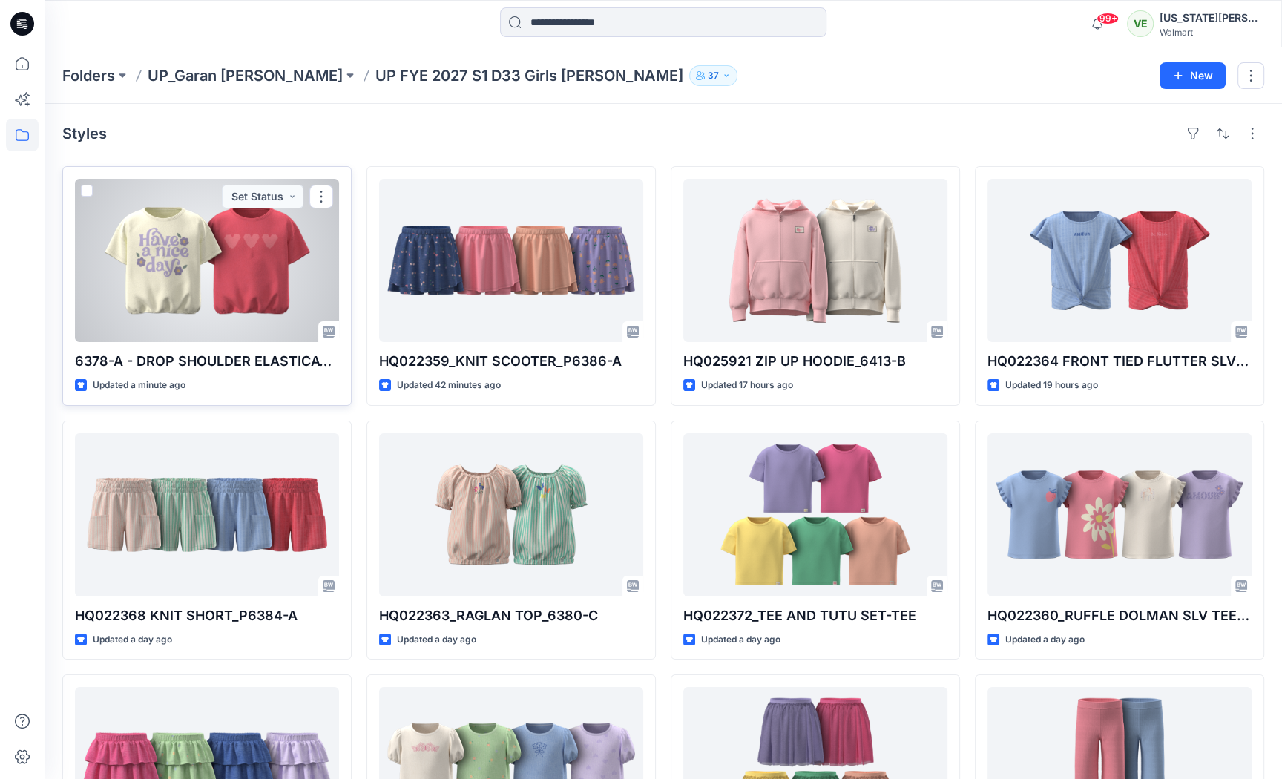
click at [226, 335] on div at bounding box center [207, 260] width 264 height 163
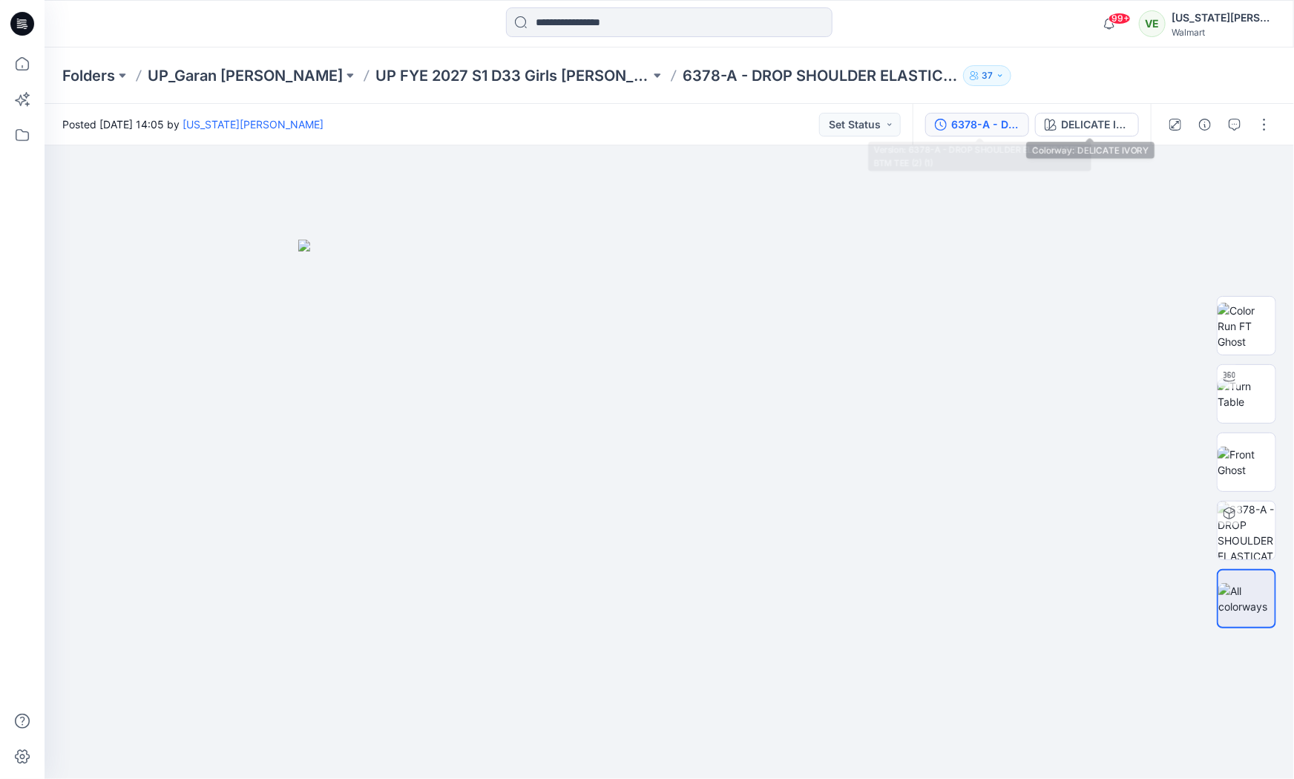
click at [1013, 122] on div "6378-A - DROP SHOULDER ELASTICATED BTM TEE (2) (1)" at bounding box center [985, 125] width 68 height 16
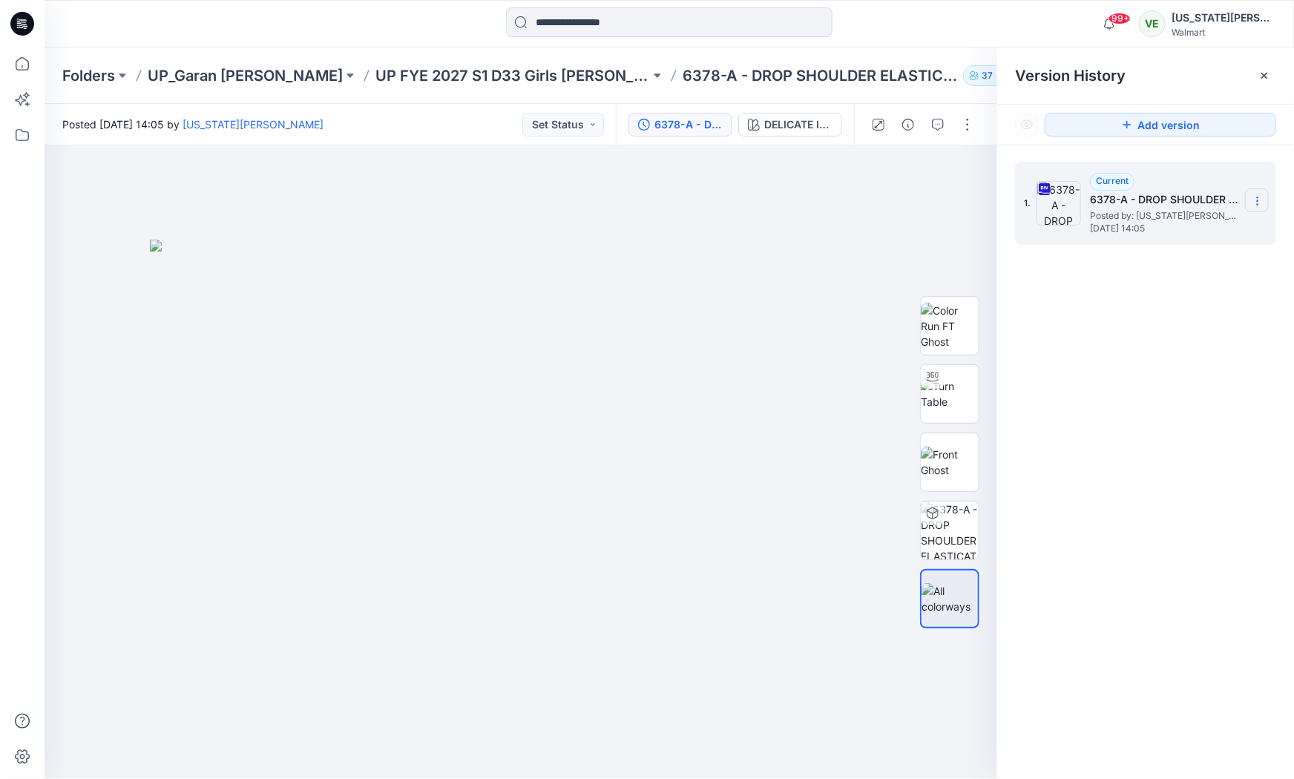
click at [1263, 201] on icon at bounding box center [1258, 201] width 12 height 12
click at [1267, 73] on icon at bounding box center [1265, 76] width 6 height 6
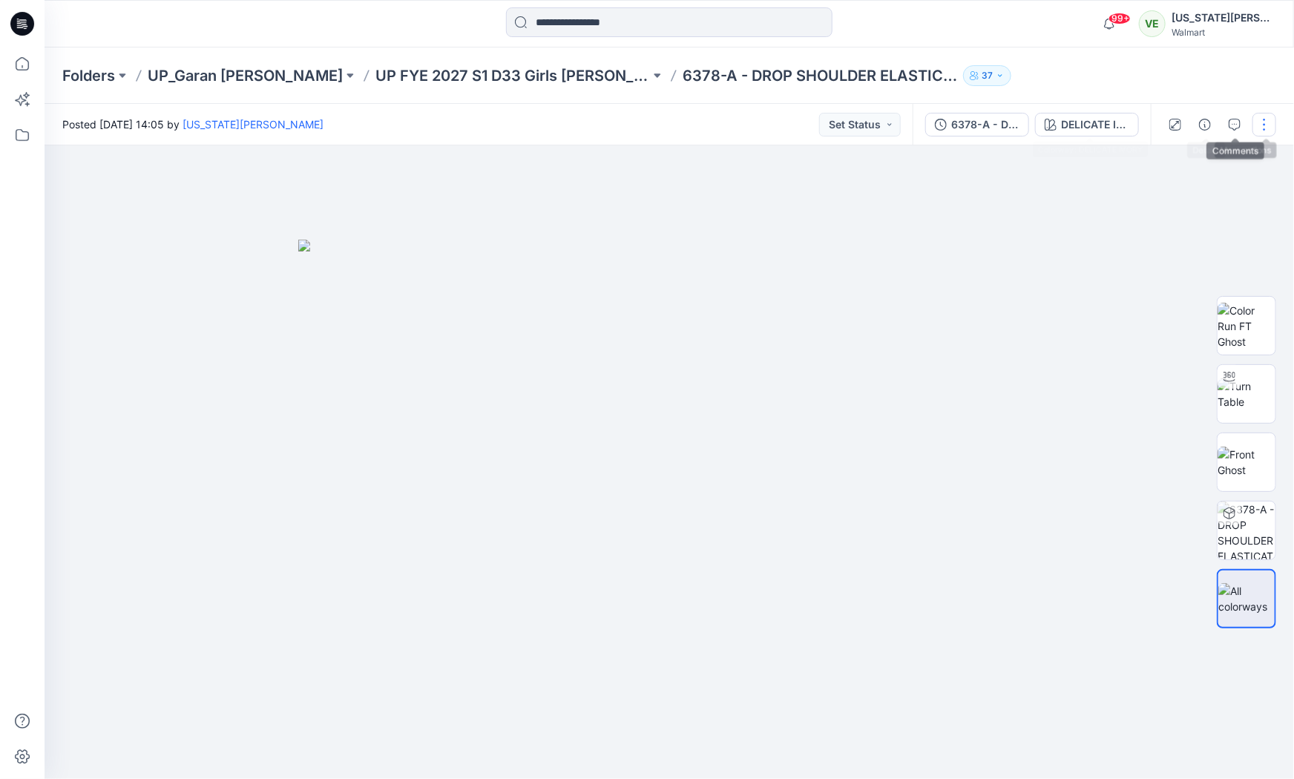
click at [1253, 123] on button "button" at bounding box center [1265, 125] width 24 height 24
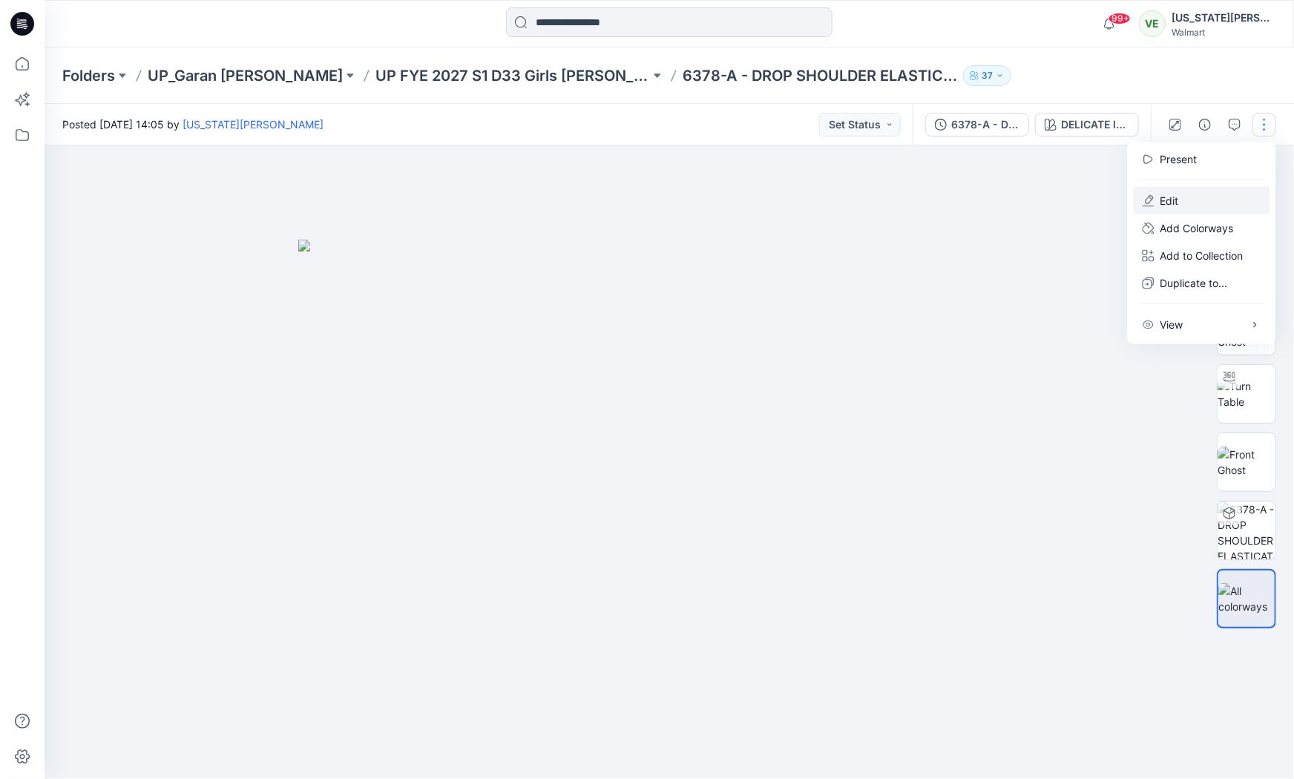
click at [1172, 195] on p "Edit" at bounding box center [1170, 201] width 19 height 16
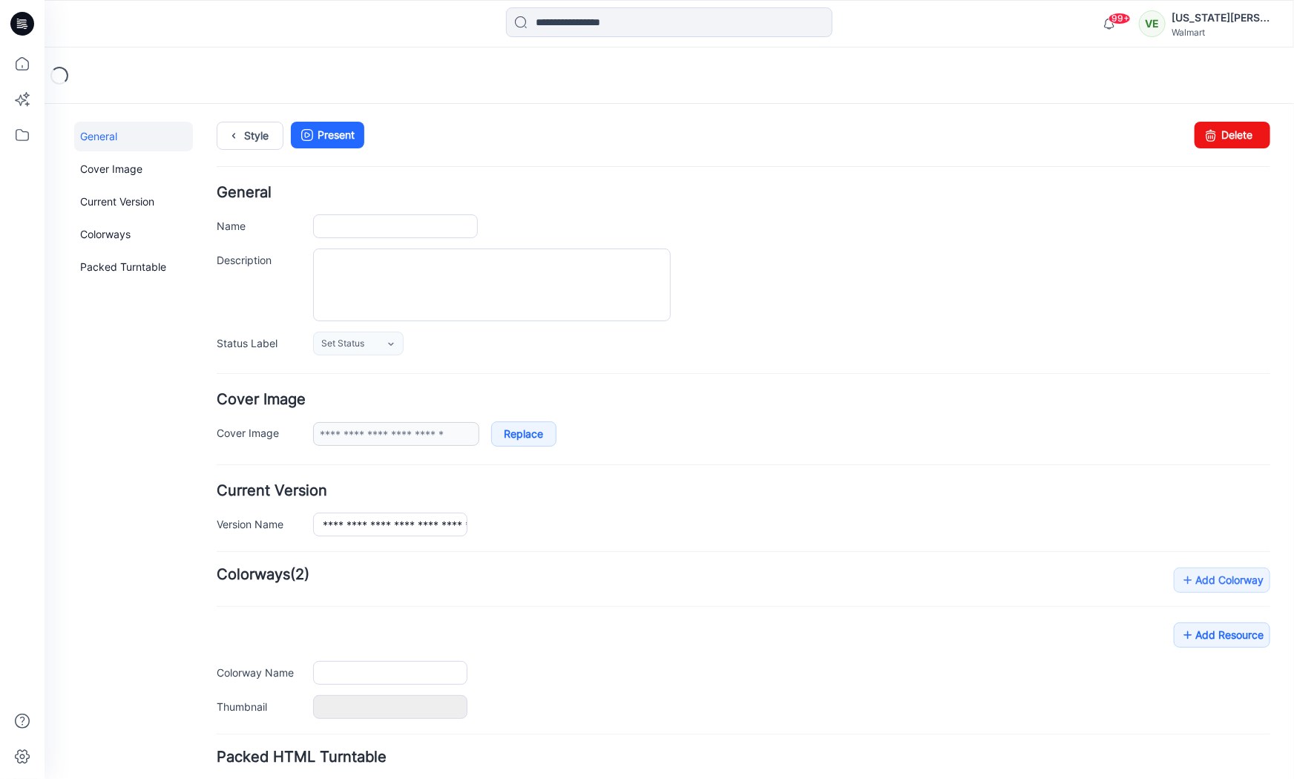
type input "**********"
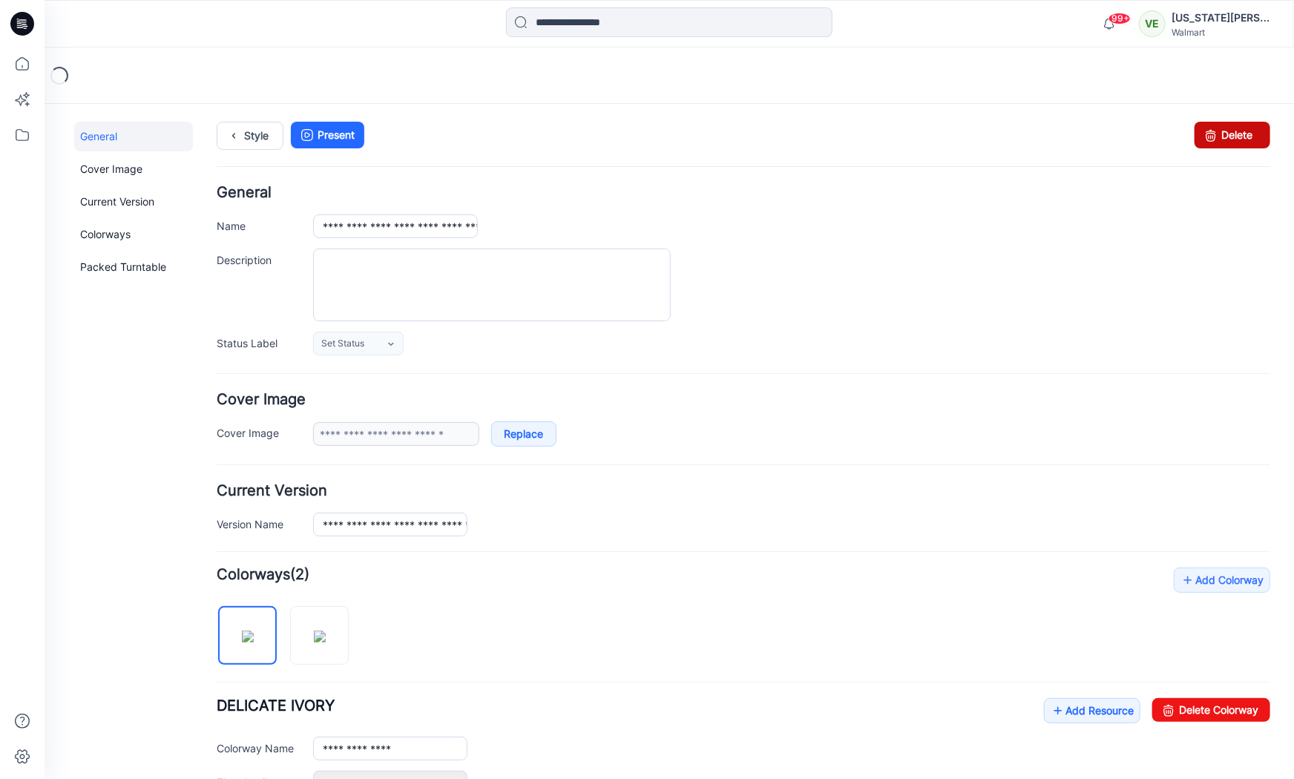
click at [1201, 138] on icon at bounding box center [1210, 134] width 21 height 27
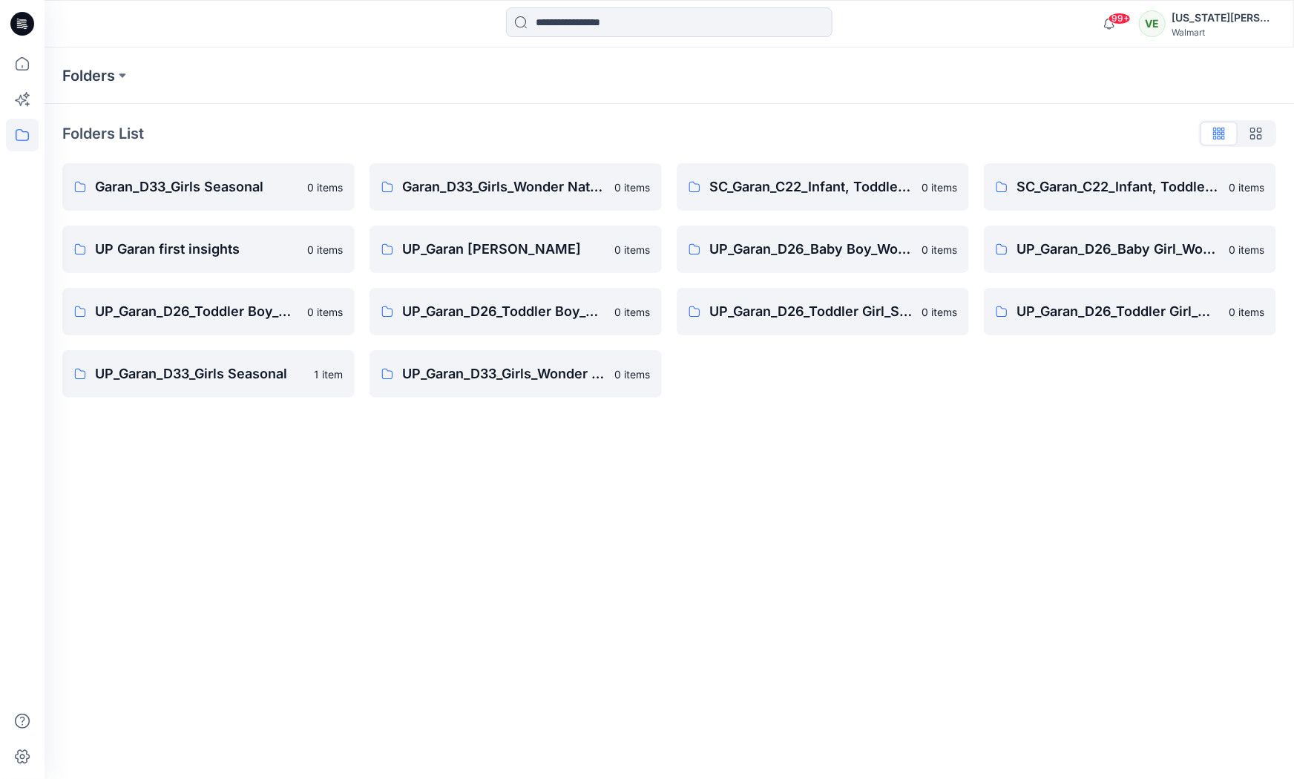
click at [12, 42] on icon at bounding box center [22, 23] width 24 height 47
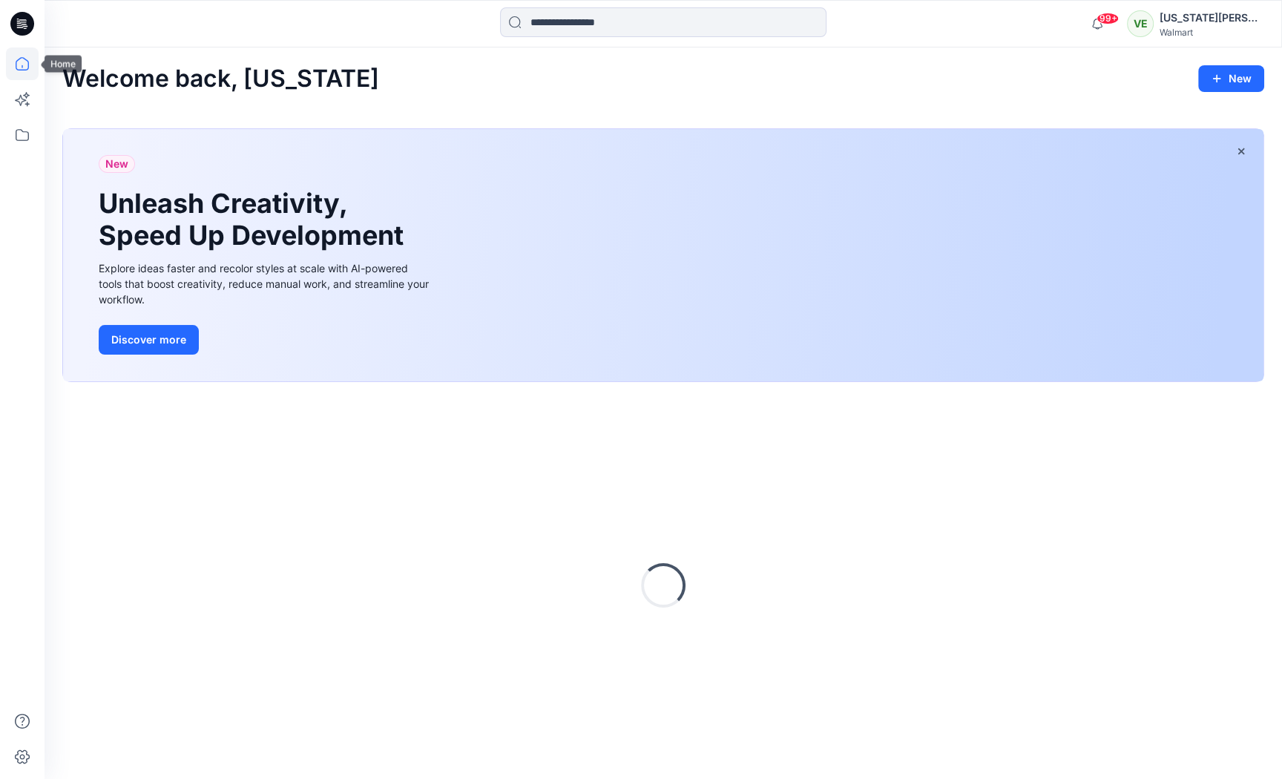
click at [19, 62] on icon at bounding box center [22, 63] width 33 height 33
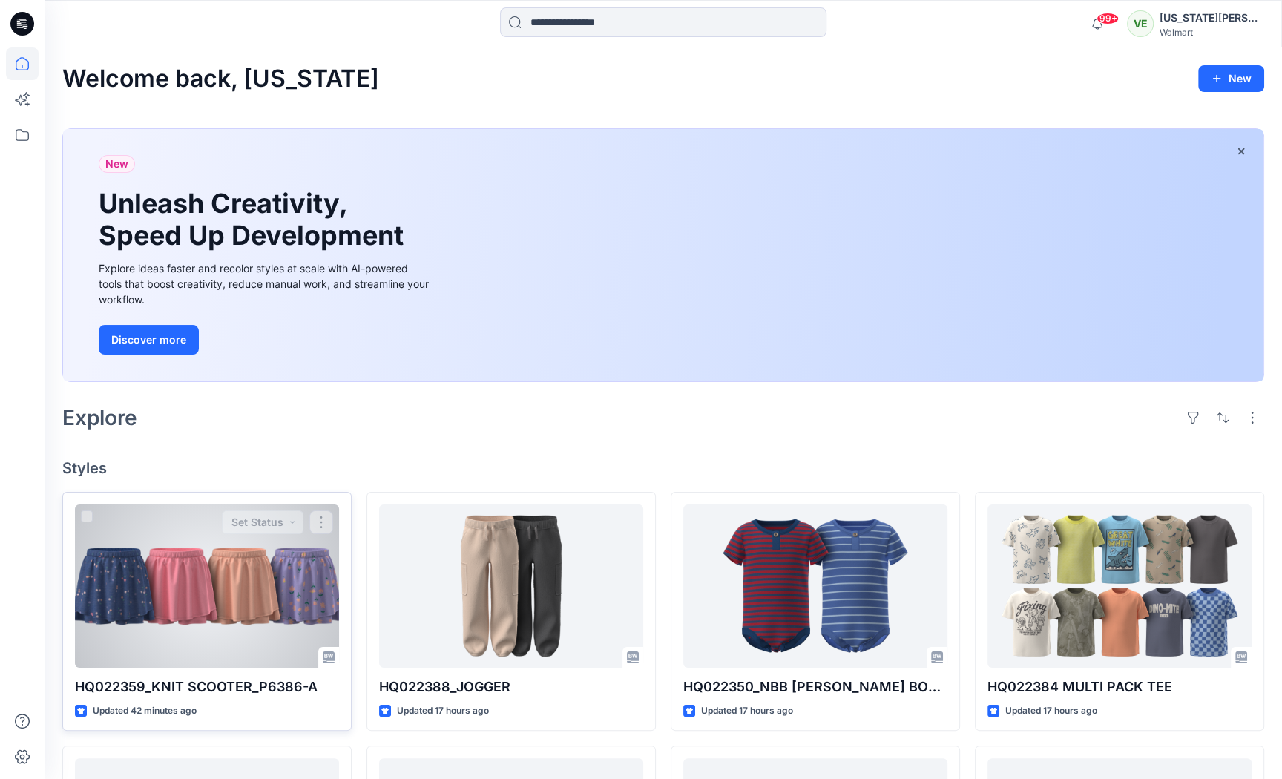
click at [184, 563] on div at bounding box center [207, 586] width 264 height 163
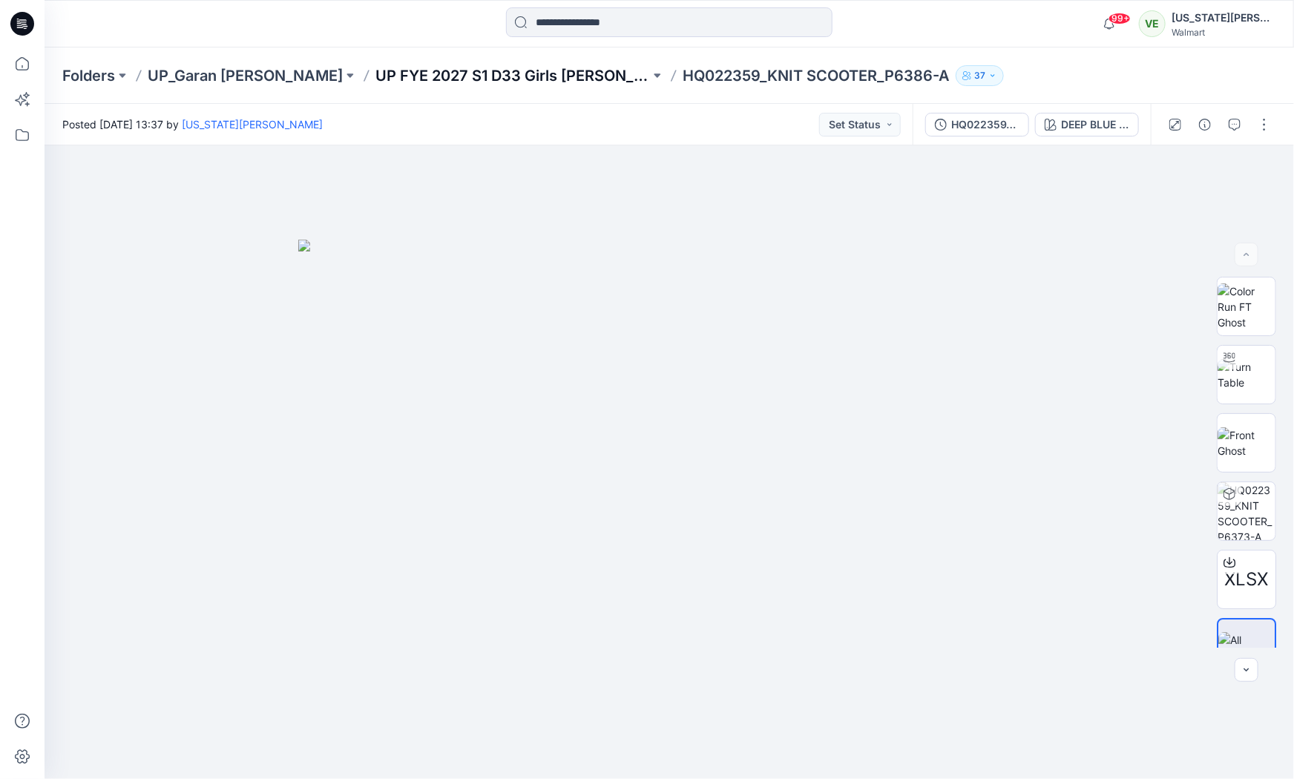
click at [453, 79] on p "UP FYE 2027 S1 D33 Girls [PERSON_NAME]" at bounding box center [513, 75] width 275 height 21
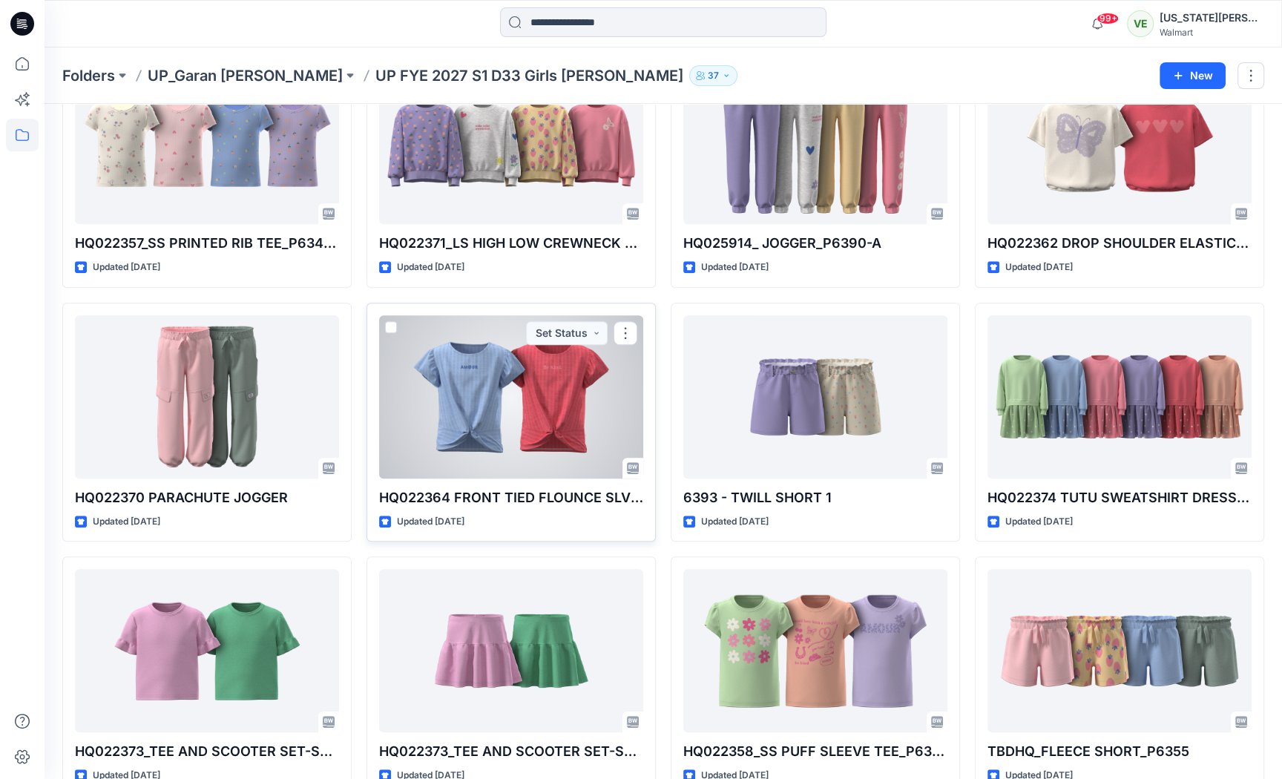
scroll to position [888, 0]
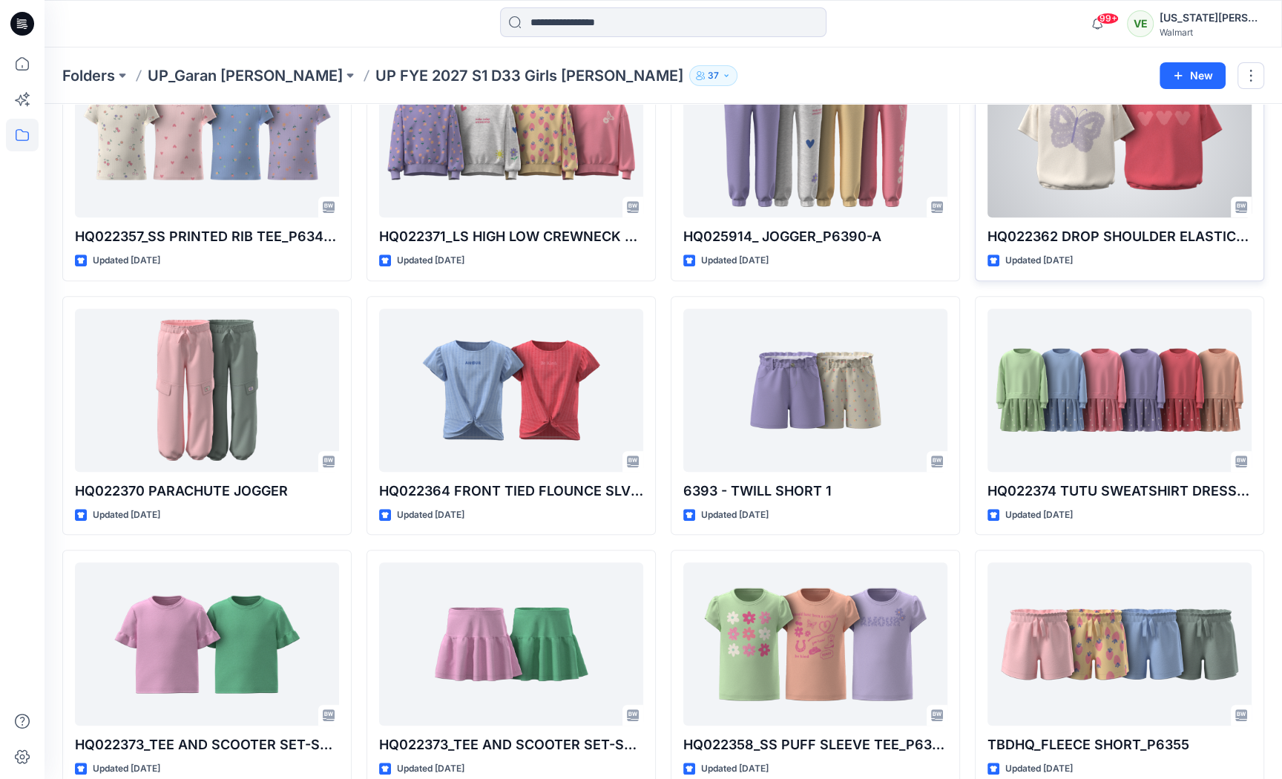
click at [1153, 162] on div at bounding box center [1120, 135] width 264 height 163
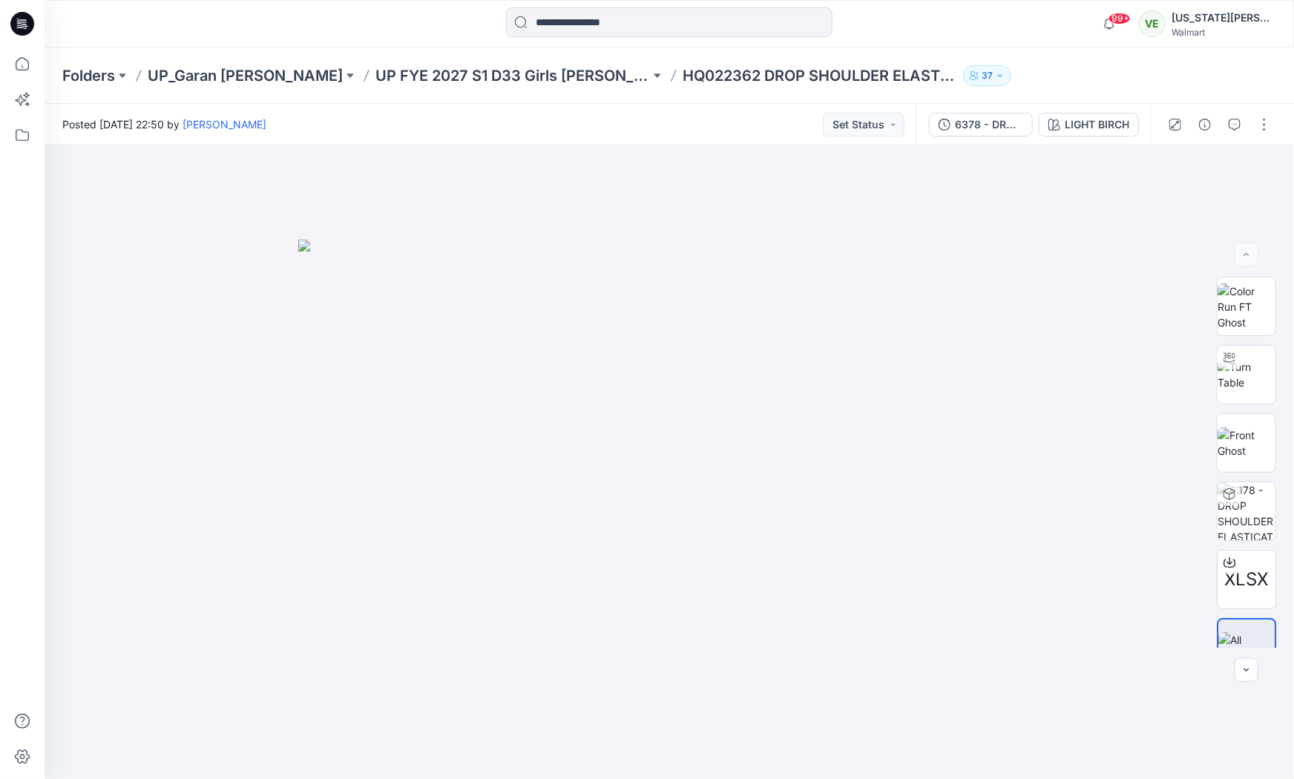
click at [683, 73] on p "HQ022362 DROP SHOULDER ELASTICATED BTM TEE" at bounding box center [820, 75] width 275 height 21
copy div "HQ022362 DROP SHOULDER ELASTICATED BTM TEE 37"
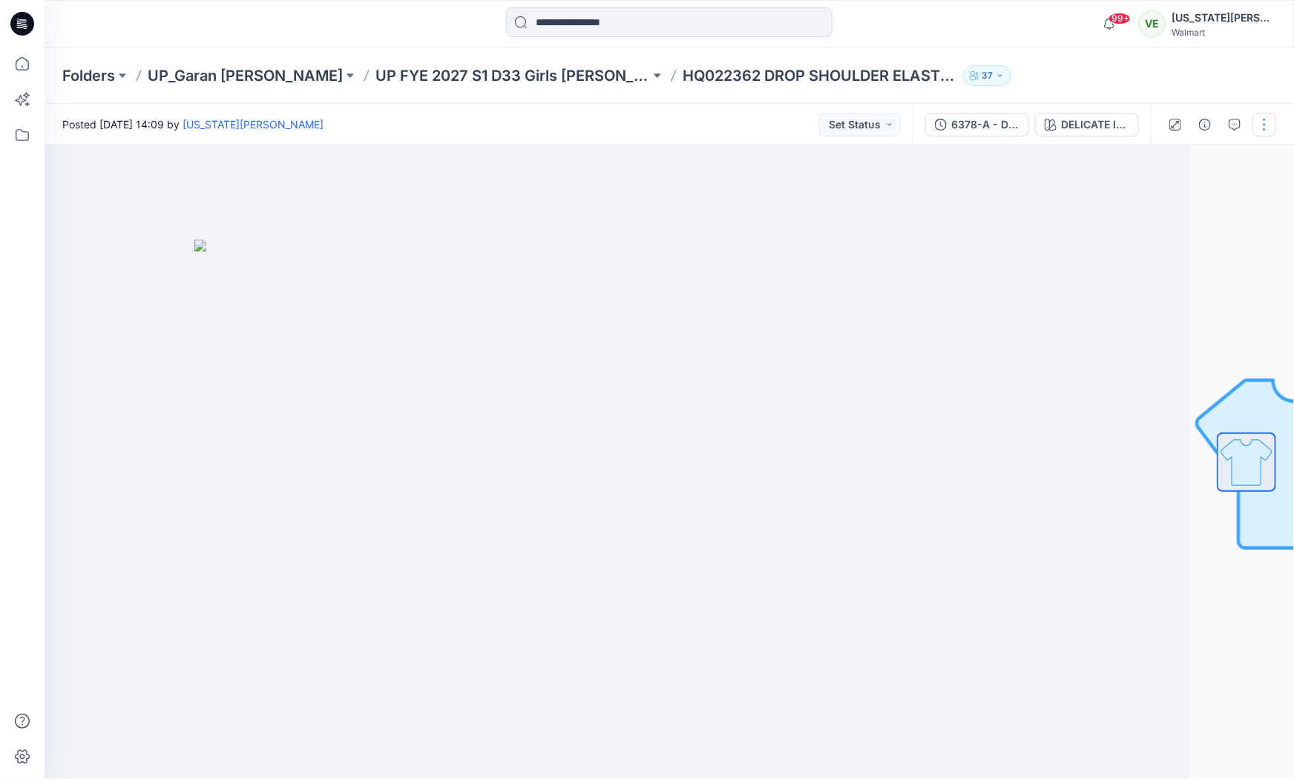
click at [1269, 126] on button "button" at bounding box center [1265, 125] width 24 height 24
click at [1199, 195] on button "Edit" at bounding box center [1202, 200] width 137 height 27
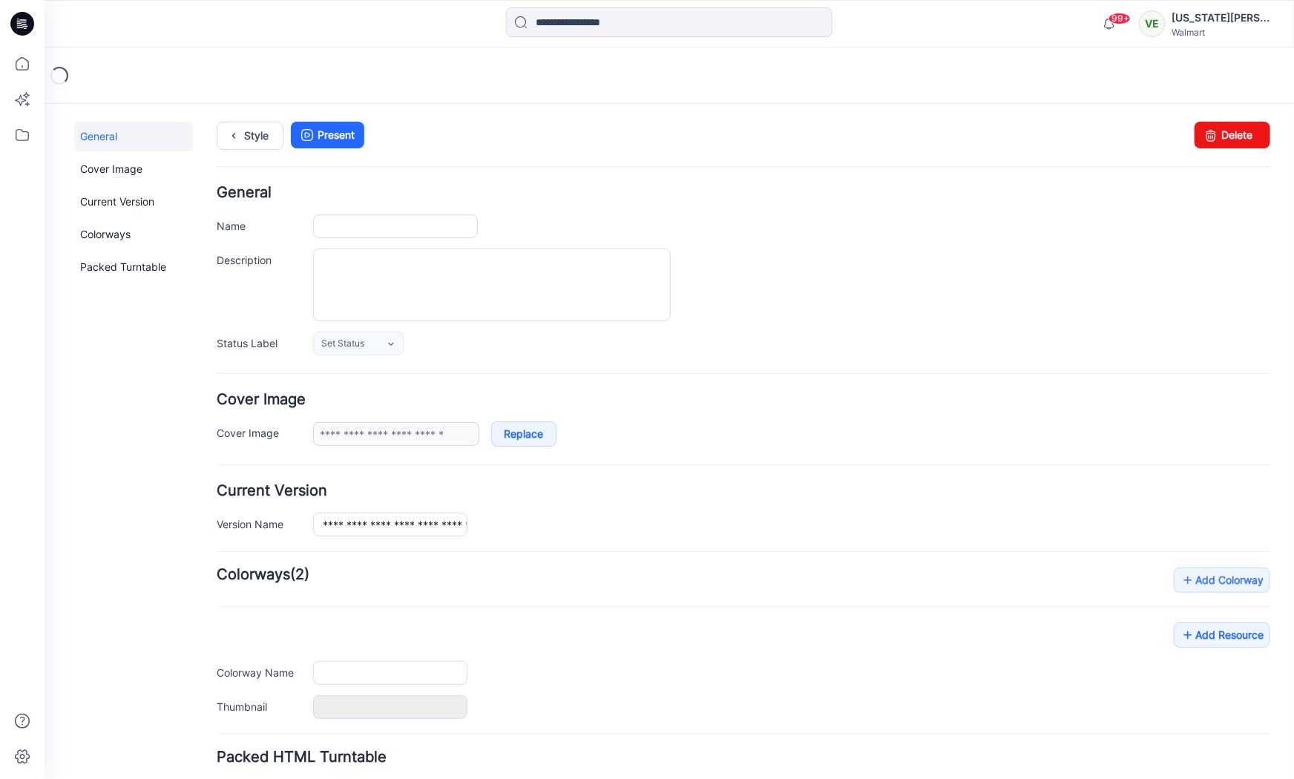
type input "**********"
type textarea "**********"
type input "**********"
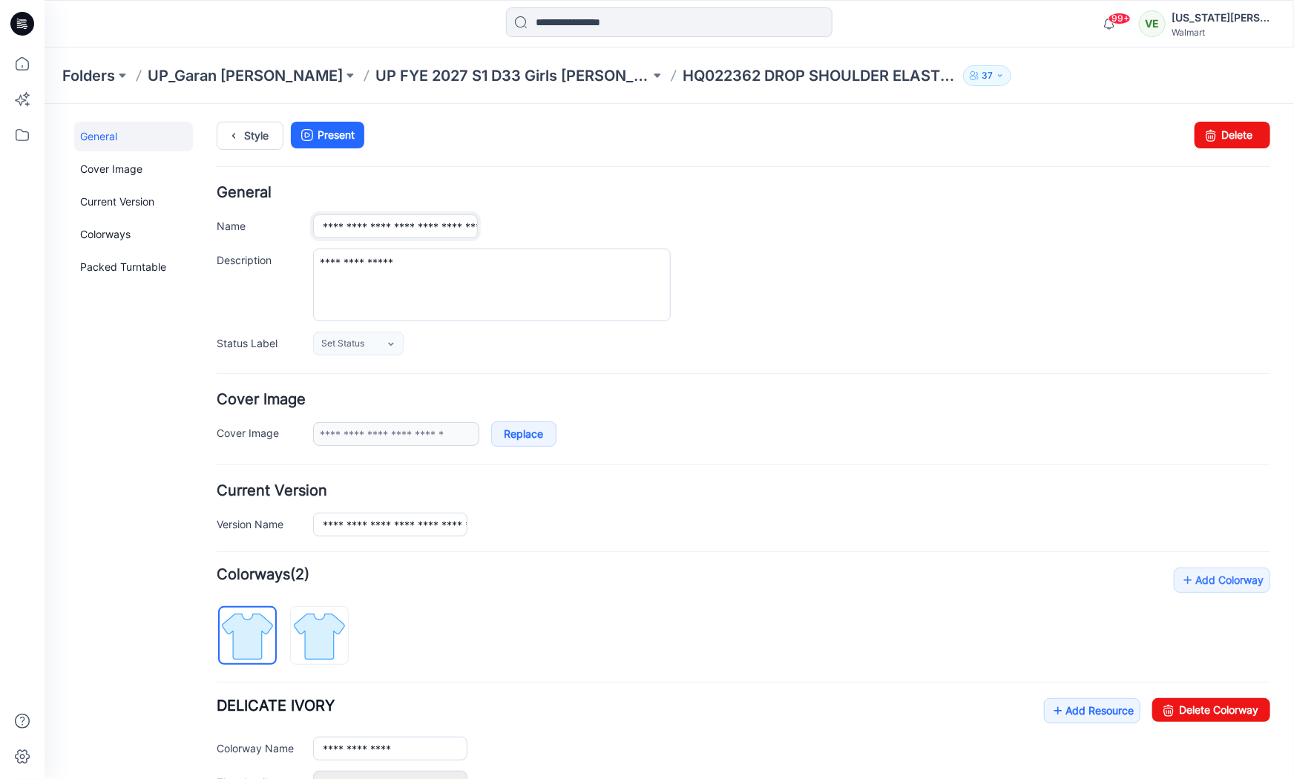
drag, startPoint x: 443, startPoint y: 220, endPoint x: 511, endPoint y: 230, distance: 69.1
click at [511, 230] on div "**********" at bounding box center [790, 226] width 957 height 24
drag, startPoint x: 410, startPoint y: 217, endPoint x: 485, endPoint y: 224, distance: 75.3
click at [485, 224] on div "**********" at bounding box center [790, 225] width 957 height 23
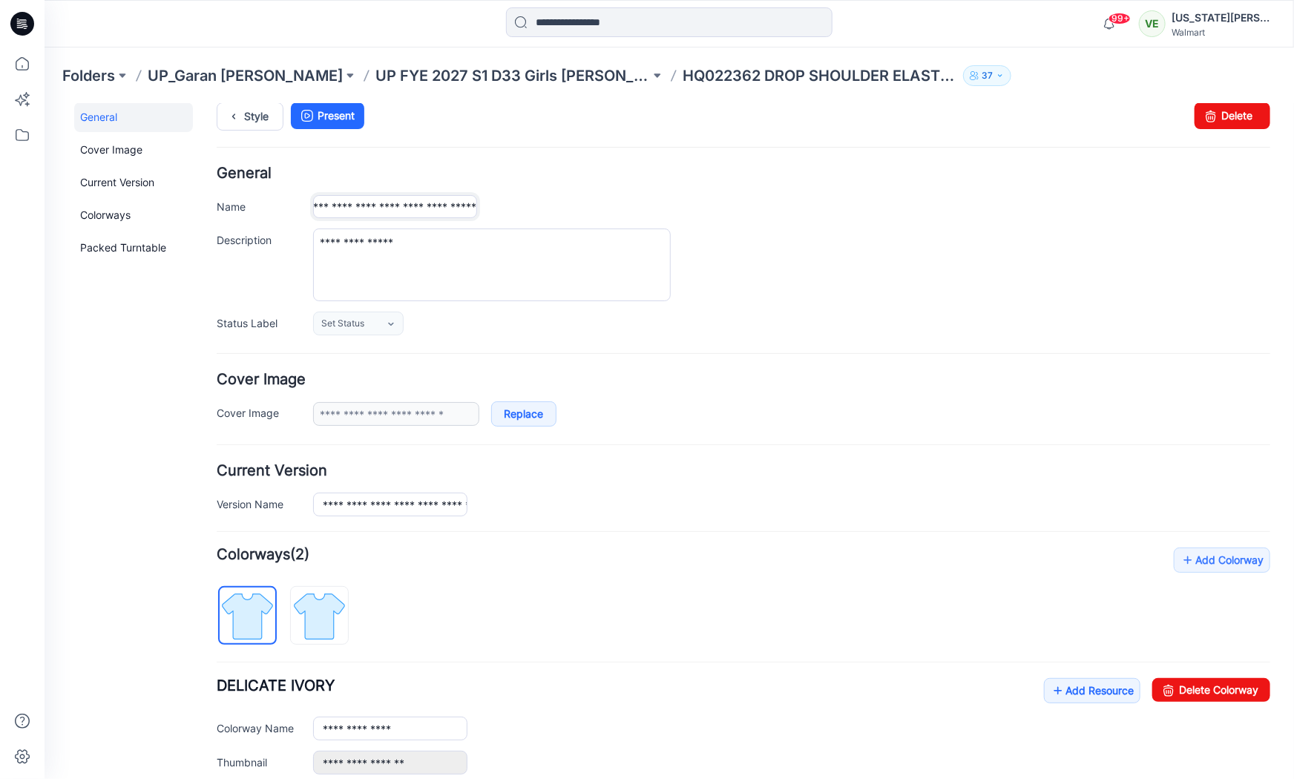
scroll to position [0, 0]
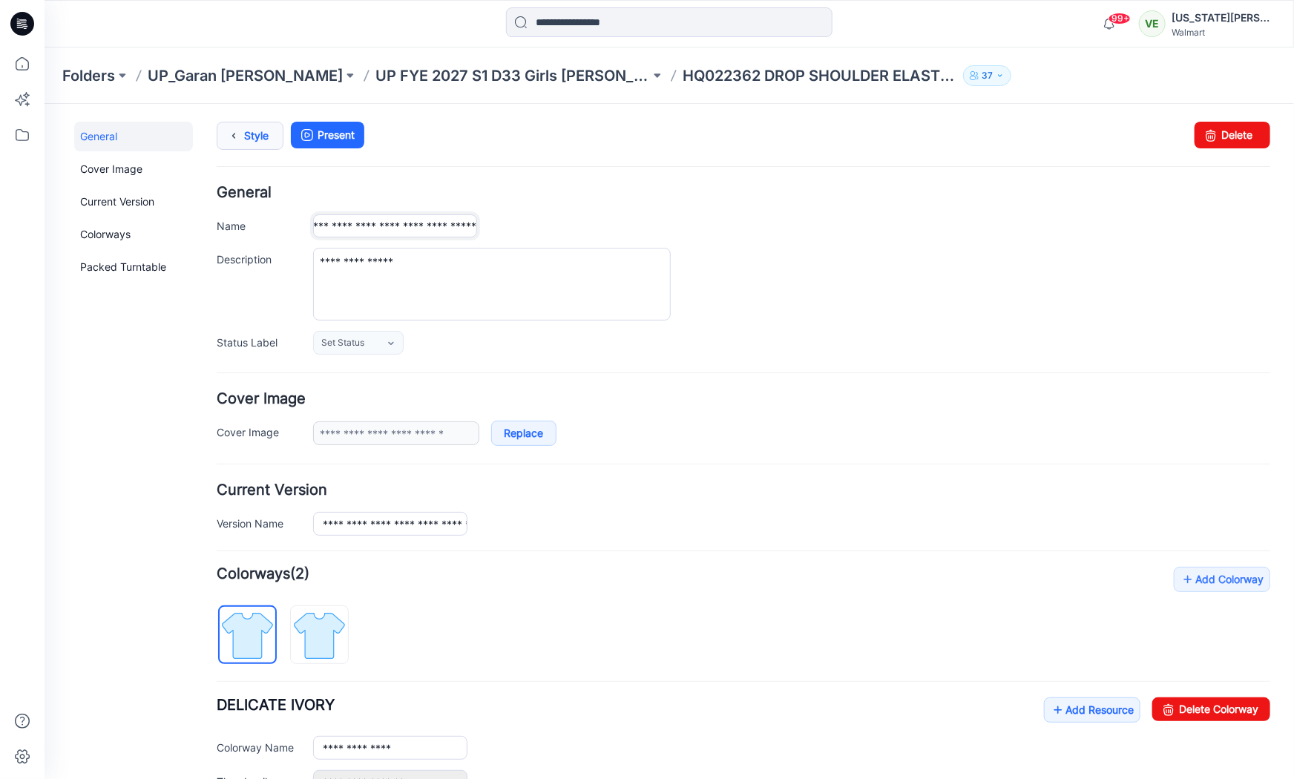
type input "**********"
click at [253, 136] on link "Style" at bounding box center [249, 135] width 67 height 28
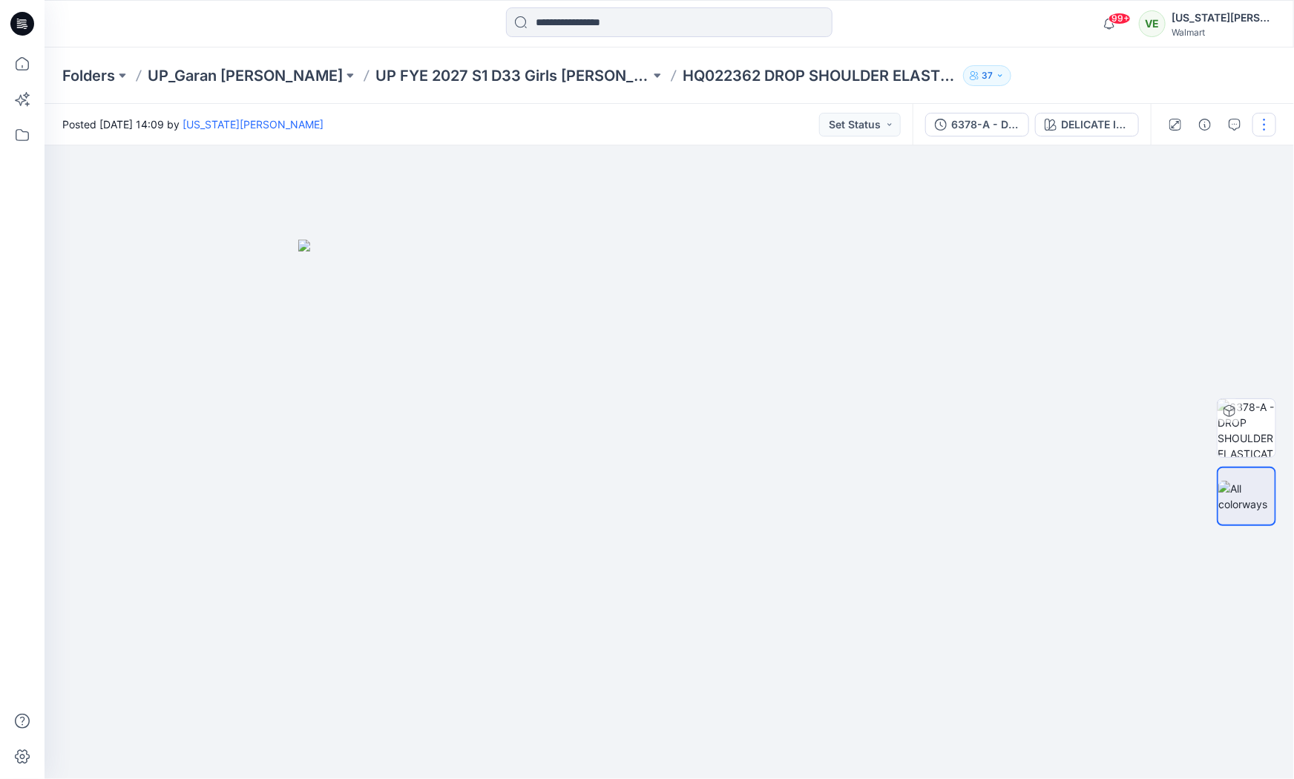
click at [1260, 125] on button "button" at bounding box center [1265, 125] width 24 height 24
click at [1173, 207] on p "Edit" at bounding box center [1170, 201] width 19 height 16
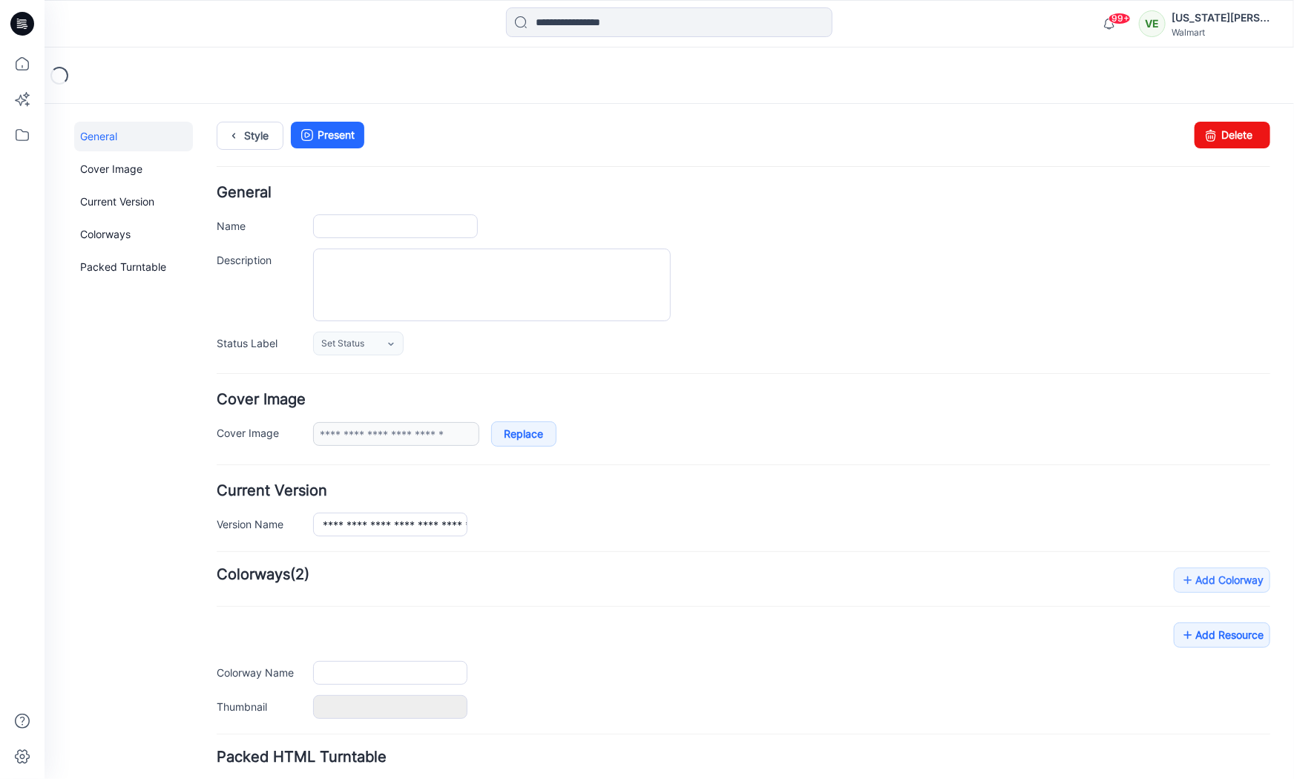
type input "**********"
type textarea "**********"
type input "**********"
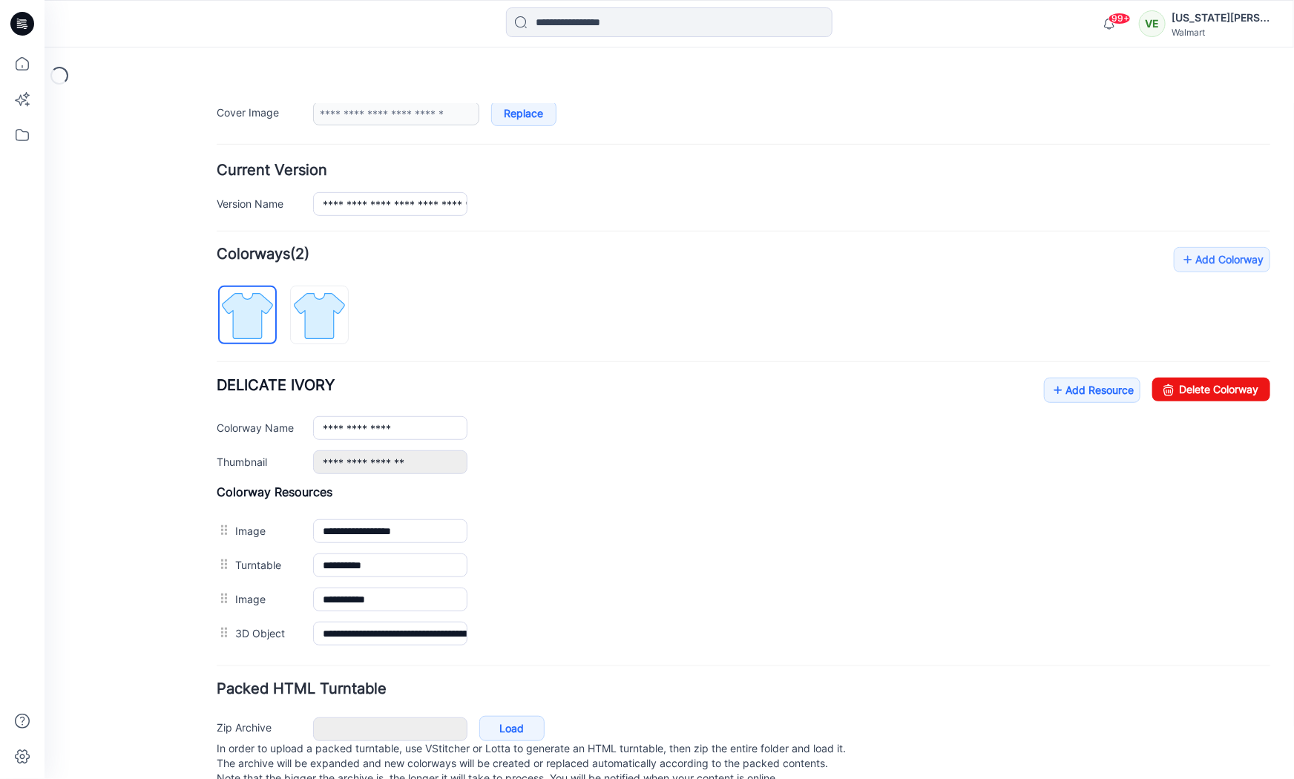
scroll to position [345, 0]
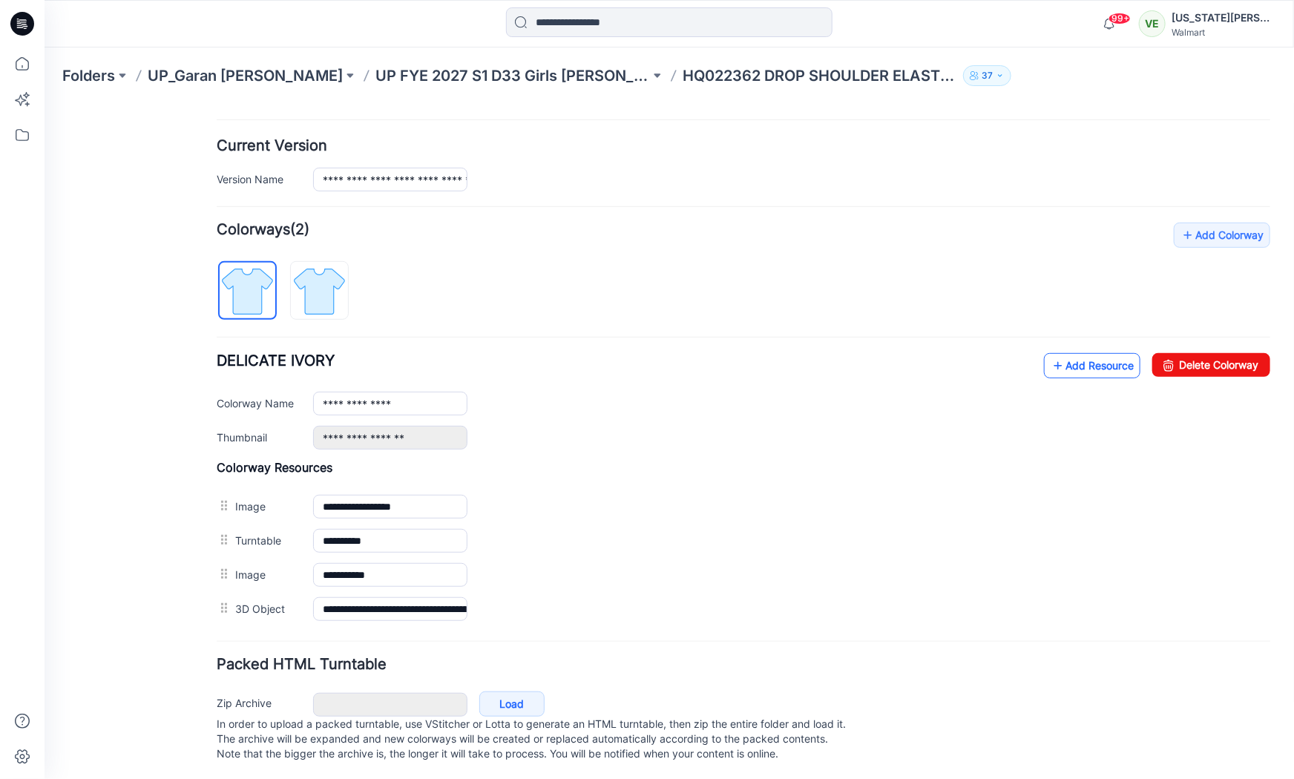
click at [1060, 355] on link "Add Resource" at bounding box center [1091, 365] width 96 height 25
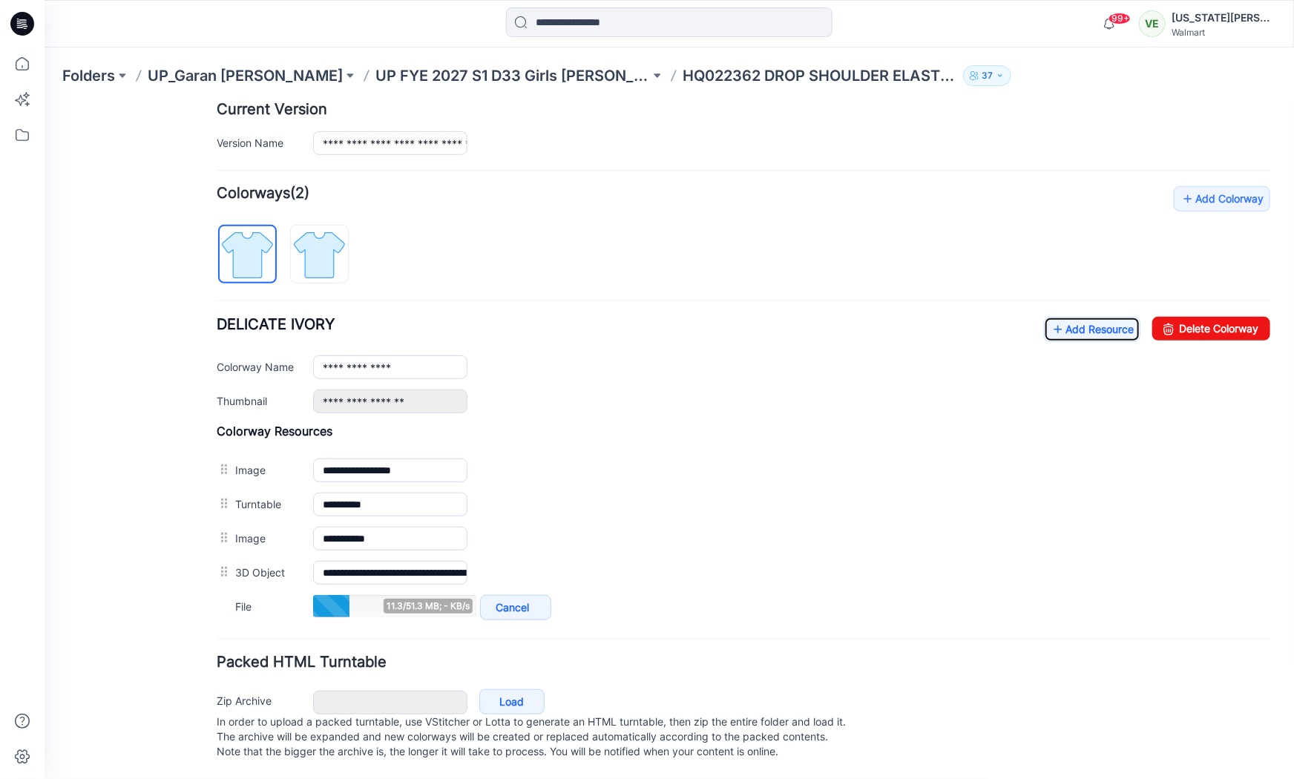
scroll to position [387, 0]
click at [1089, 317] on link "Add Resource" at bounding box center [1091, 328] width 96 height 25
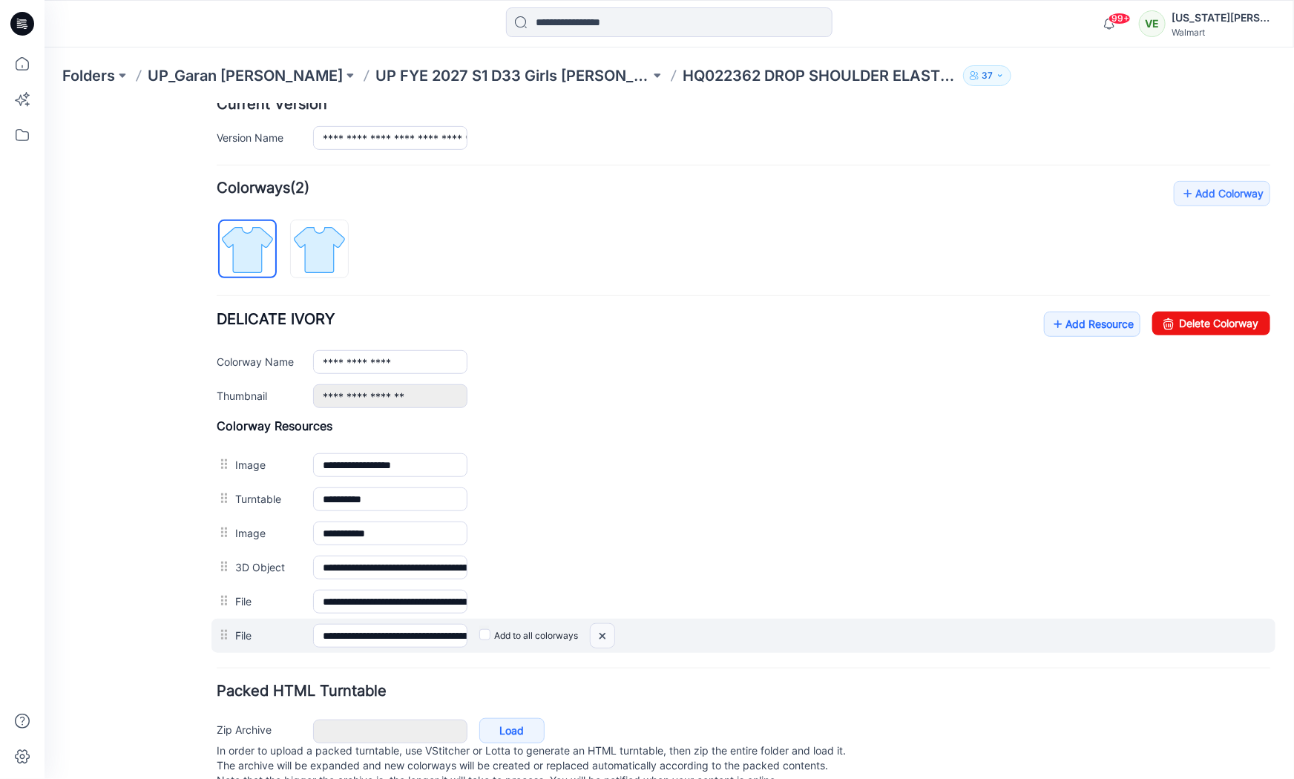
click at [44, 103] on img at bounding box center [44, 103] width 0 height 0
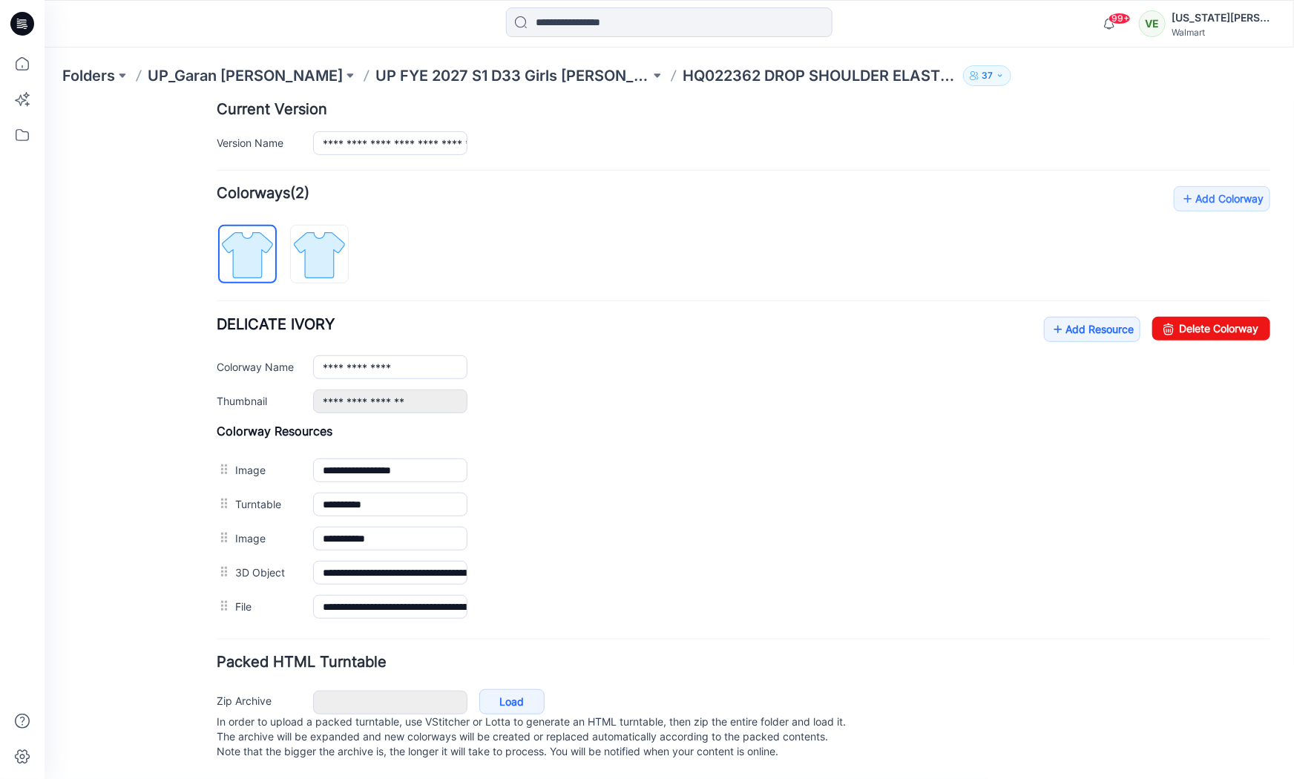
scroll to position [286, 0]
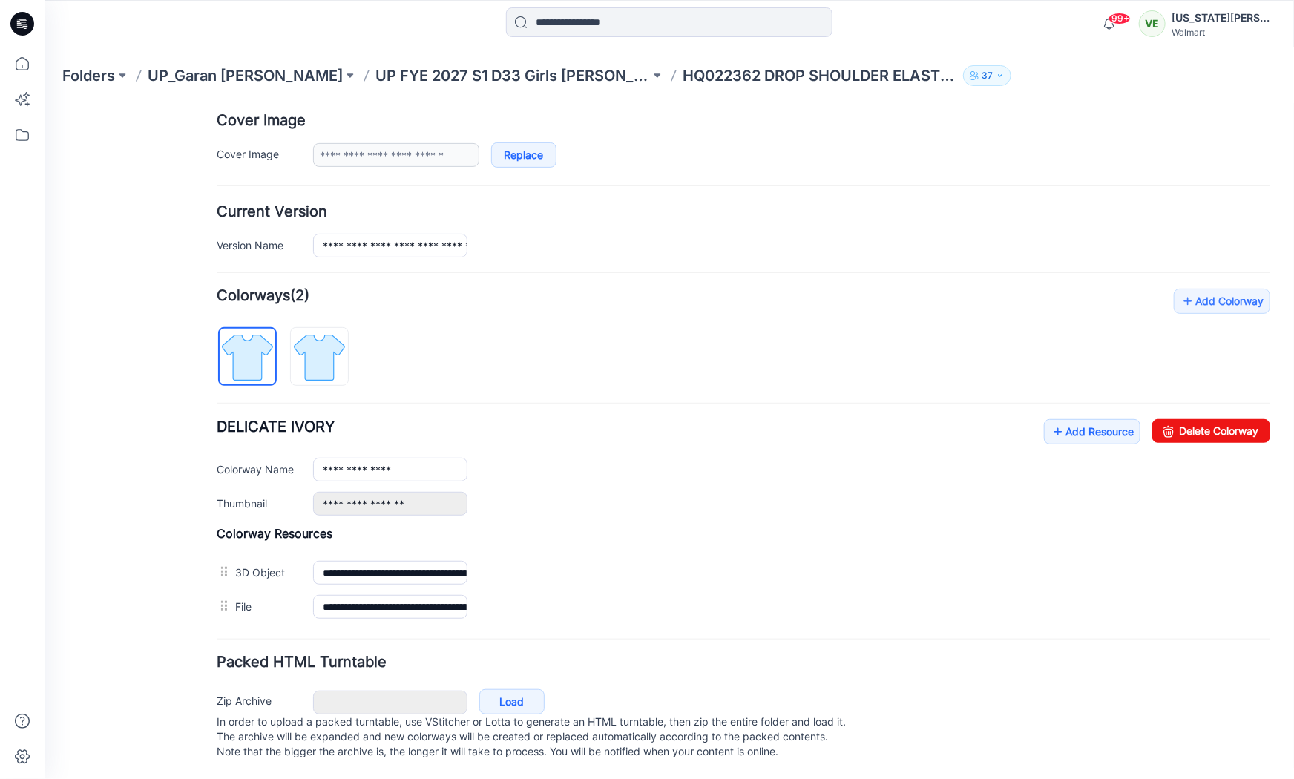
click at [1086, 312] on div "**********" at bounding box center [743, 455] width 1054 height 335
click at [1056, 419] on link "Add Resource" at bounding box center [1091, 431] width 96 height 25
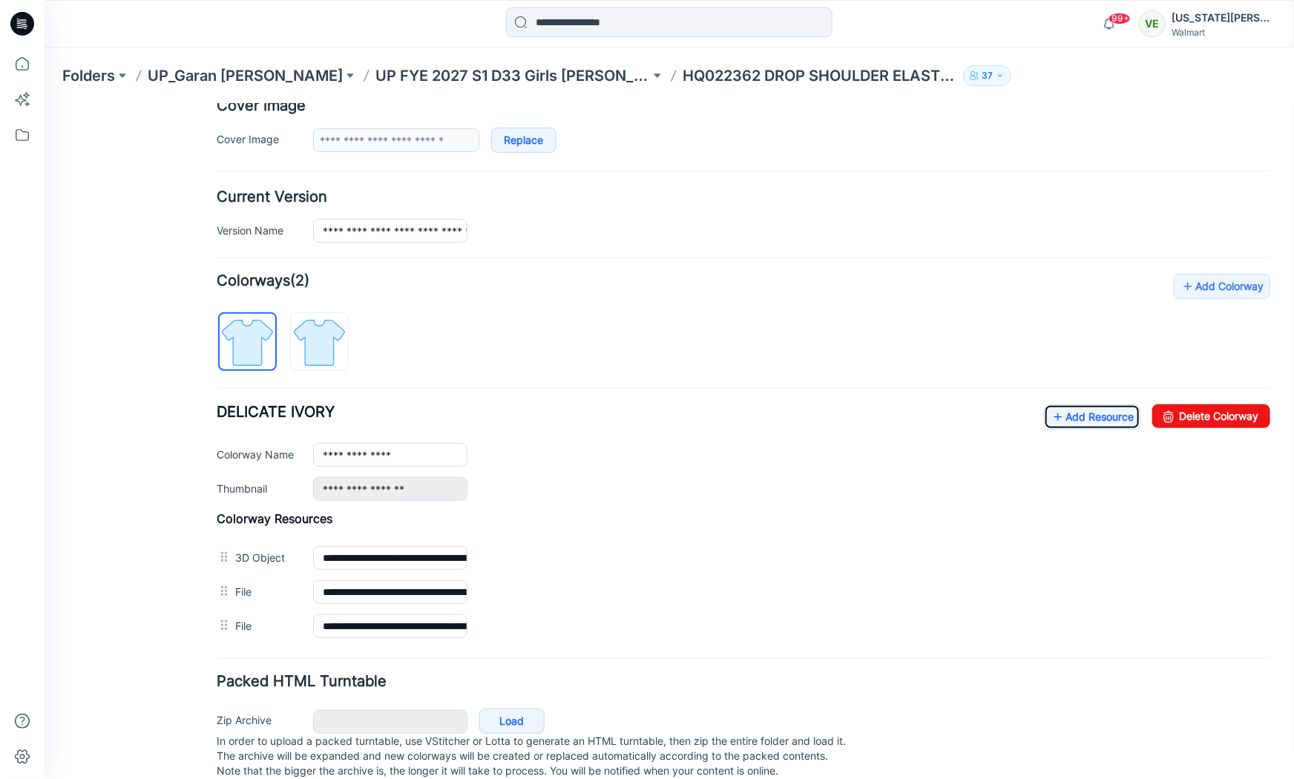
scroll to position [0, 0]
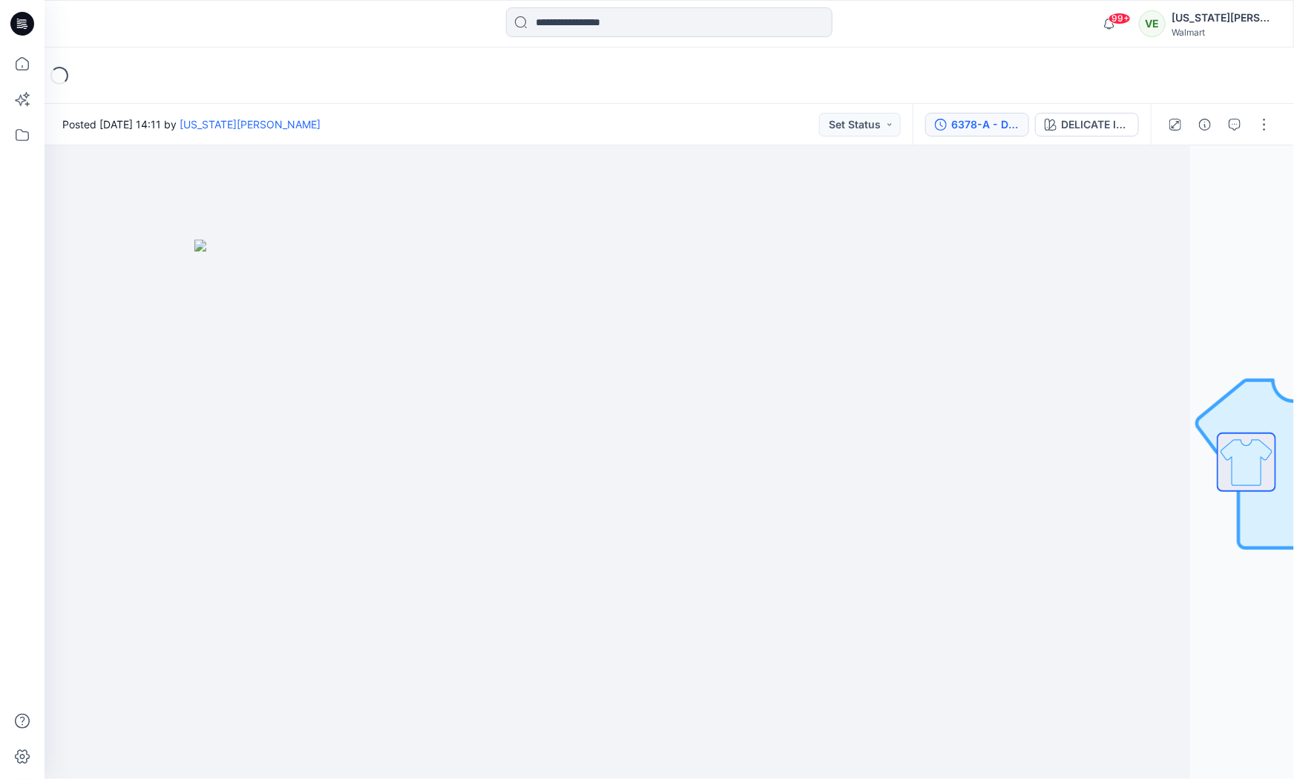
click at [992, 129] on div "6378-A - DROP SHOULDER ELASTICATED BTM TEE" at bounding box center [985, 125] width 68 height 16
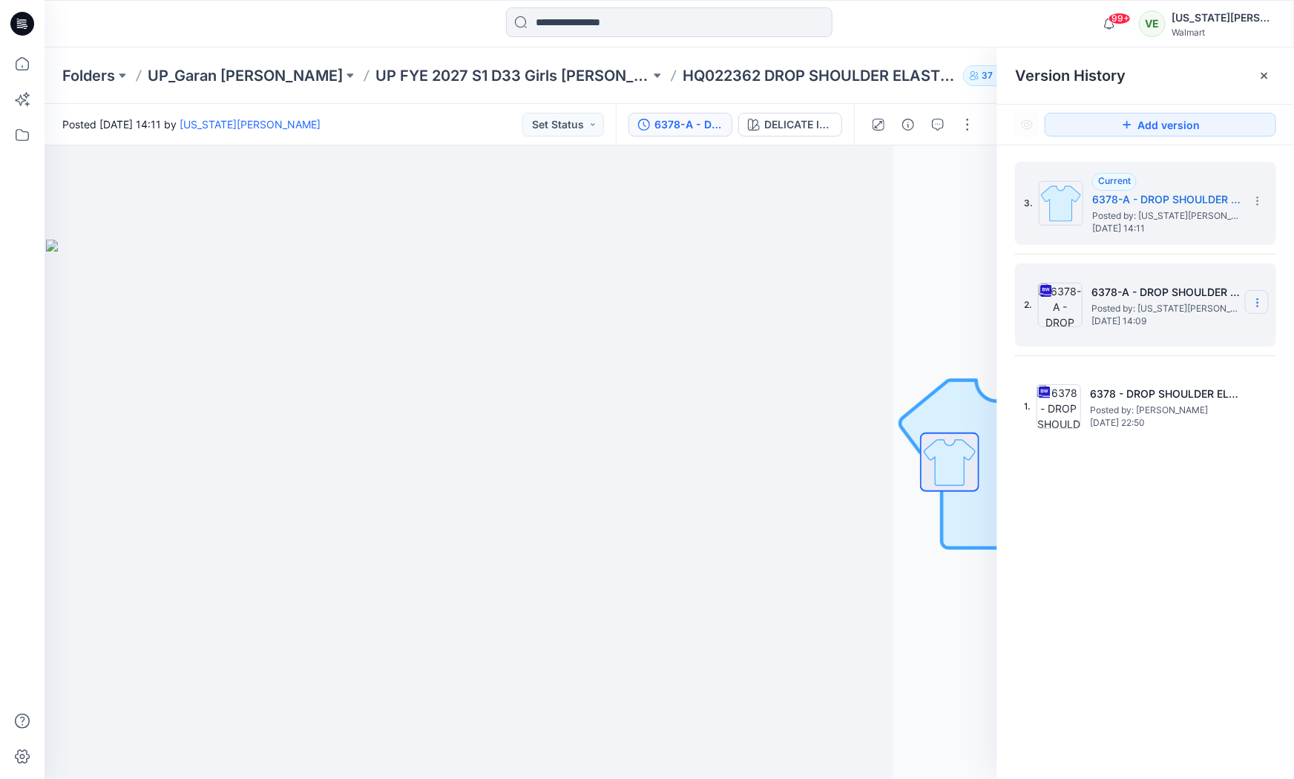
click at [1252, 297] on icon at bounding box center [1258, 303] width 12 height 12
click at [1132, 447] on span "Delete Version" at bounding box center [1155, 456] width 69 height 18
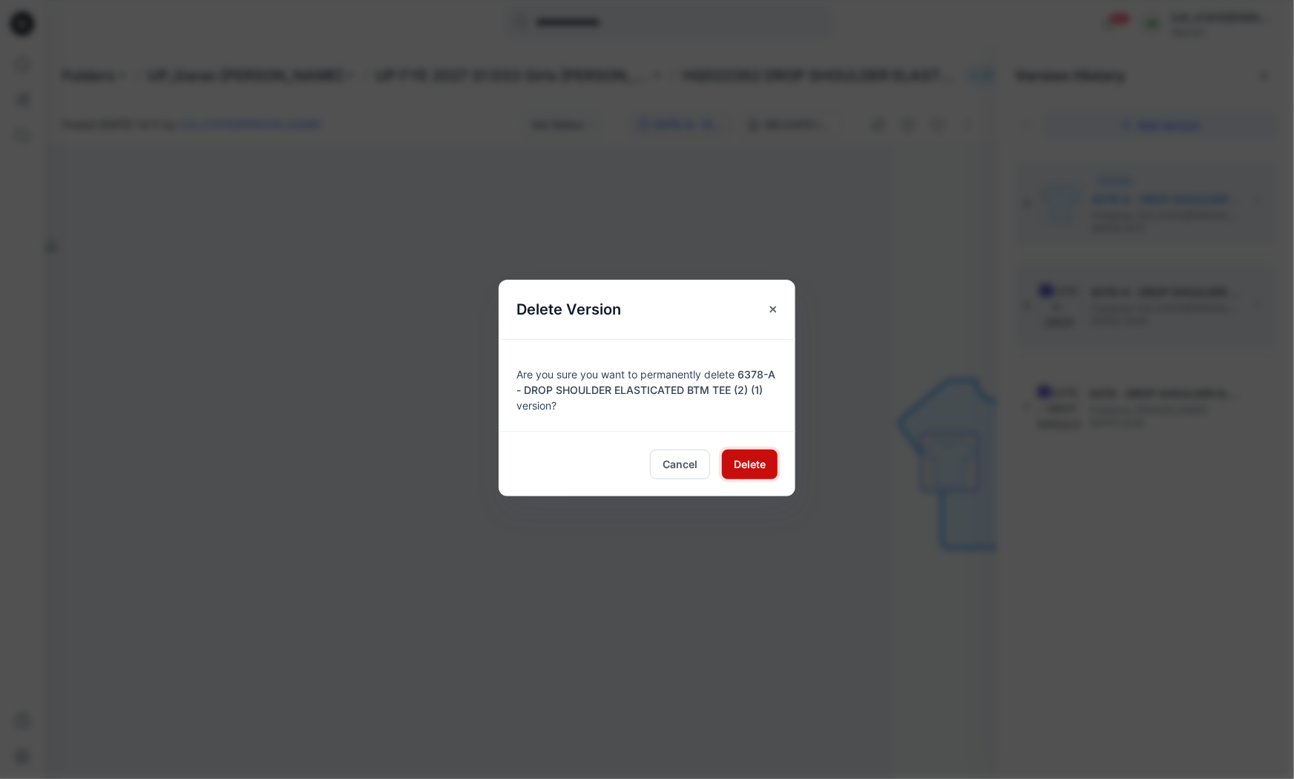
click at [737, 473] on button "Delete" at bounding box center [750, 465] width 56 height 30
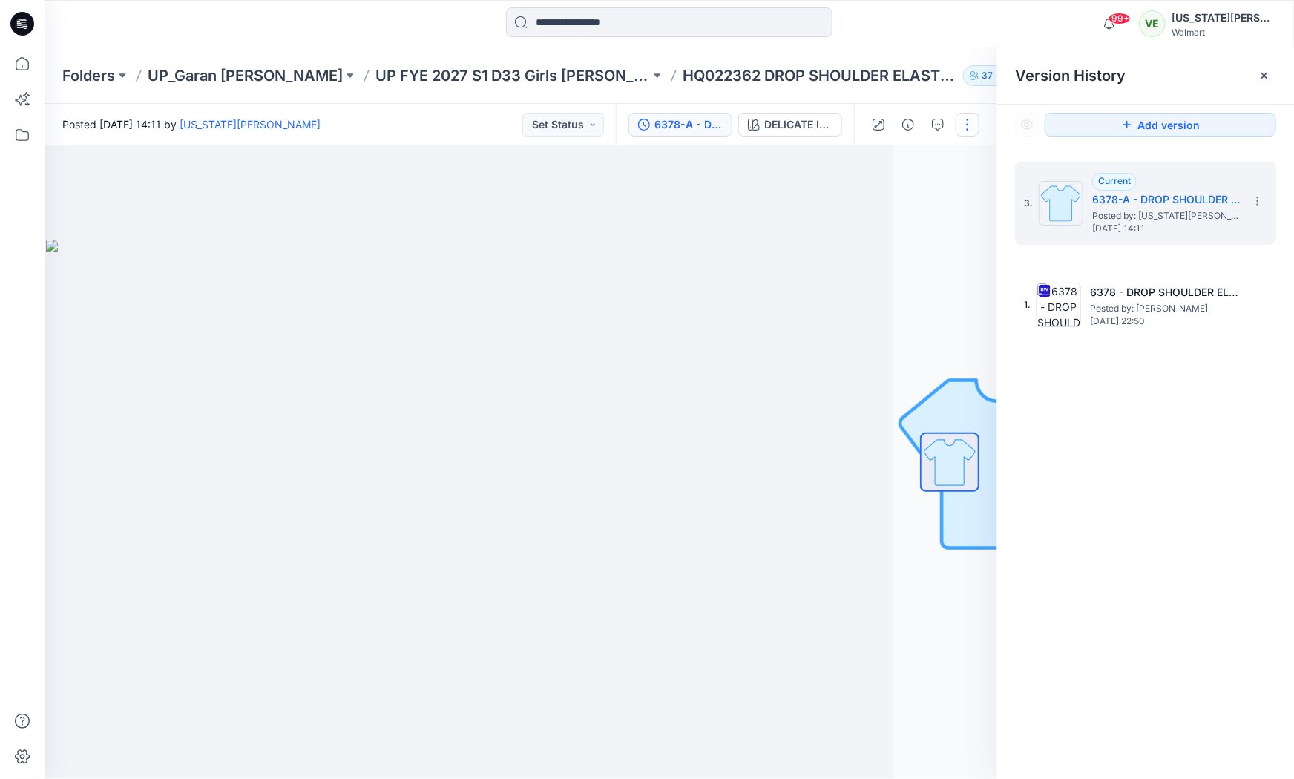
click at [978, 117] on button "button" at bounding box center [968, 125] width 24 height 24
click at [911, 198] on button "Edit" at bounding box center [906, 200] width 137 height 27
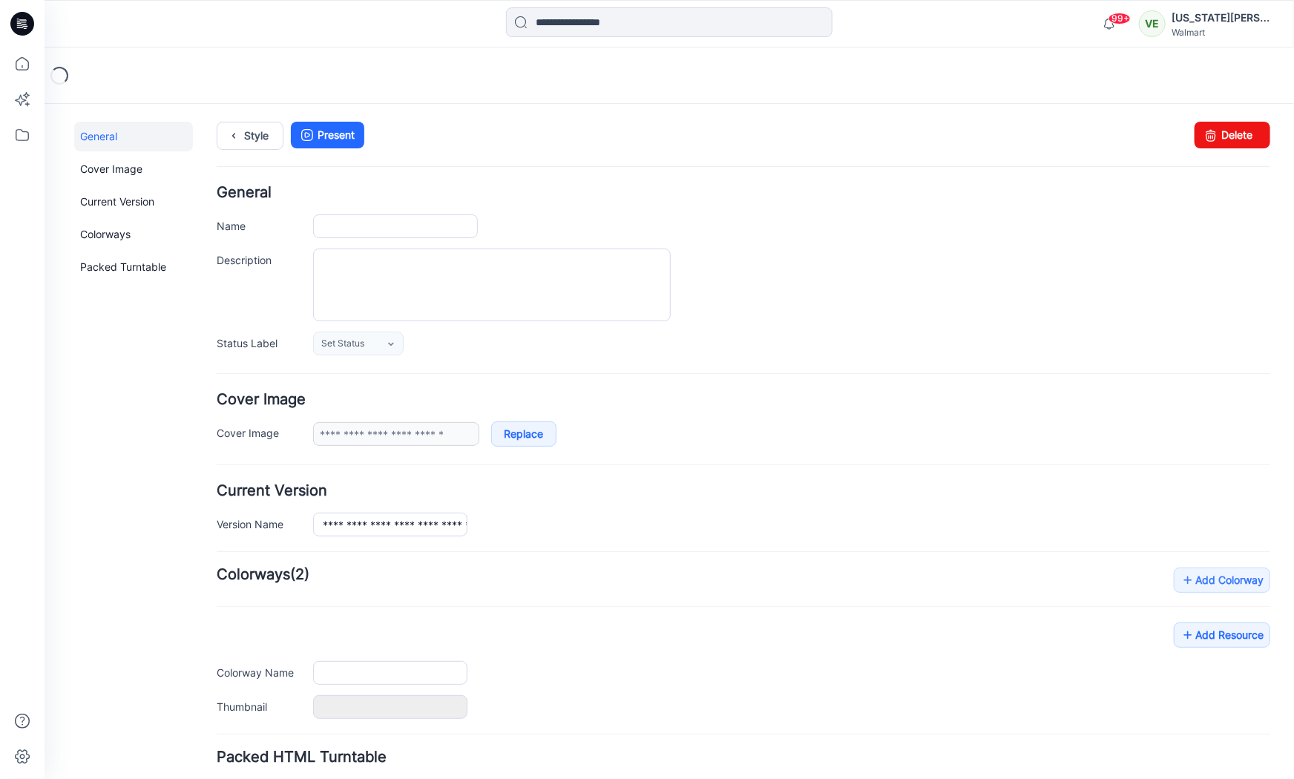
type input "**********"
type textarea "**********"
type input "**********"
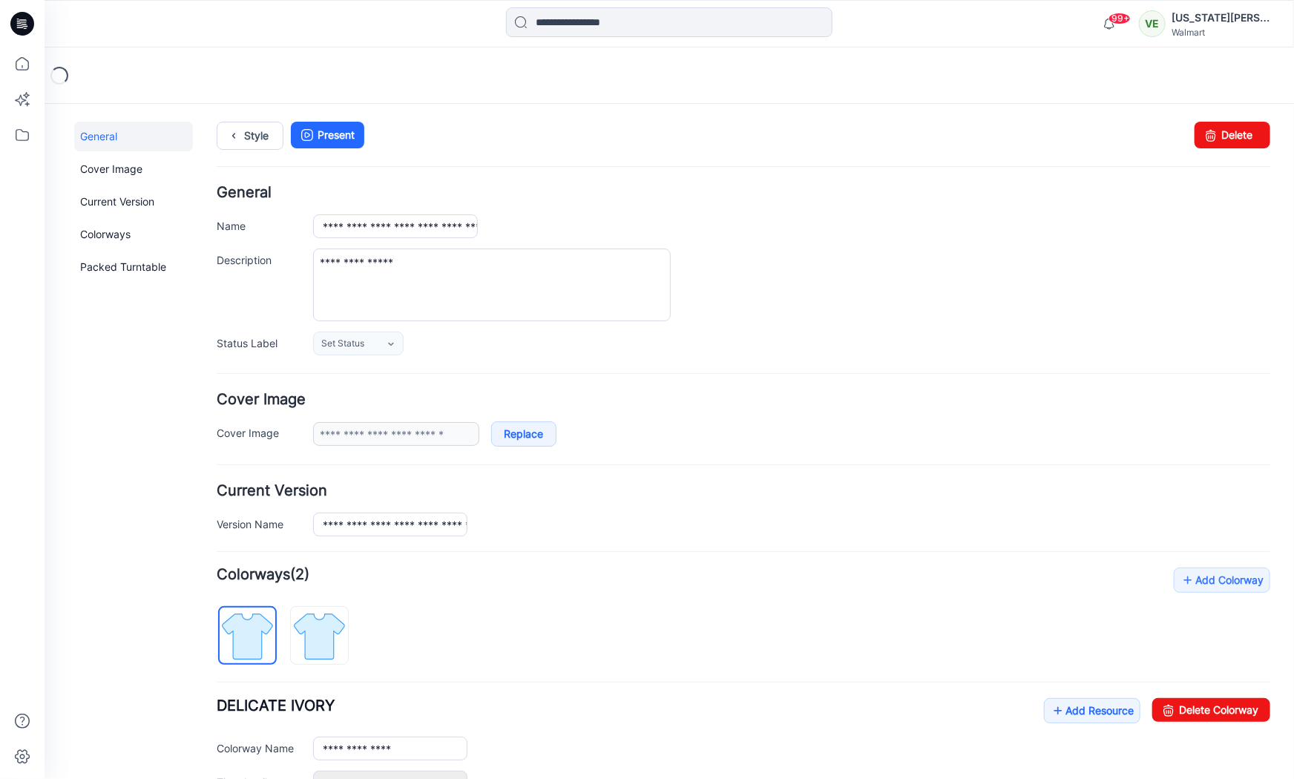
scroll to position [179, 0]
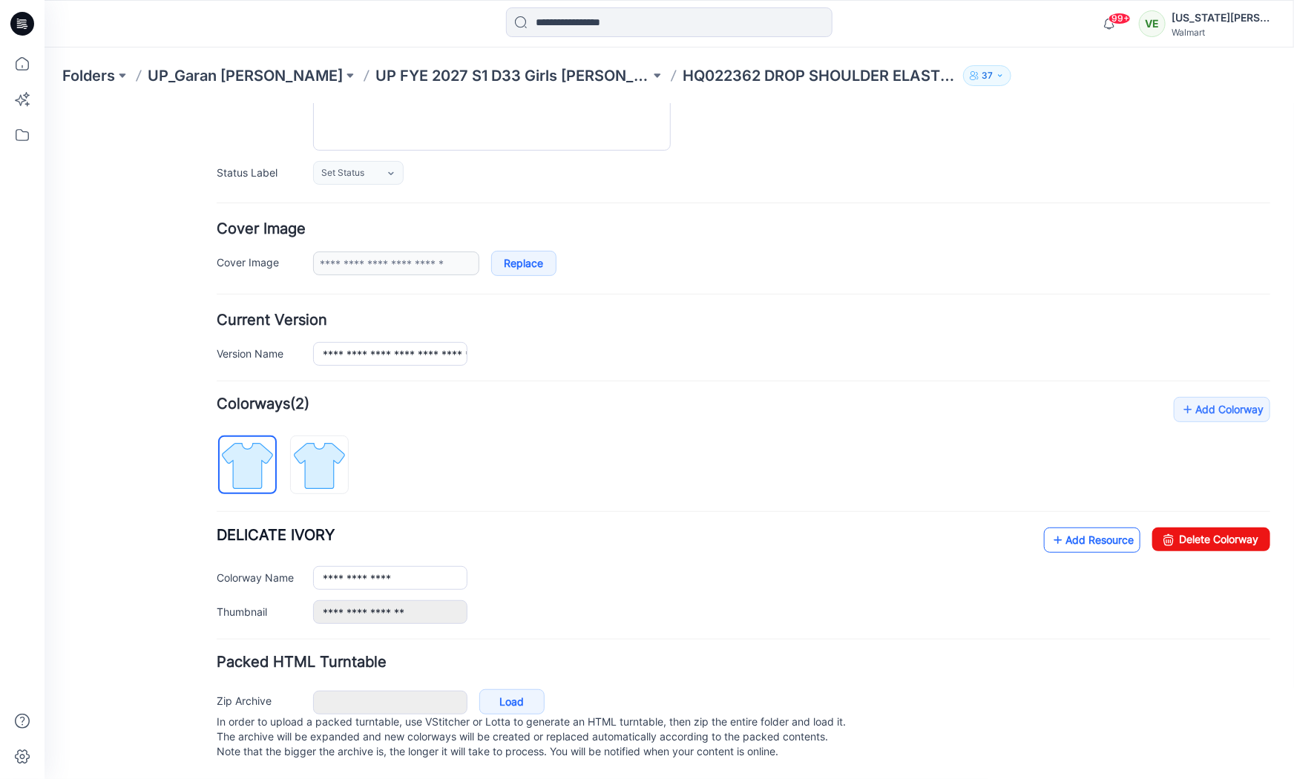
click at [1089, 527] on link "Add Resource" at bounding box center [1091, 539] width 96 height 25
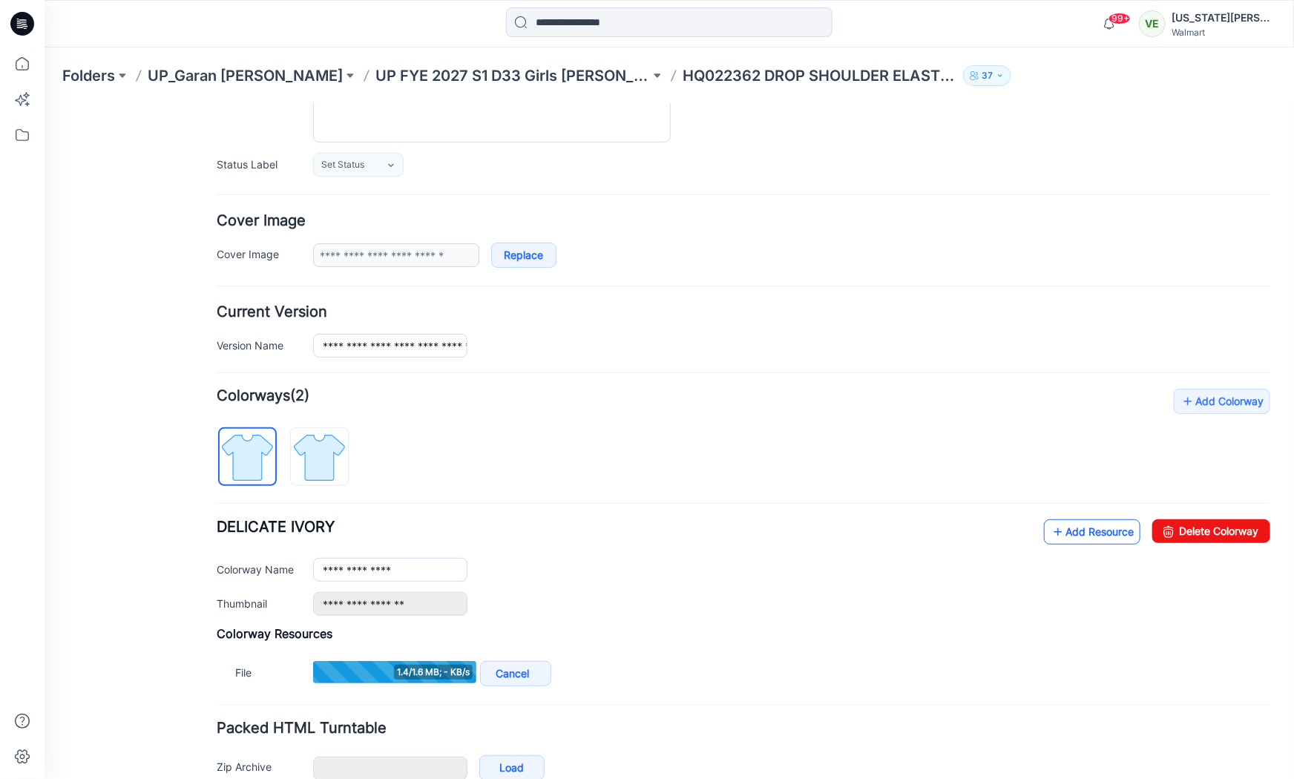
click at [1095, 522] on link "Add Resource" at bounding box center [1091, 531] width 96 height 25
click at [1068, 534] on link "Add Resource" at bounding box center [1091, 531] width 96 height 25
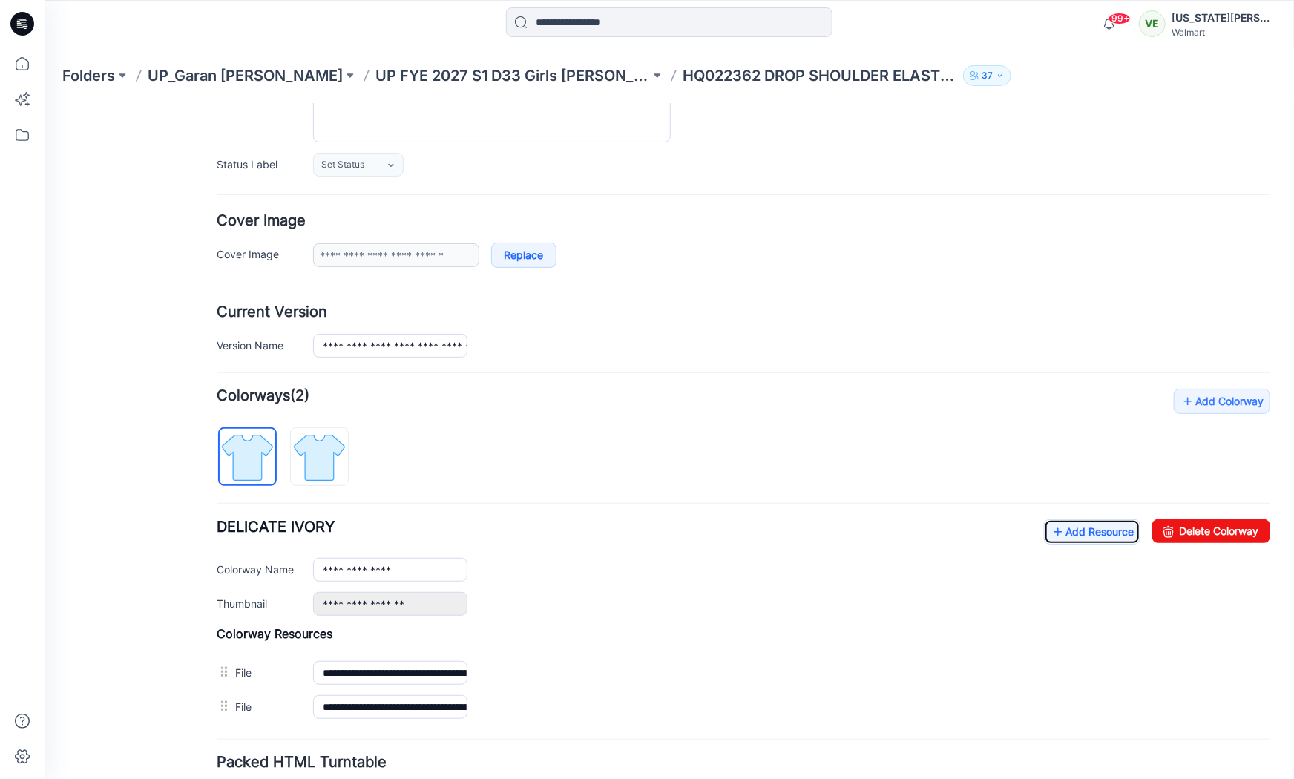
scroll to position [0, 0]
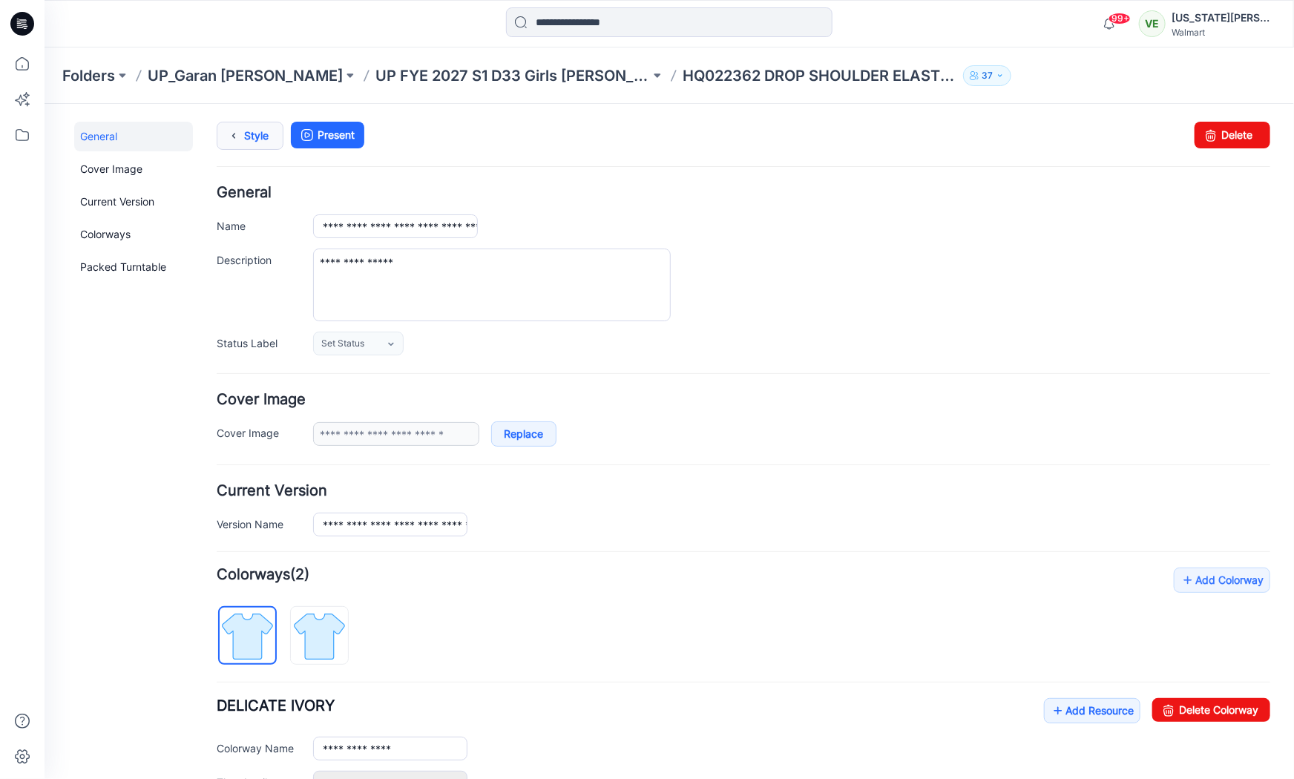
click at [238, 138] on icon at bounding box center [233, 135] width 21 height 27
